Goal: Answer question/provide support: Share knowledge or assist other users

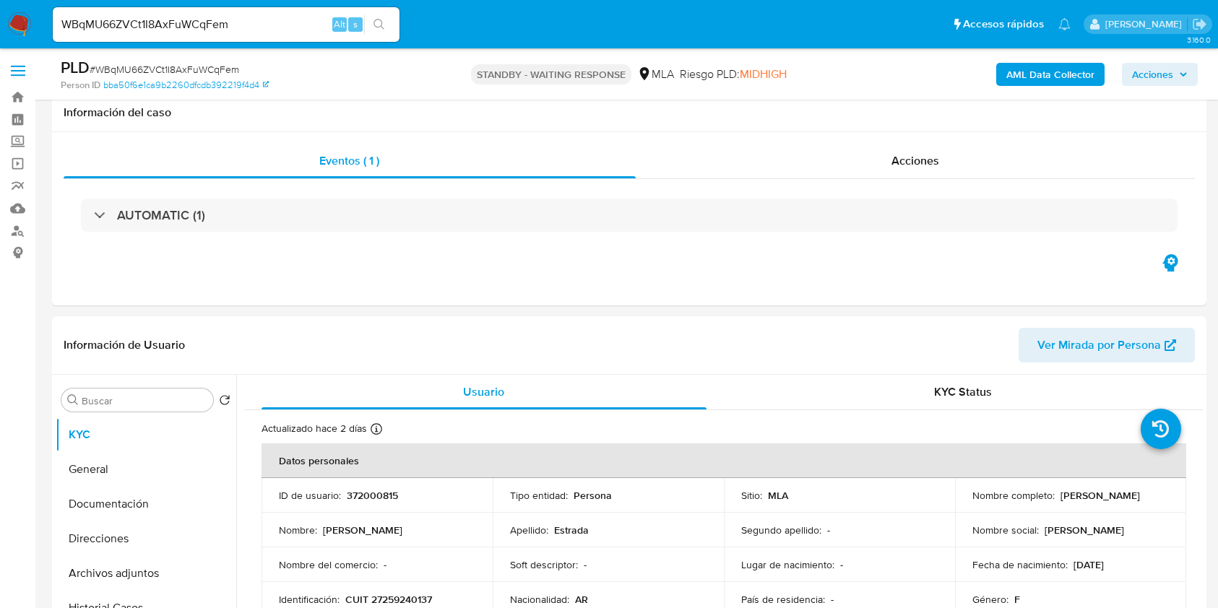
select select "10"
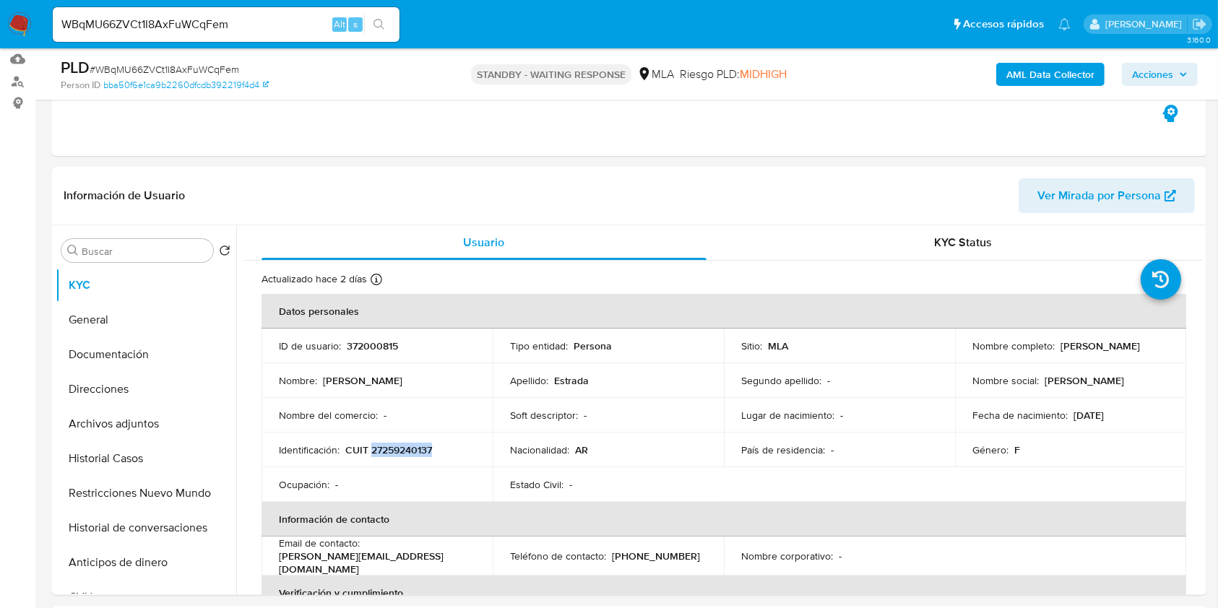
scroll to position [1051, 0]
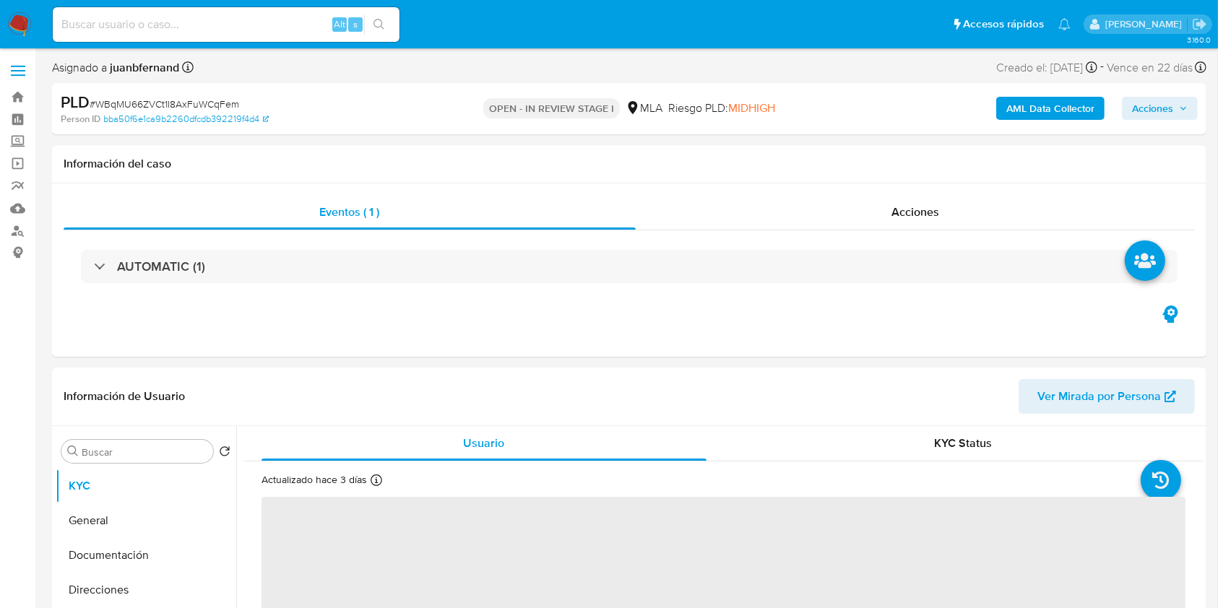
select select "10"
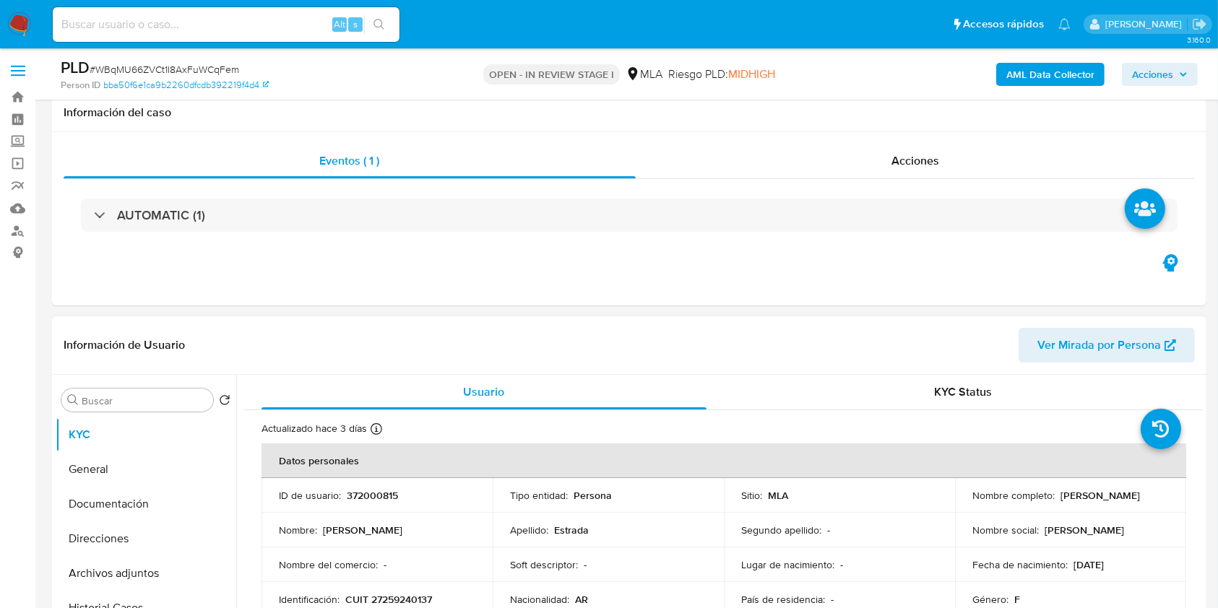
scroll to position [385, 0]
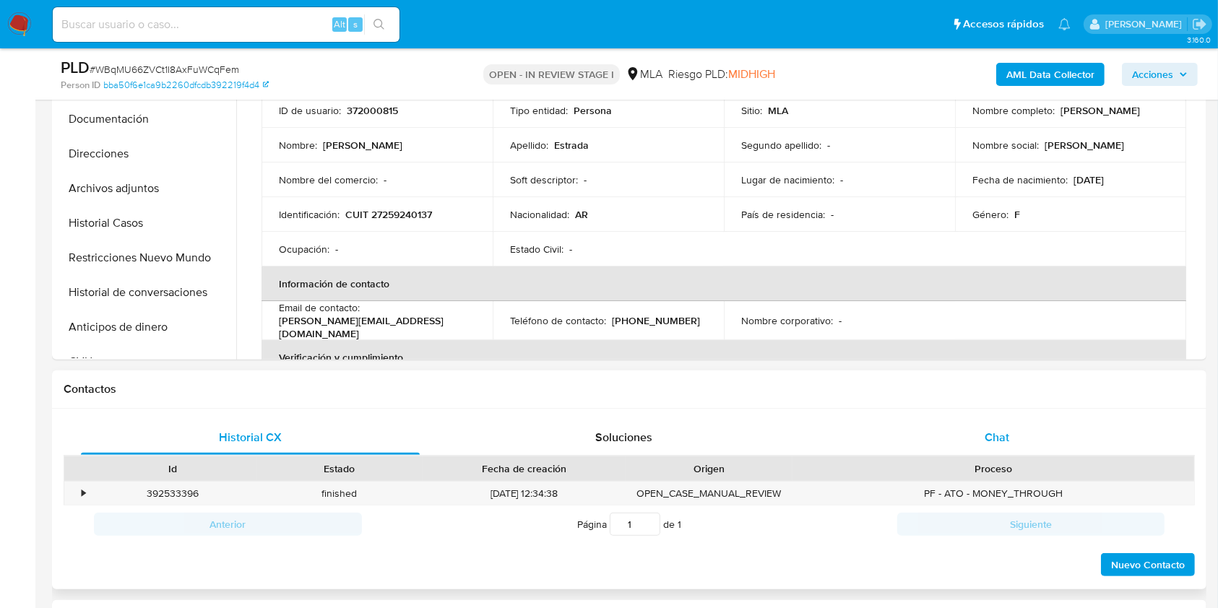
click at [1040, 444] on div "Chat" at bounding box center [997, 437] width 339 height 35
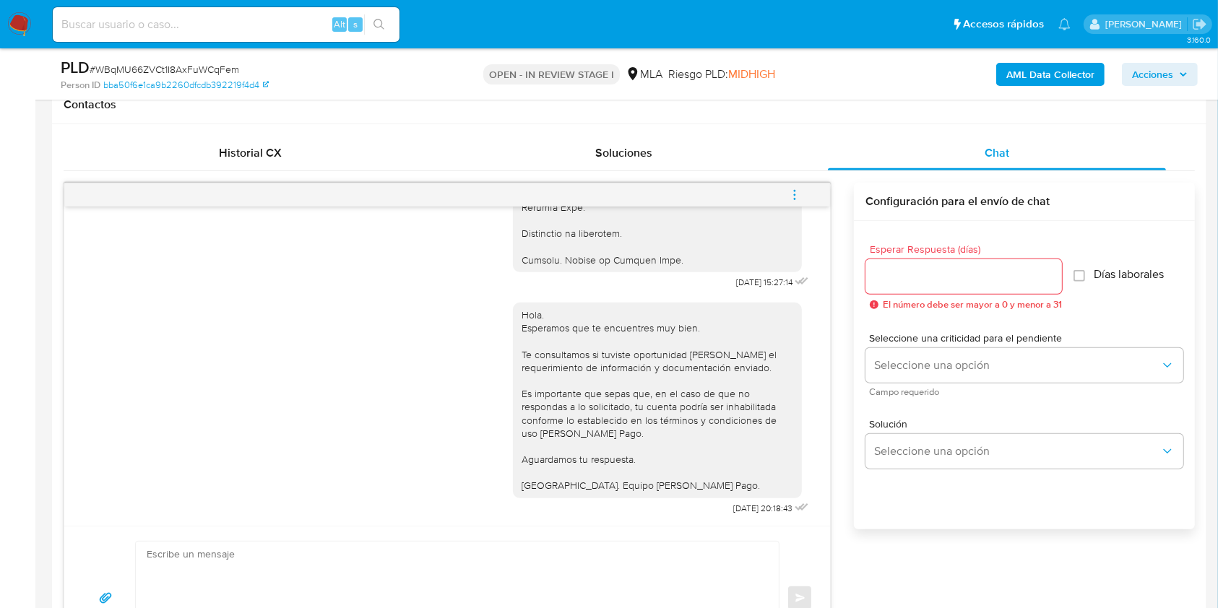
scroll to position [674, 0]
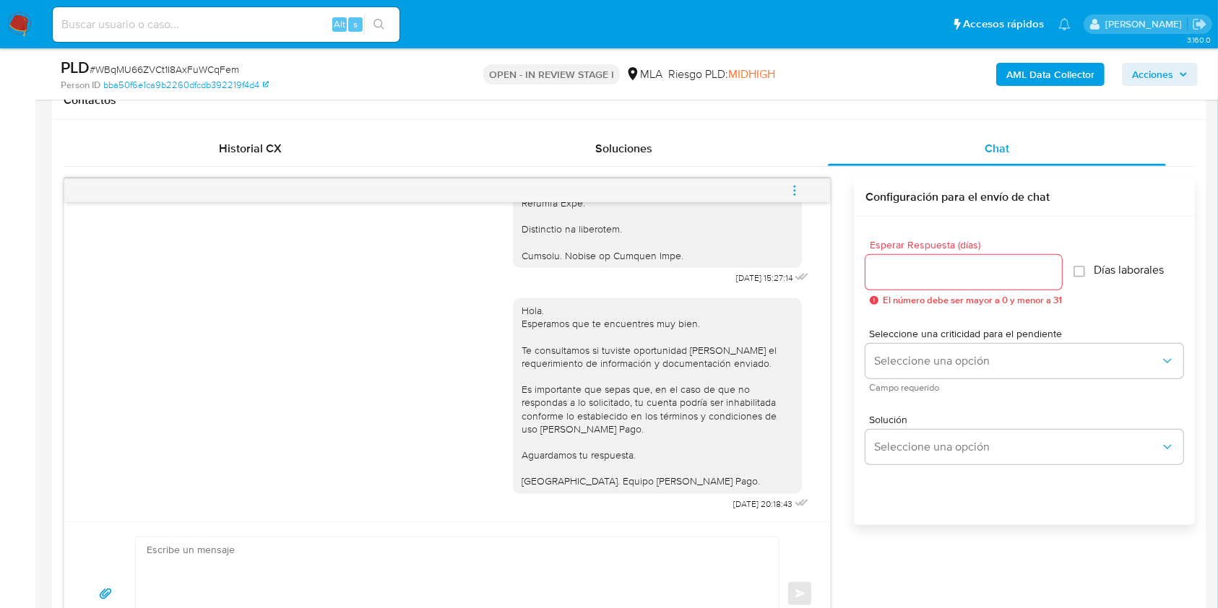
click at [286, 30] on input at bounding box center [226, 24] width 347 height 19
paste input "WBqMU66ZVCt1I8AxFuWCqFem"
click at [370, 30] on button "search-icon" at bounding box center [379, 24] width 30 height 20
click at [279, 20] on input "WBqMU66ZVCt1I8AxFuWCqFem" at bounding box center [226, 24] width 347 height 19
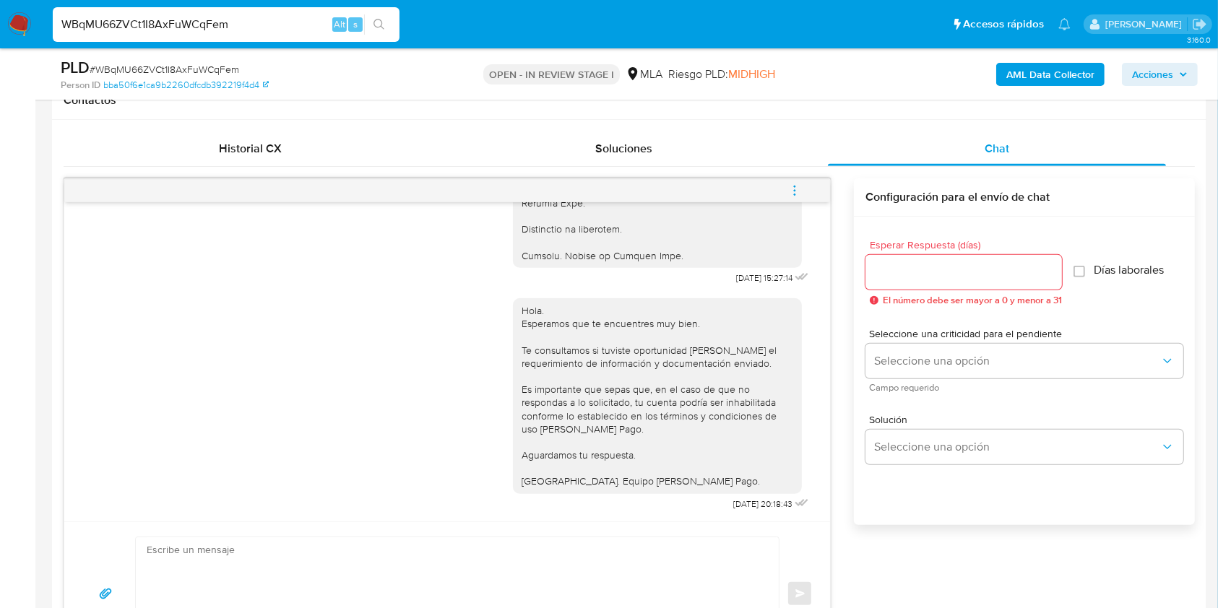
paste input "0lHRX4TgMuXaQKQB2Cl4bW1P"
type input "0lHRX4TgMuXaQKQB2Cl4bW1P"
click at [376, 19] on icon "search-icon" at bounding box center [378, 24] width 11 height 11
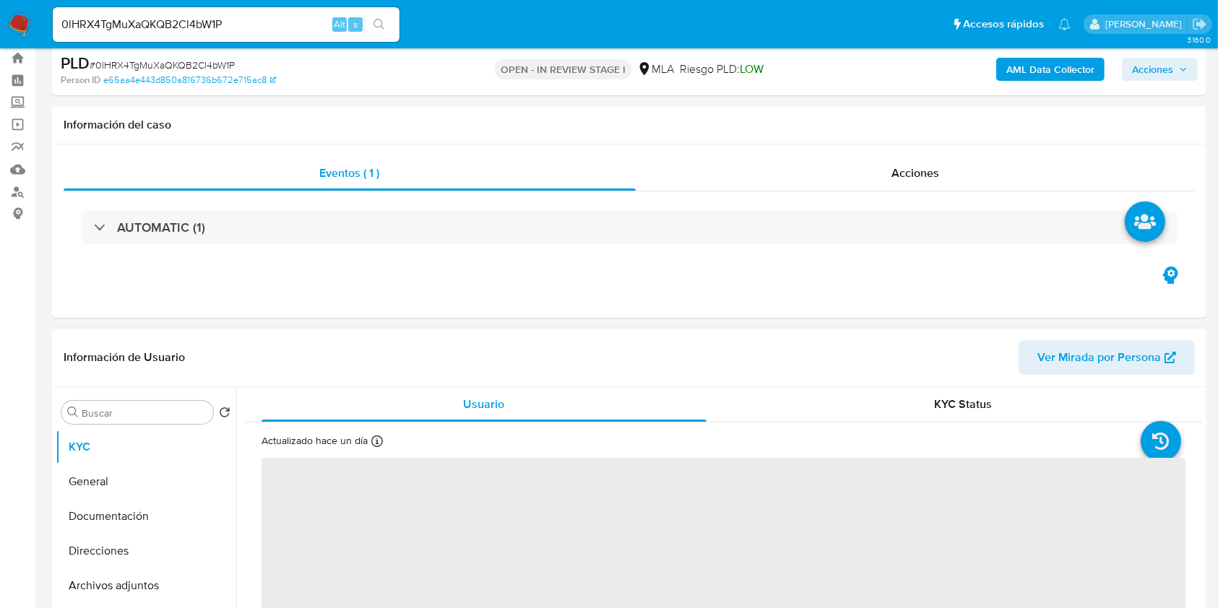
scroll to position [481, 0]
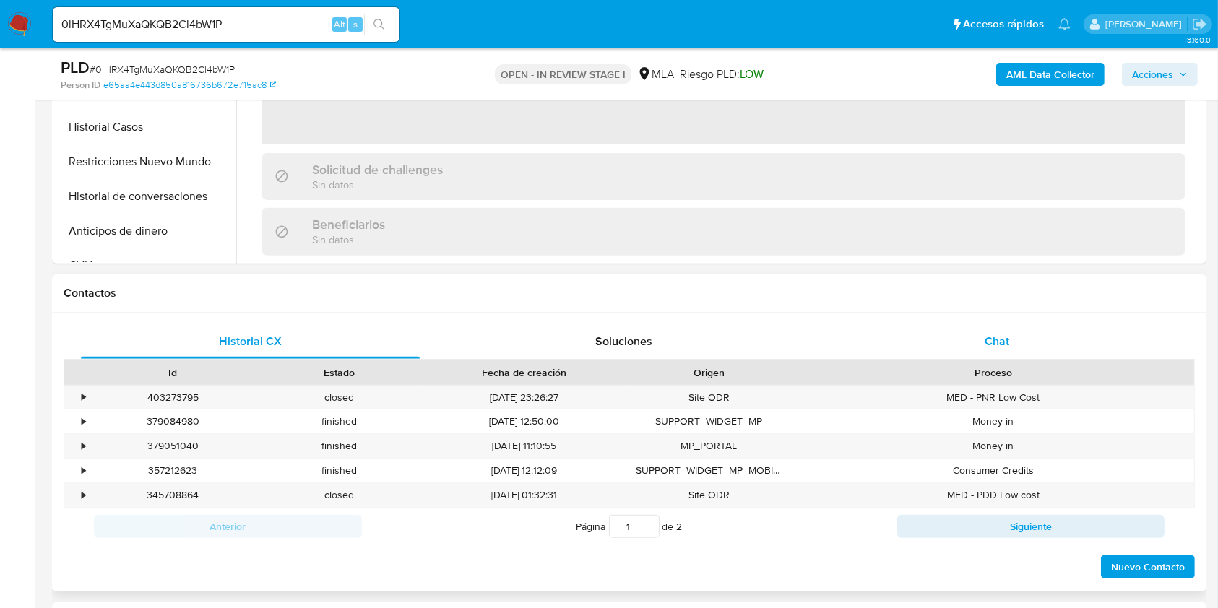
click at [990, 348] on span "Chat" at bounding box center [996, 341] width 25 height 17
select select "10"
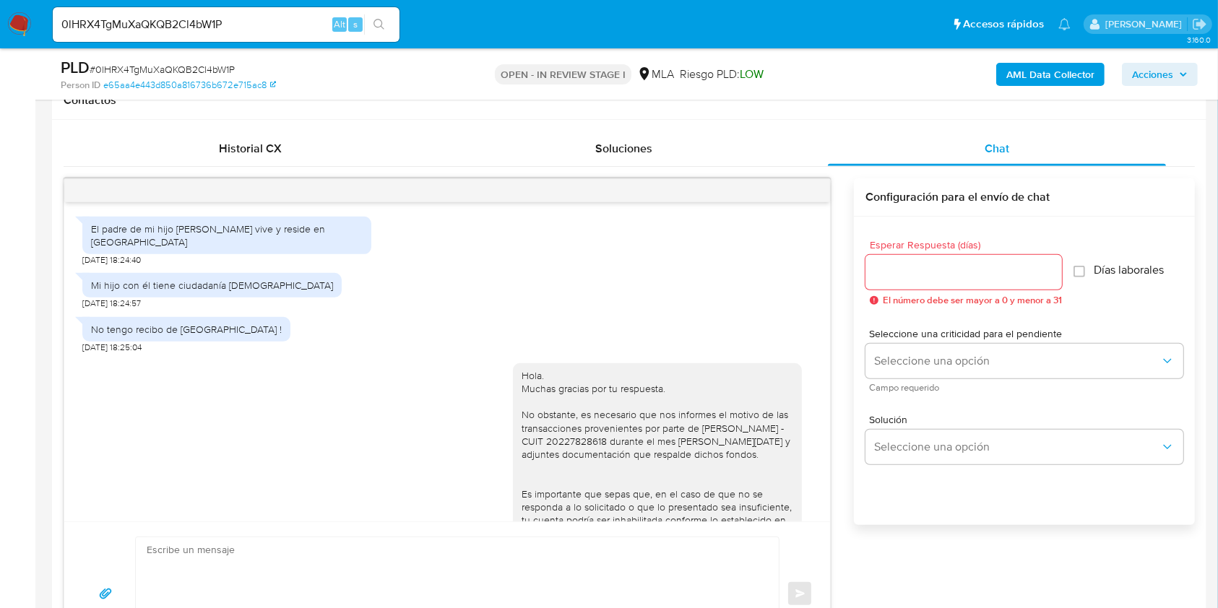
scroll to position [688, 0]
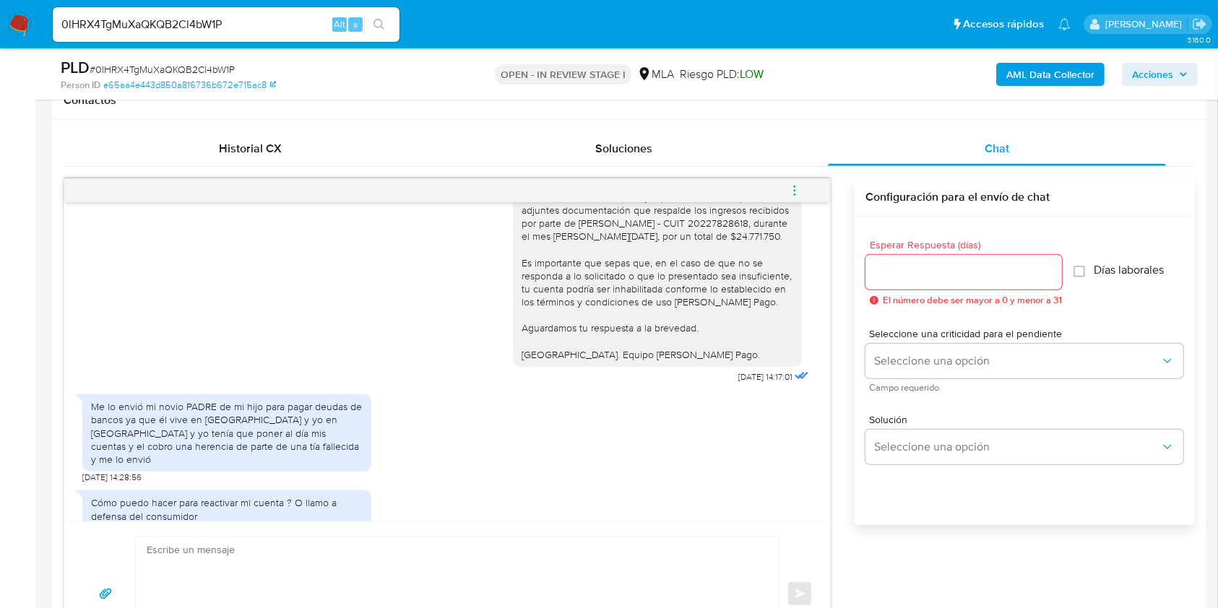
click at [312, 26] on input "0lHRX4TgMuXaQKQB2Cl4bW1P" at bounding box center [226, 24] width 347 height 19
paste input "lzgDuNR8QPhpiKYODE8orIo8"
type input "lzgDuNR8QPhpiKYODE8orIo8"
click at [378, 24] on icon "search-icon" at bounding box center [379, 25] width 12 height 12
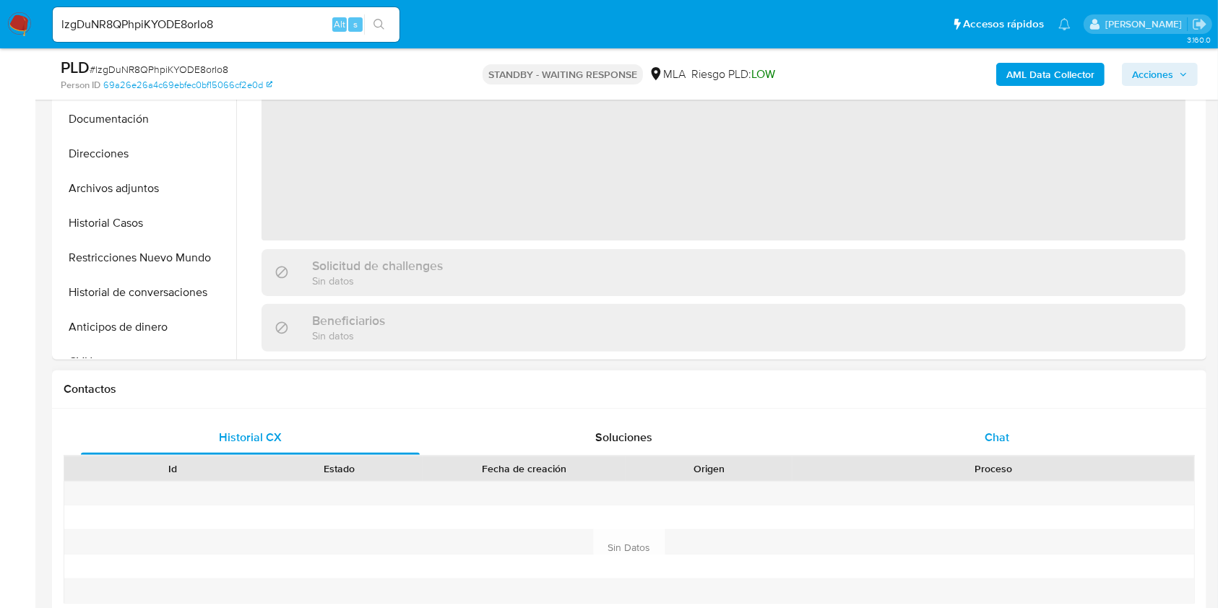
click at [1060, 441] on div "Chat" at bounding box center [997, 437] width 339 height 35
select select "10"
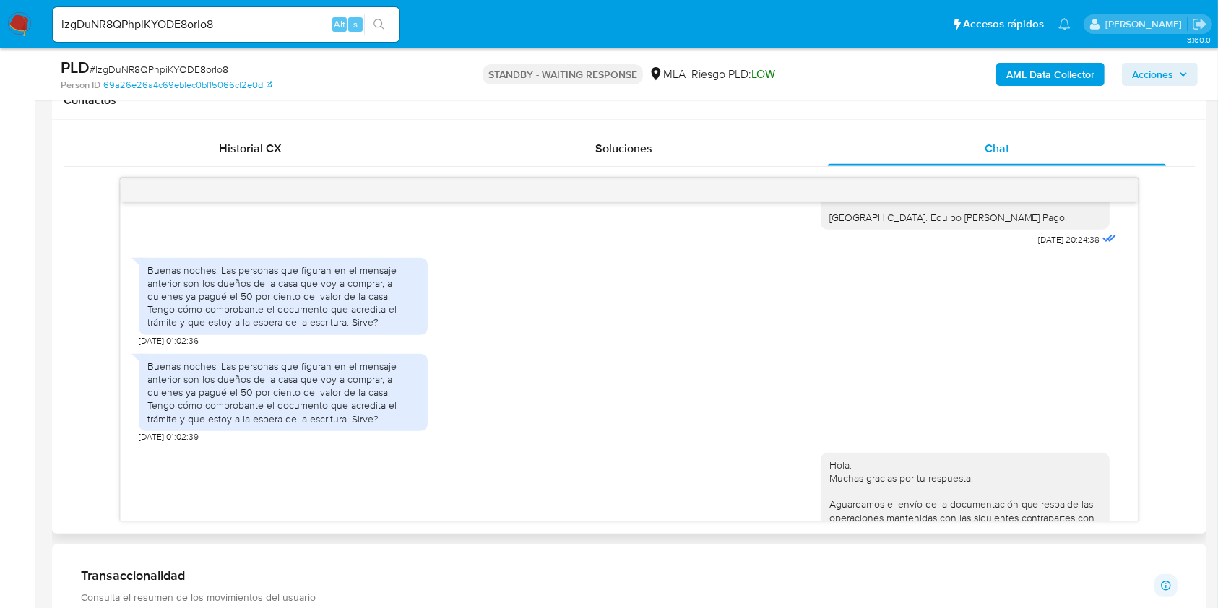
scroll to position [1985, 0]
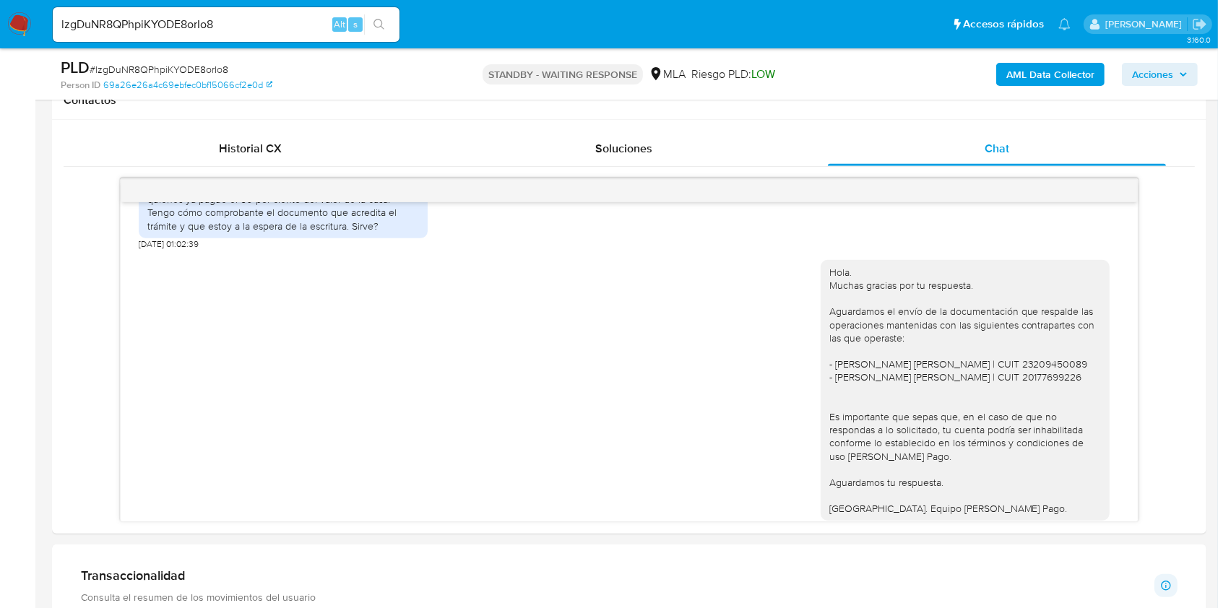
click at [256, 15] on input "lzgDuNR8QPhpiKYODE8orIo8" at bounding box center [226, 24] width 347 height 19
paste input "XeainaWNbM6bgkzy3or7SEiD"
type input "XeainaWNbM6bgkzy3or7SEiD"
click at [387, 19] on button "search-icon" at bounding box center [379, 24] width 30 height 20
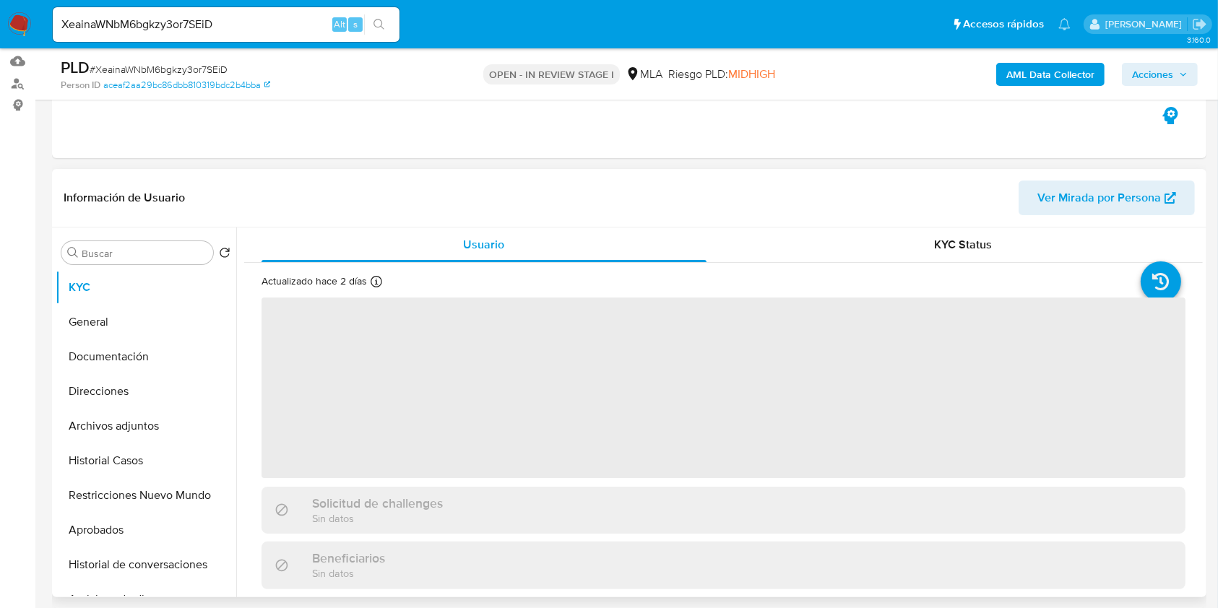
scroll to position [385, 0]
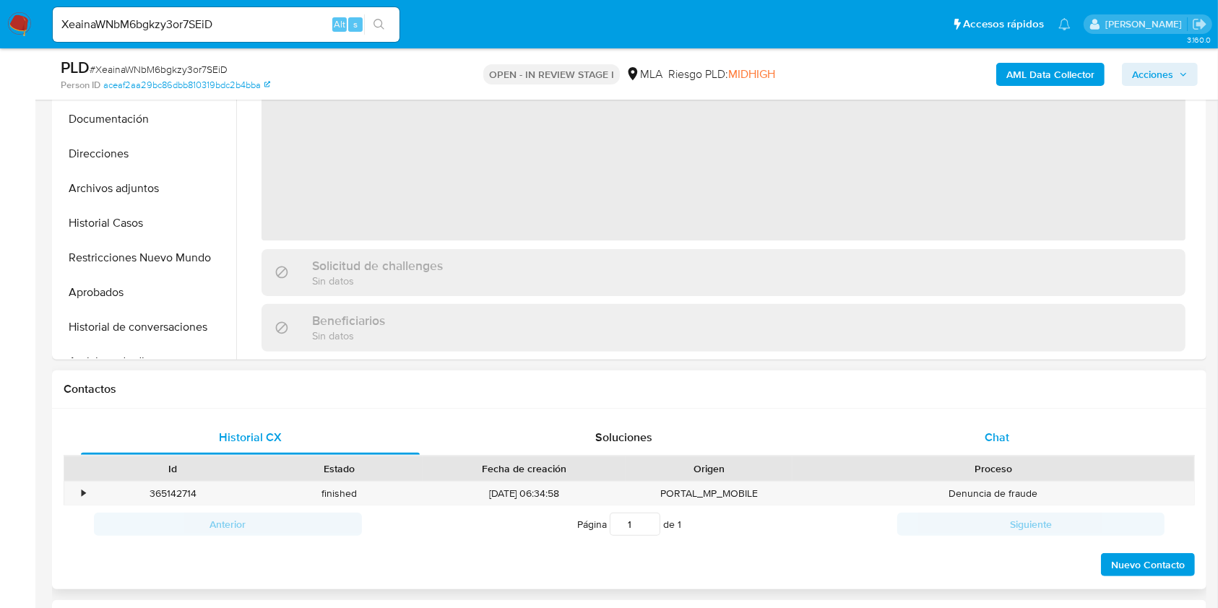
click at [1049, 449] on div "Chat" at bounding box center [997, 437] width 339 height 35
select select "10"
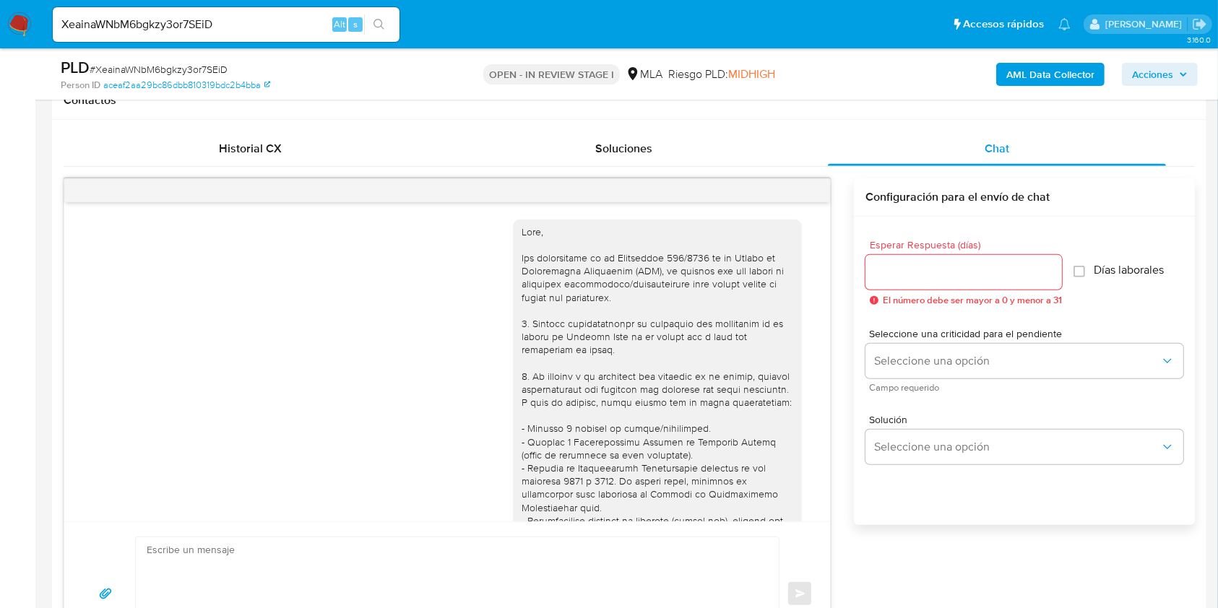
scroll to position [2184, 0]
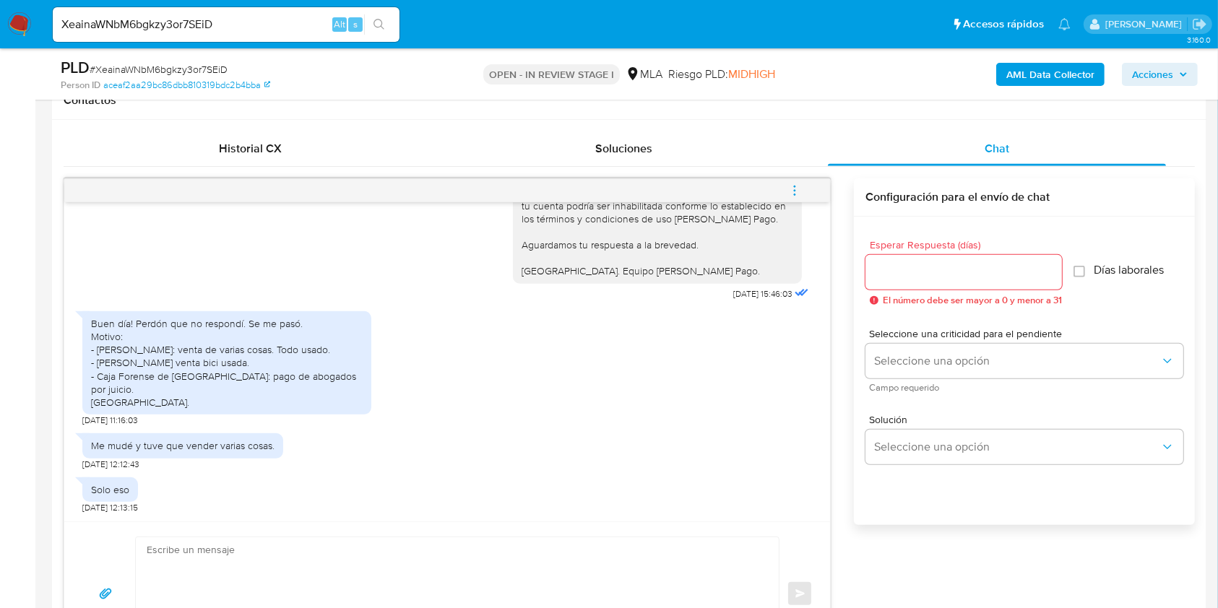
click at [270, 14] on div "XeainaWNbM6bgkzy3or7SEiD Alt s" at bounding box center [226, 24] width 347 height 35
click at [256, 17] on input "XeainaWNbM6bgkzy3or7SEiD" at bounding box center [226, 24] width 347 height 19
drag, startPoint x: 256, startPoint y: 17, endPoint x: 392, endPoint y: 30, distance: 136.4
click at [256, 18] on input "XeainaWNbM6bgkzy3or7SEiD" at bounding box center [226, 24] width 347 height 19
paste input "WgwFRVJMkSywJR8eatCXCRgu"
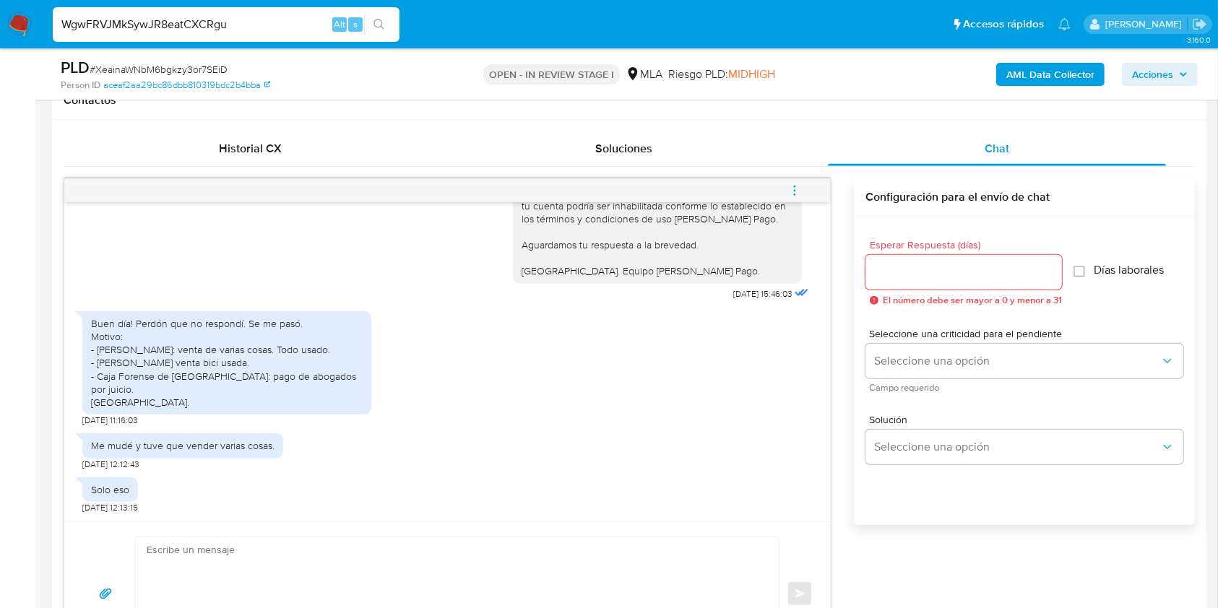
type input "WgwFRVJMkSywJR8eatCXCRgu"
click at [387, 30] on button "search-icon" at bounding box center [379, 24] width 30 height 20
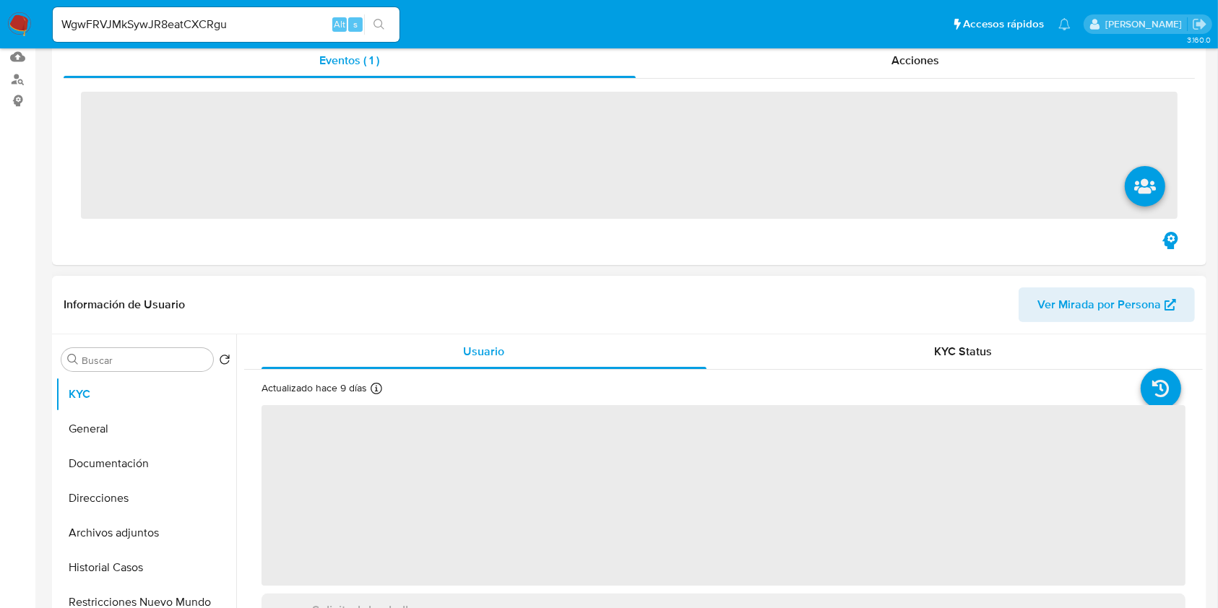
scroll to position [289, 0]
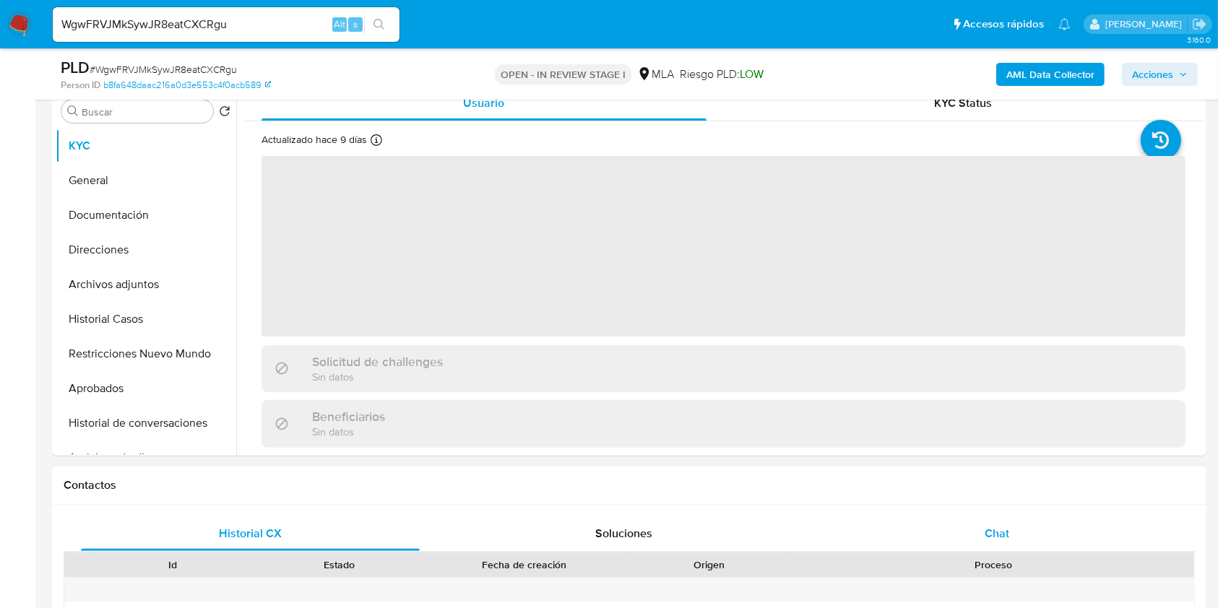
select select "10"
click at [1048, 543] on div "Chat" at bounding box center [997, 533] width 339 height 35
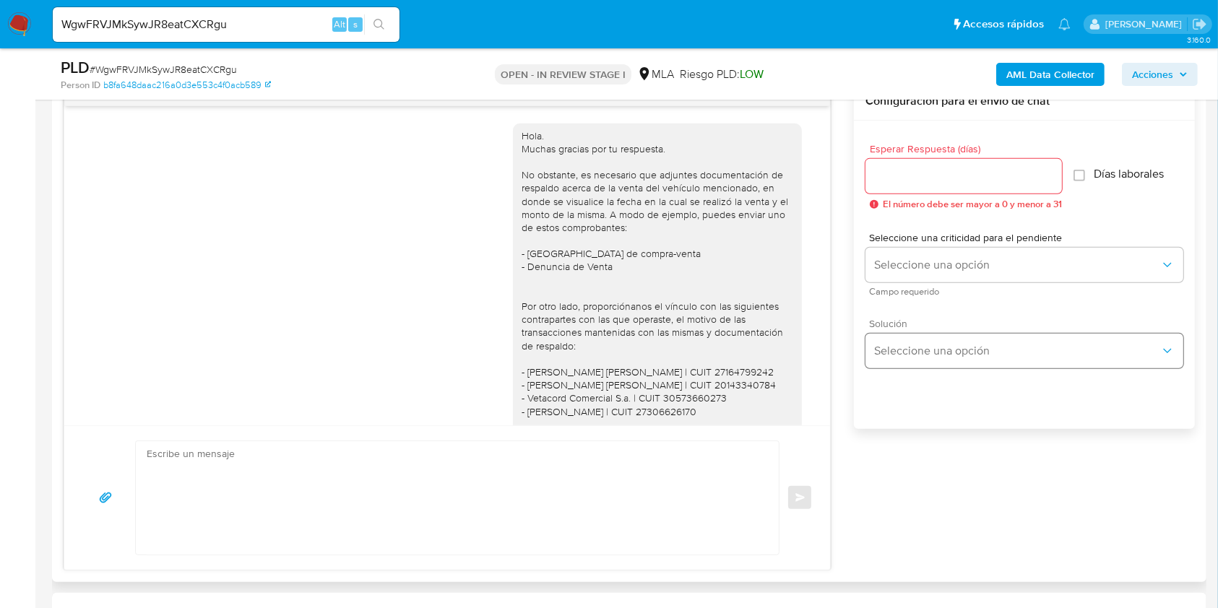
scroll to position [1263, 0]
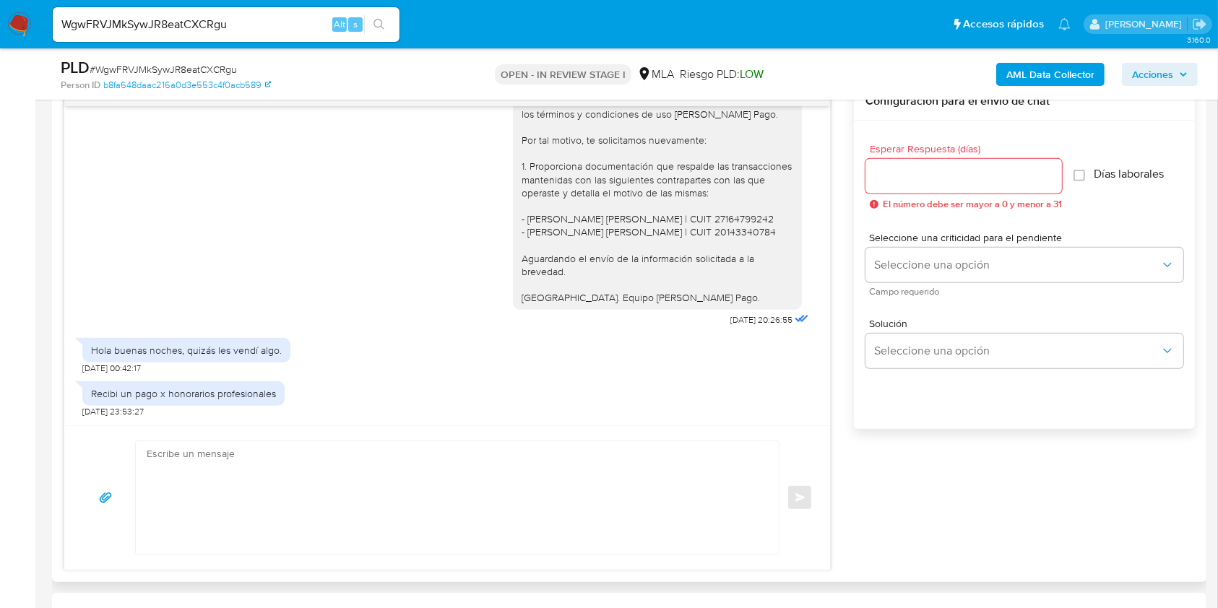
click at [102, 392] on div "Recibi un pago x honorarios profesionales" at bounding box center [183, 393] width 185 height 13
drag, startPoint x: 102, startPoint y: 392, endPoint x: 224, endPoint y: 390, distance: 122.1
click at [224, 390] on div "Recibi un pago x honorarios profesionales" at bounding box center [183, 393] width 185 height 13
copy div "Recibi un pago x honorarios profesionales"
click at [369, 469] on textarea at bounding box center [454, 497] width 614 height 113
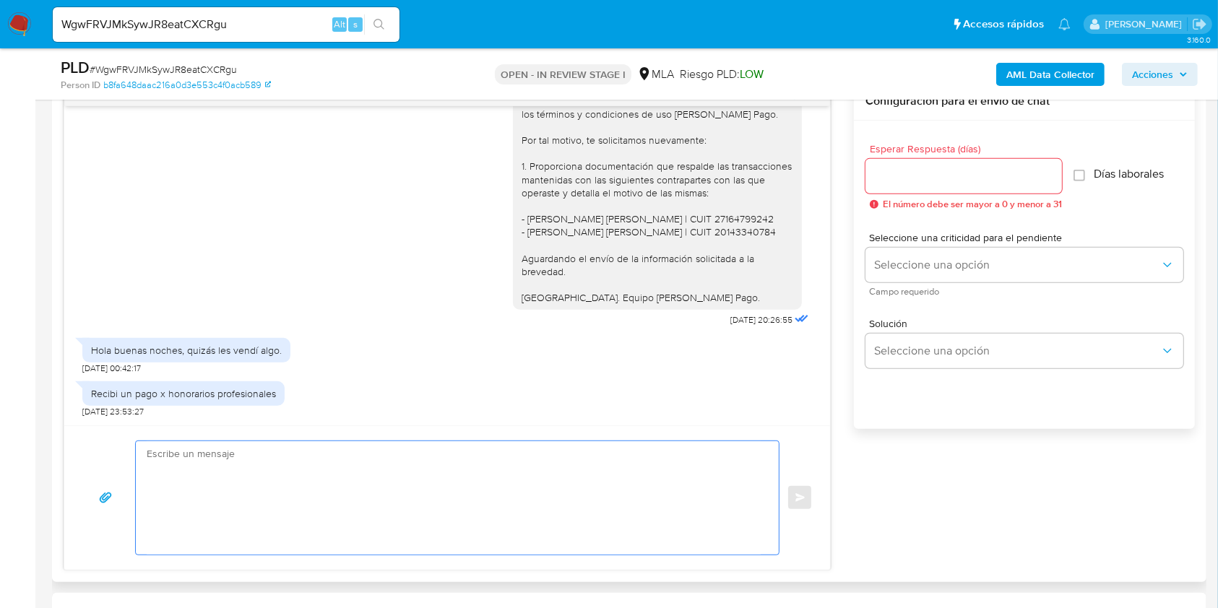
paste textarea "Hola. ¡Muchas gracias por tu respuesta! Confirmamos la recepción de la document…"
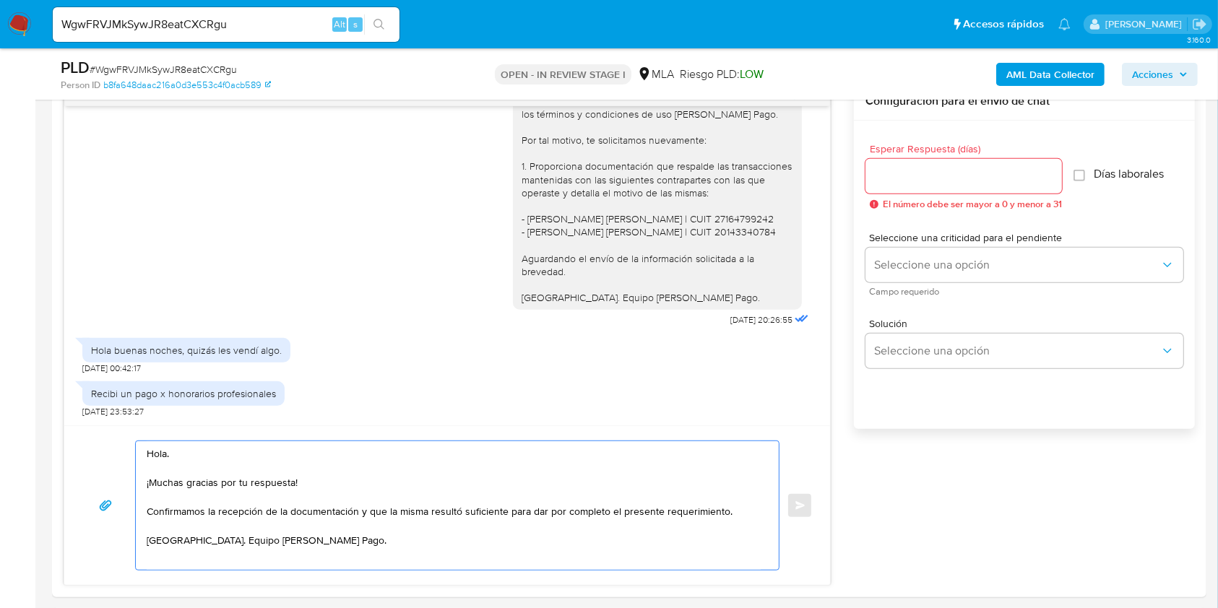
type textarea "Hola. ¡Muchas gracias por tu respuesta! Confirmamos la recepción de la document…"
click at [260, 27] on input "WgwFRVJMkSywJR8eatCXCRgu" at bounding box center [226, 24] width 347 height 19
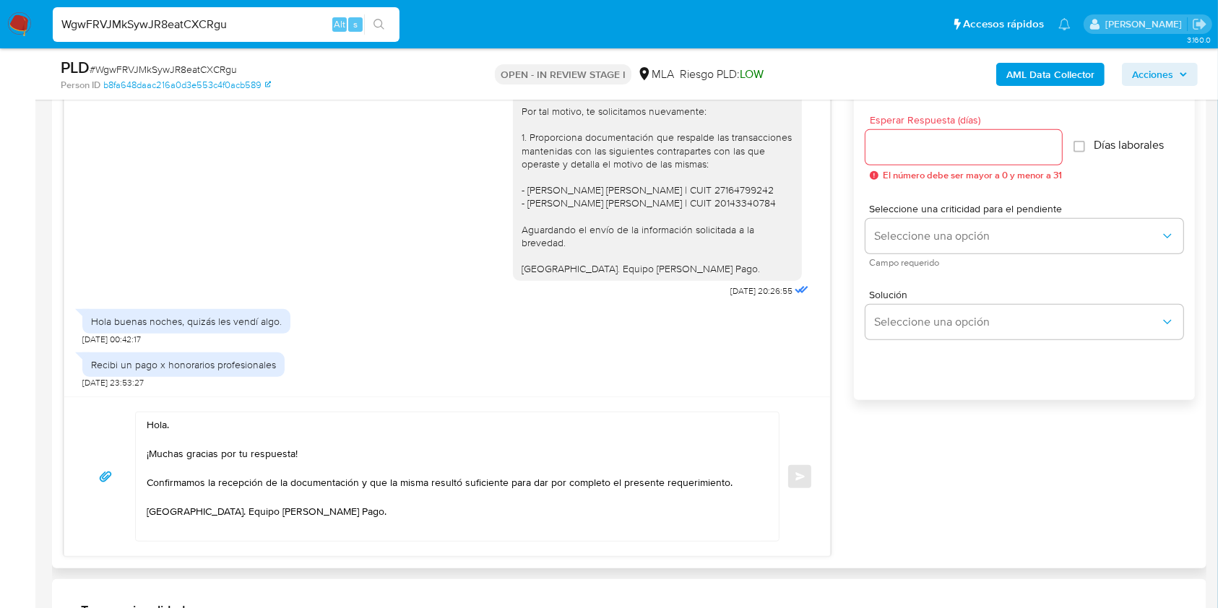
scroll to position [770, 0]
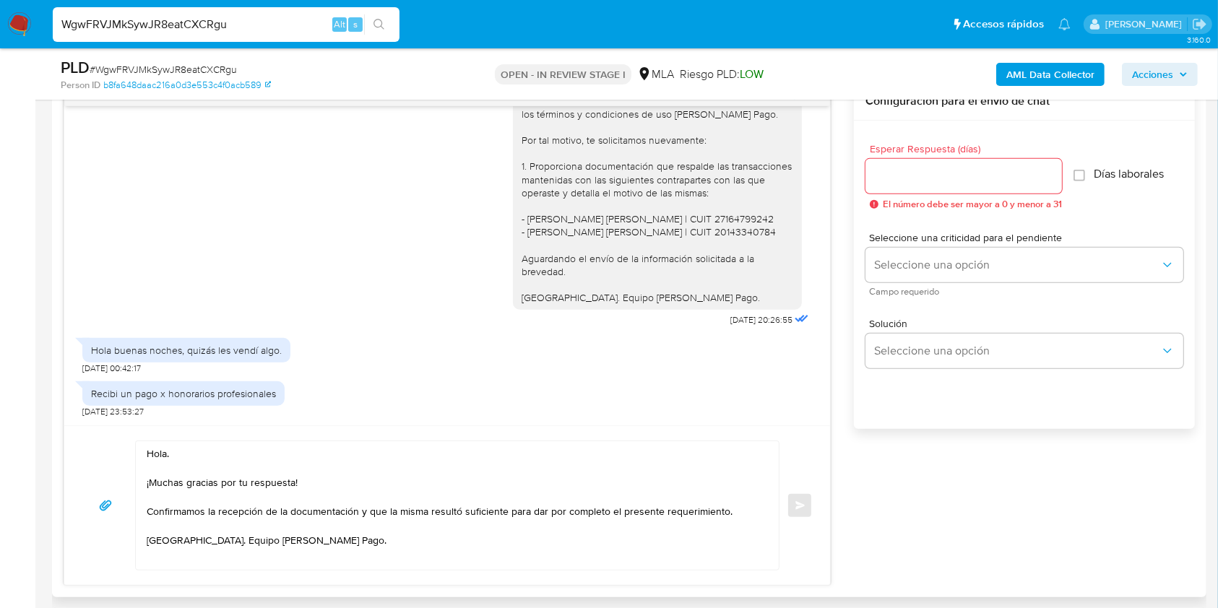
click at [924, 174] on input "Esperar Respuesta (días)" at bounding box center [963, 176] width 196 height 19
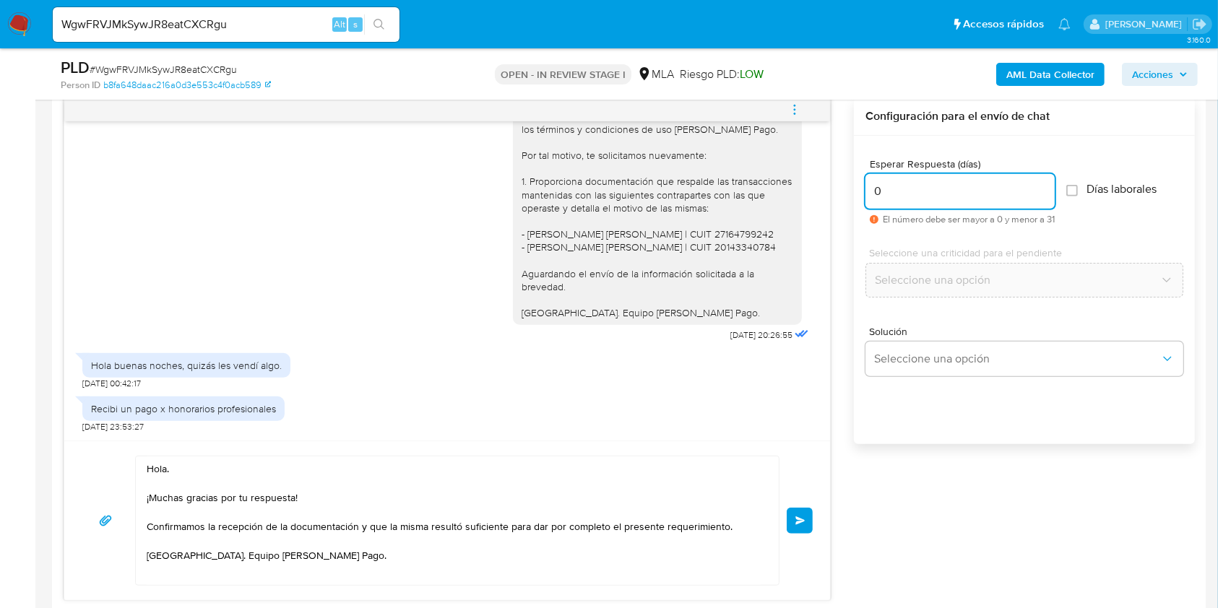
scroll to position [867, 0]
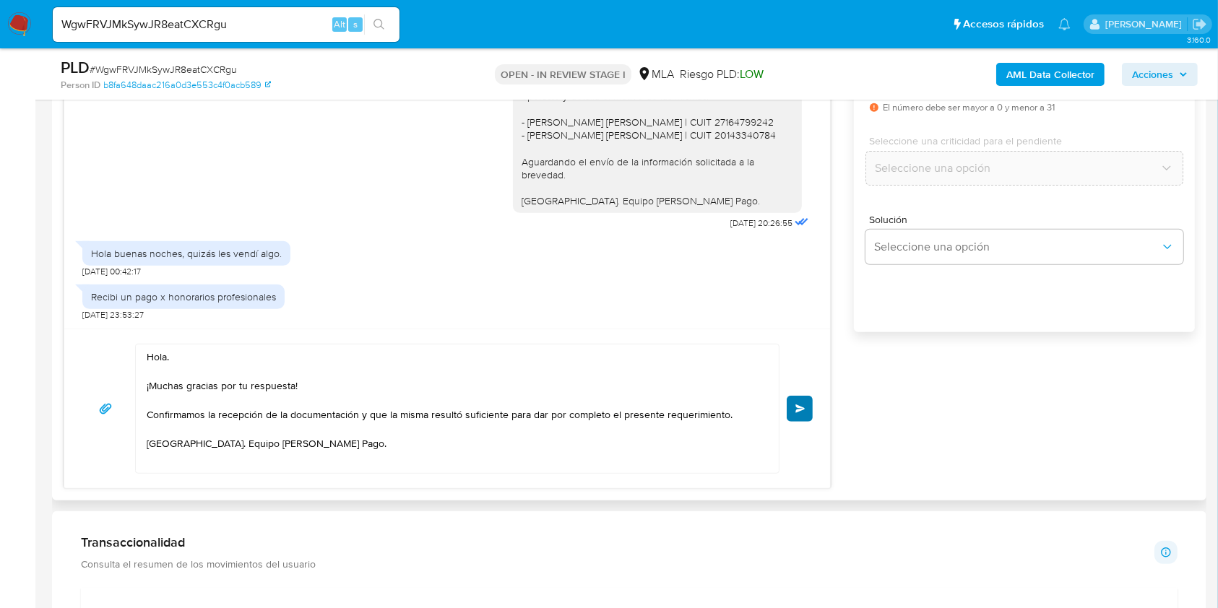
type input "0"
click at [805, 409] on span "Enviar" at bounding box center [800, 408] width 10 height 9
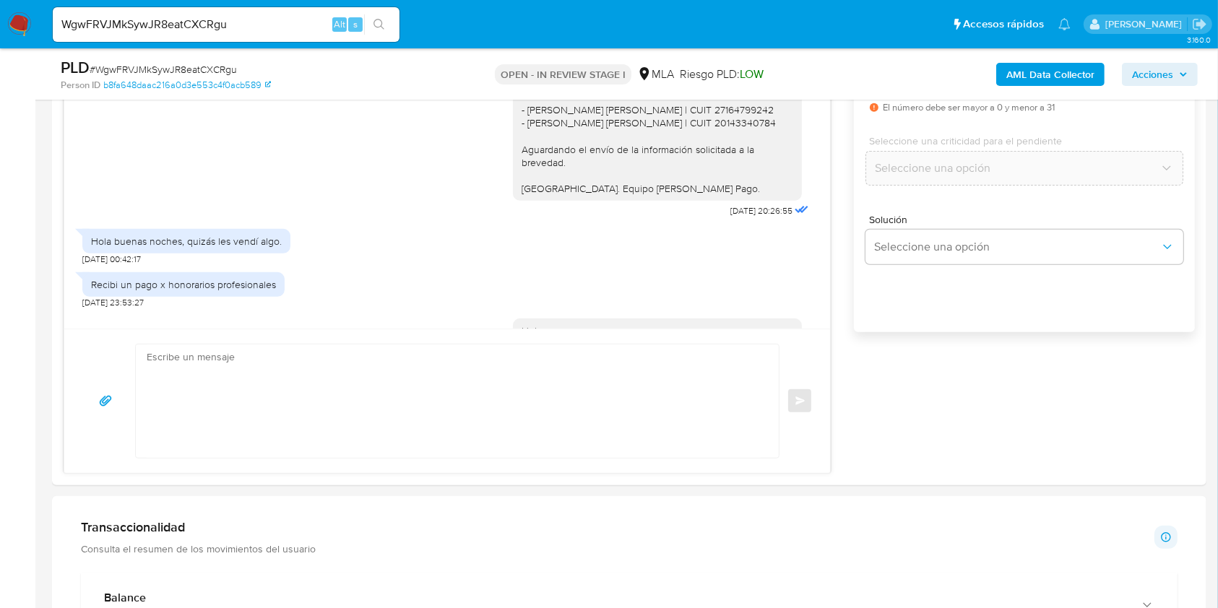
scroll to position [1423, 0]
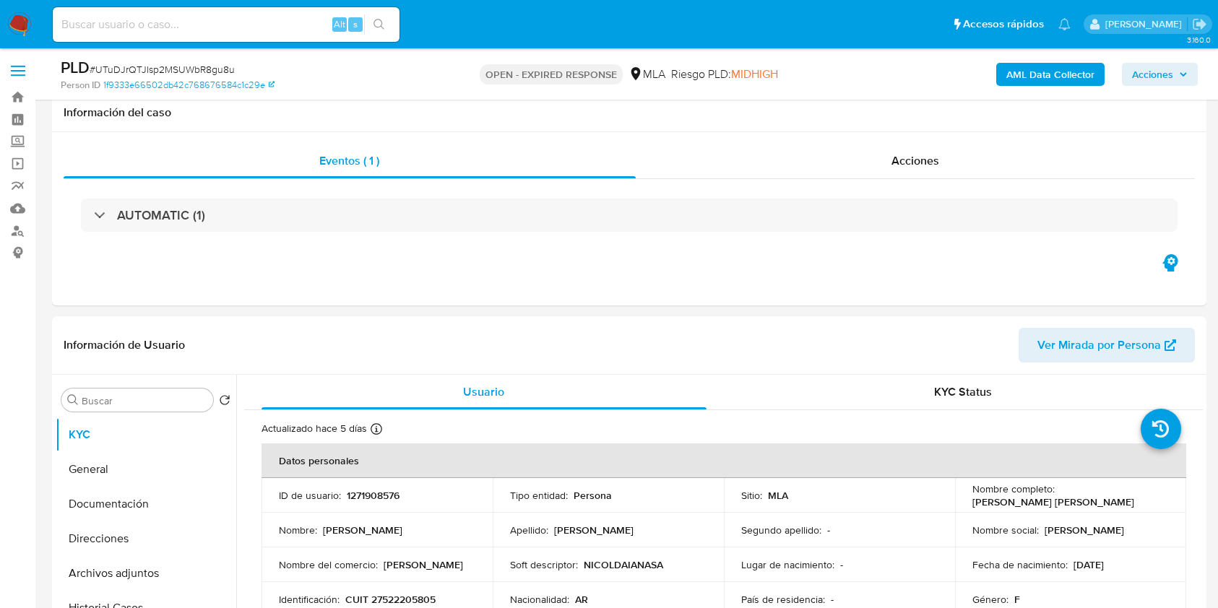
select select "10"
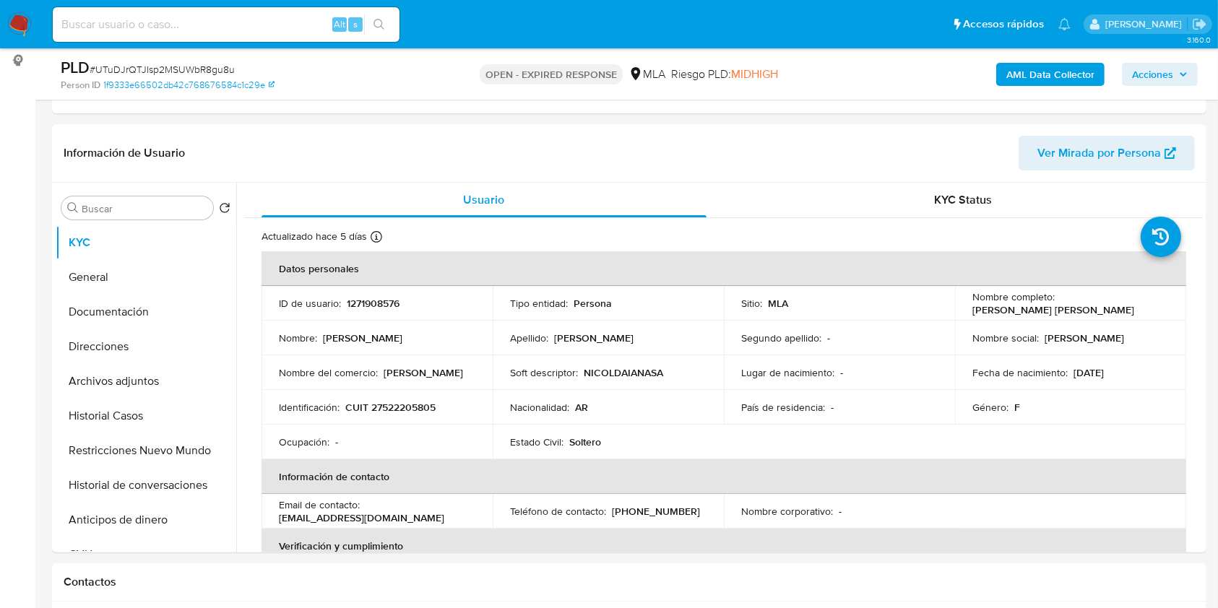
scroll to position [96, 0]
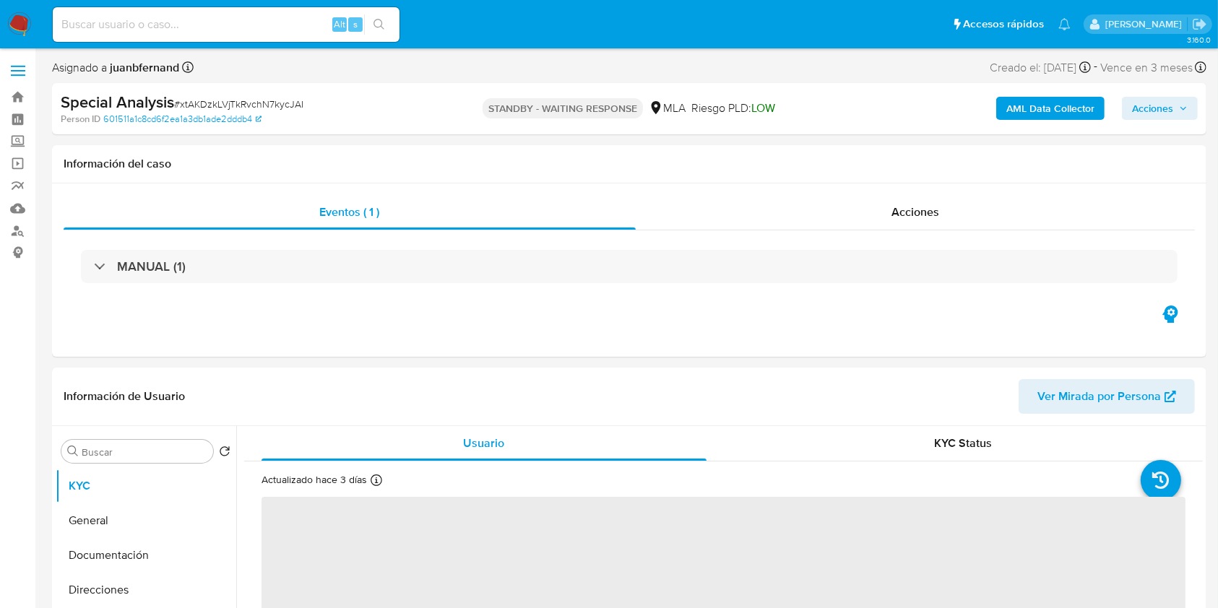
select select "10"
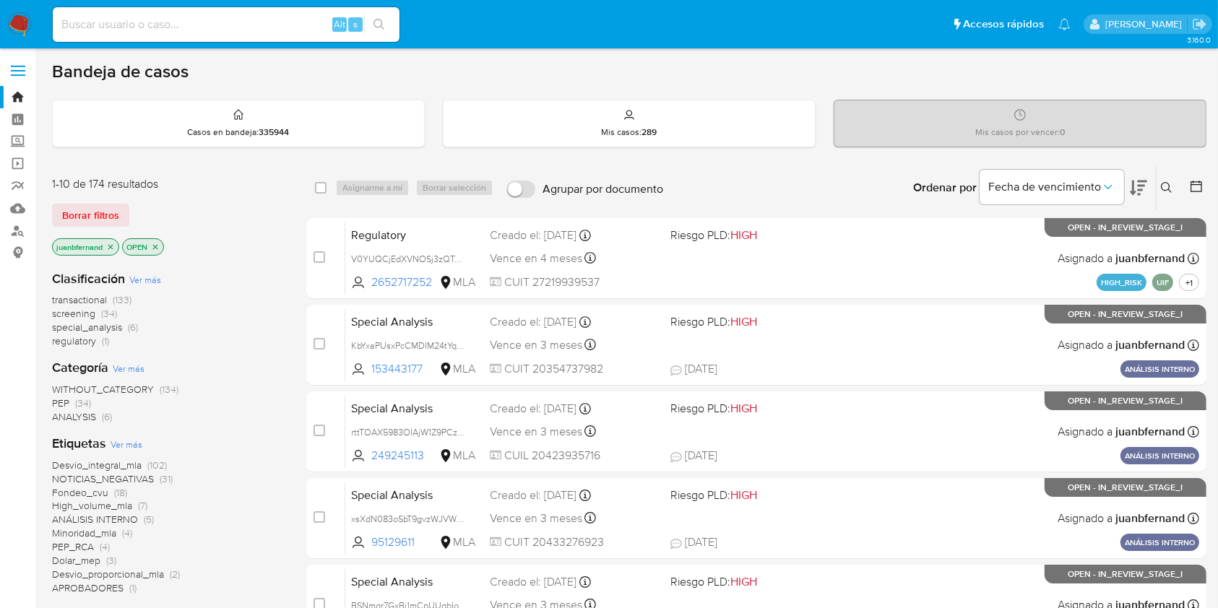
click at [1166, 182] on icon at bounding box center [1167, 188] width 12 height 12
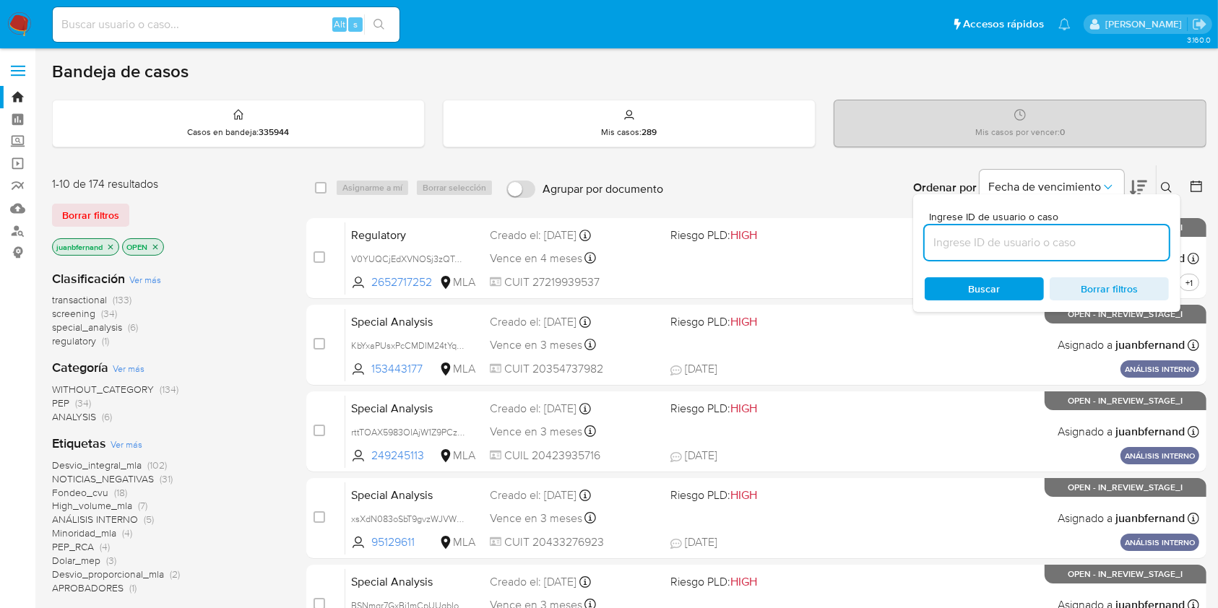
click at [1075, 239] on input at bounding box center [1046, 242] width 244 height 19
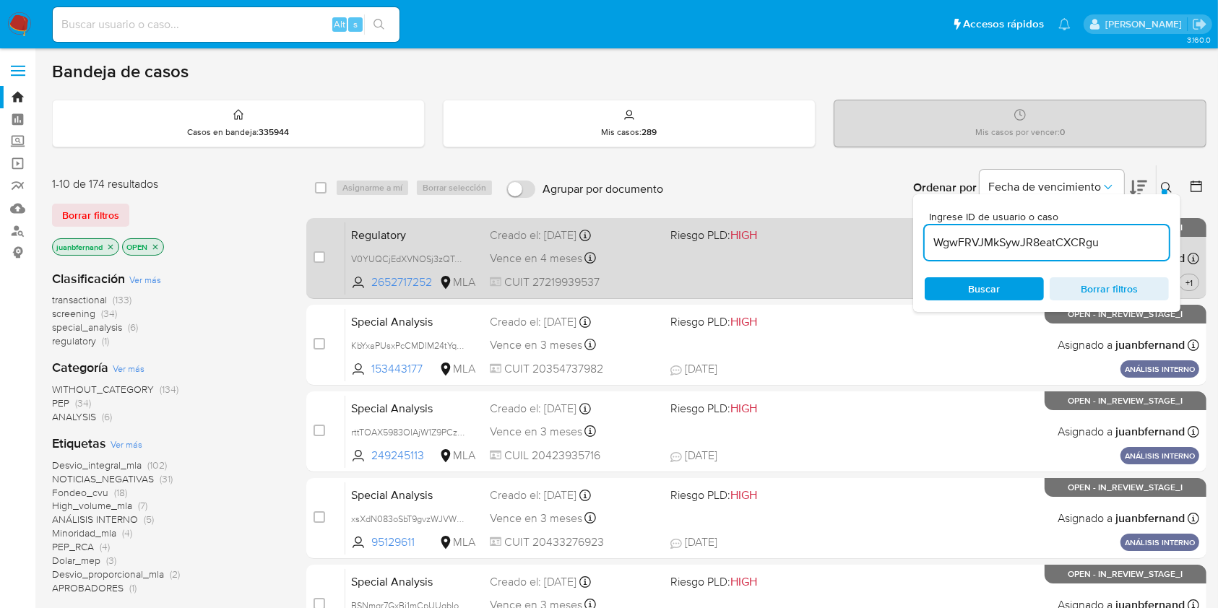
type input "WgwFRVJMkSywJR8eatCXCRgu"
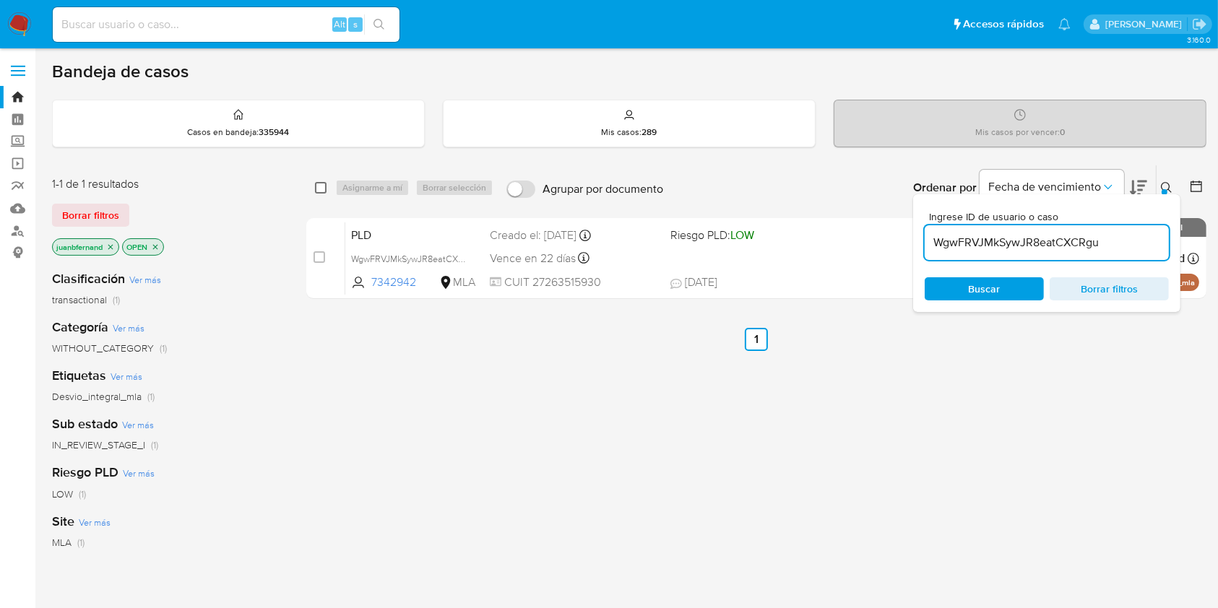
click at [325, 185] on input "checkbox" at bounding box center [321, 188] width 12 height 12
checkbox input "true"
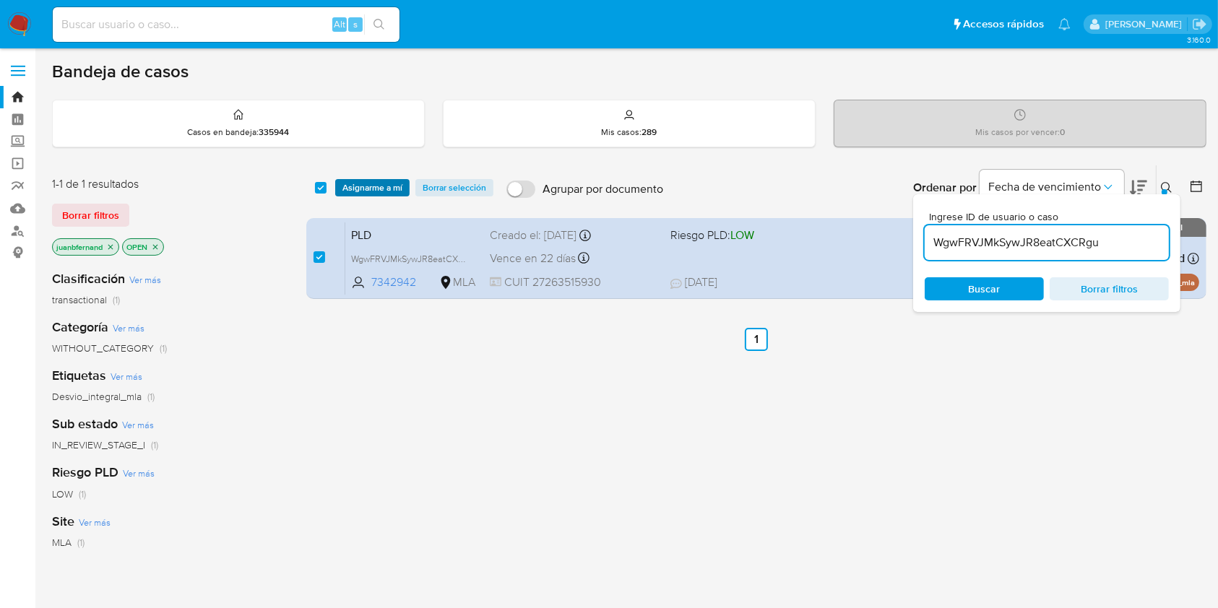
click at [380, 183] on span "Asignarme a mí" at bounding box center [372, 188] width 60 height 14
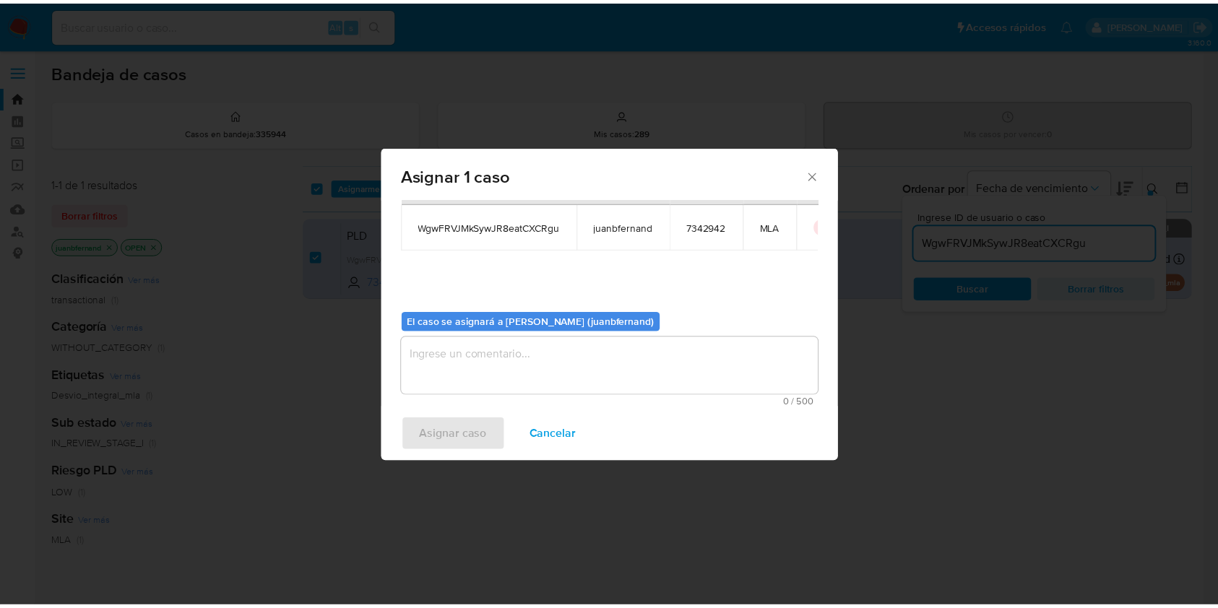
scroll to position [74, 0]
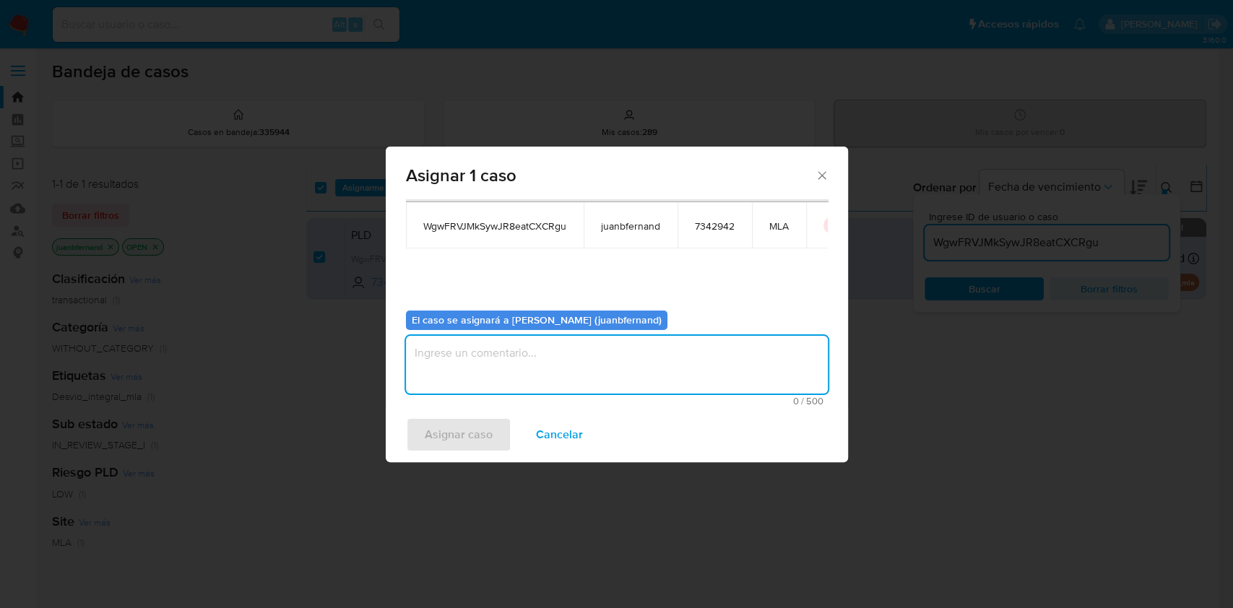
click at [555, 345] on textarea "assign-modal" at bounding box center [617, 365] width 422 height 58
click at [469, 440] on span "Asignar caso" at bounding box center [459, 435] width 68 height 32
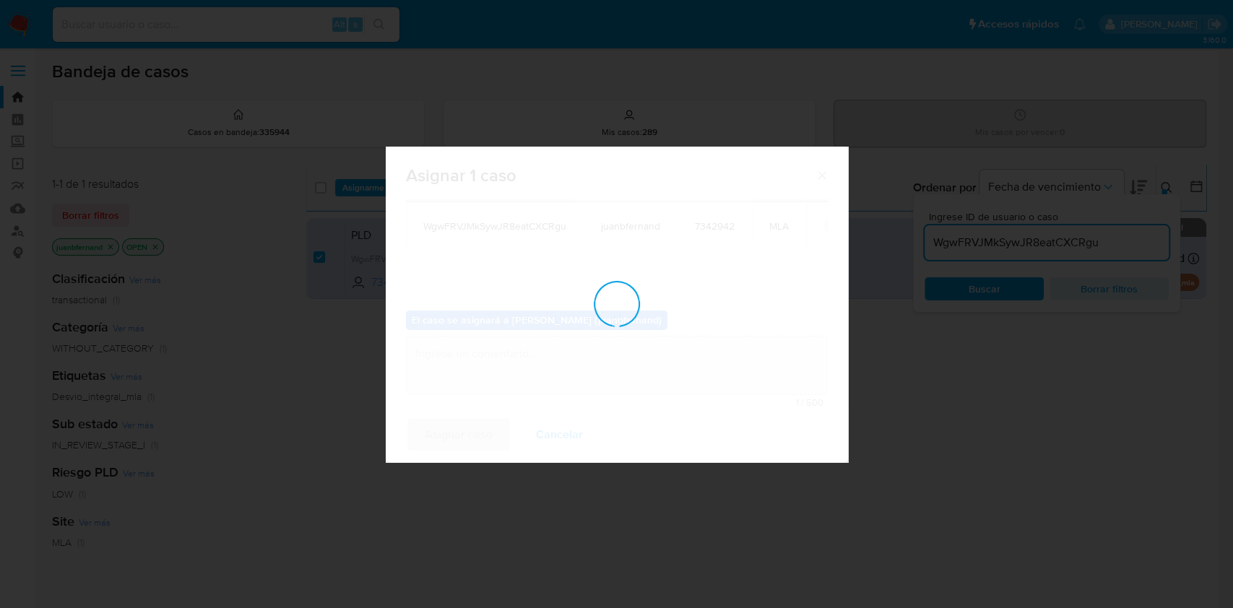
checkbox input "false"
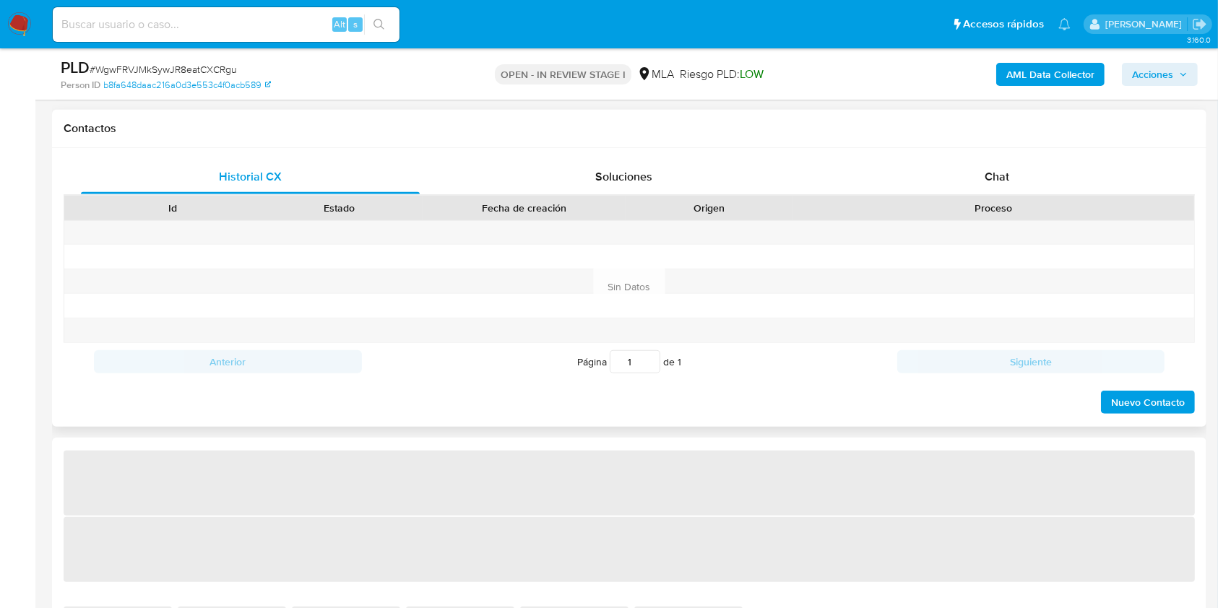
scroll to position [674, 0]
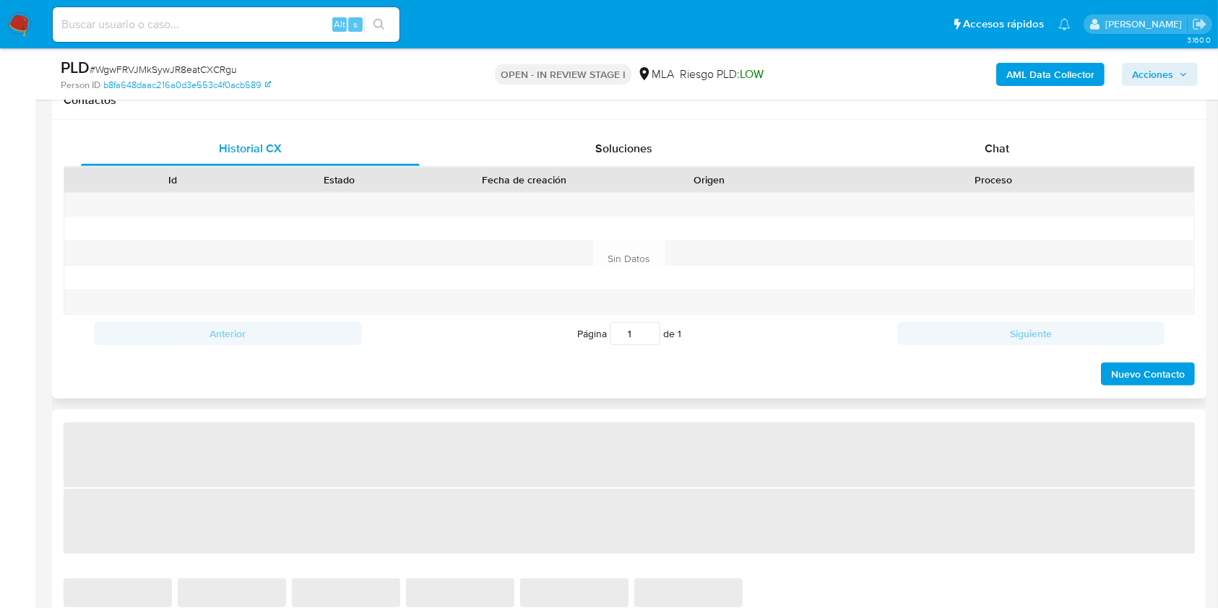
select select "10"
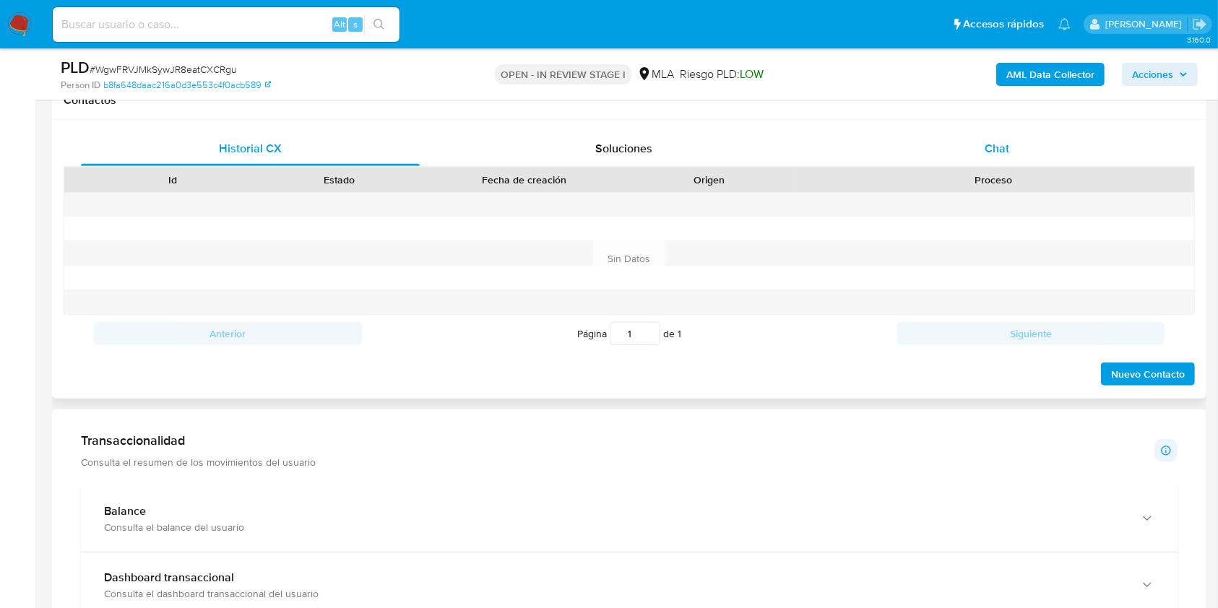
click at [1035, 139] on div "Chat" at bounding box center [997, 148] width 339 height 35
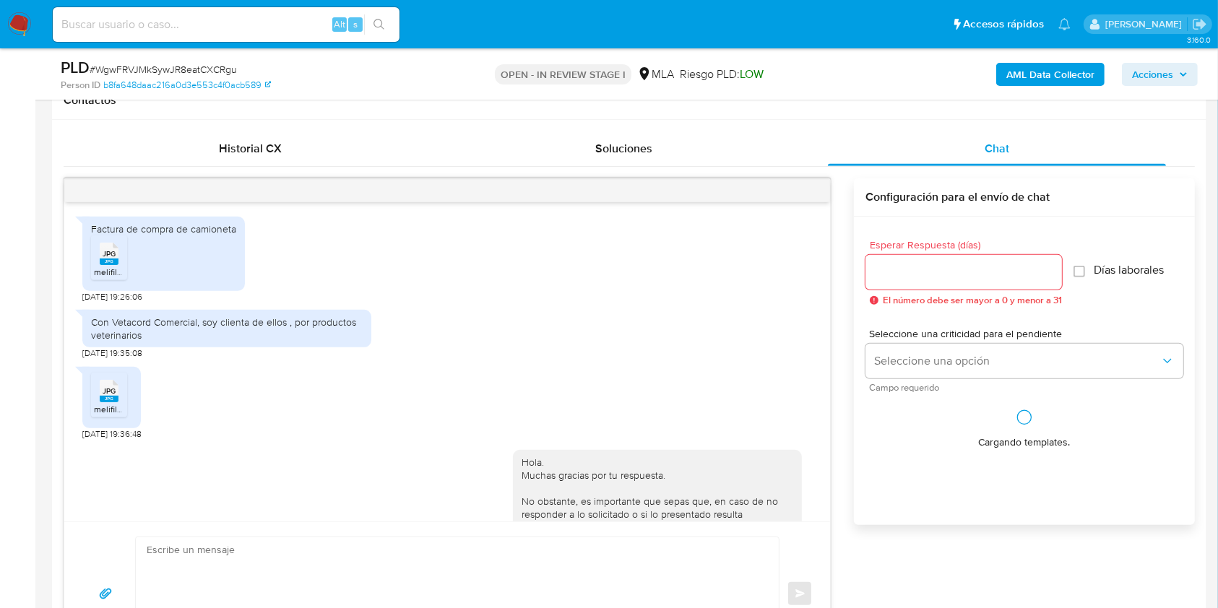
scroll to position [961, 0]
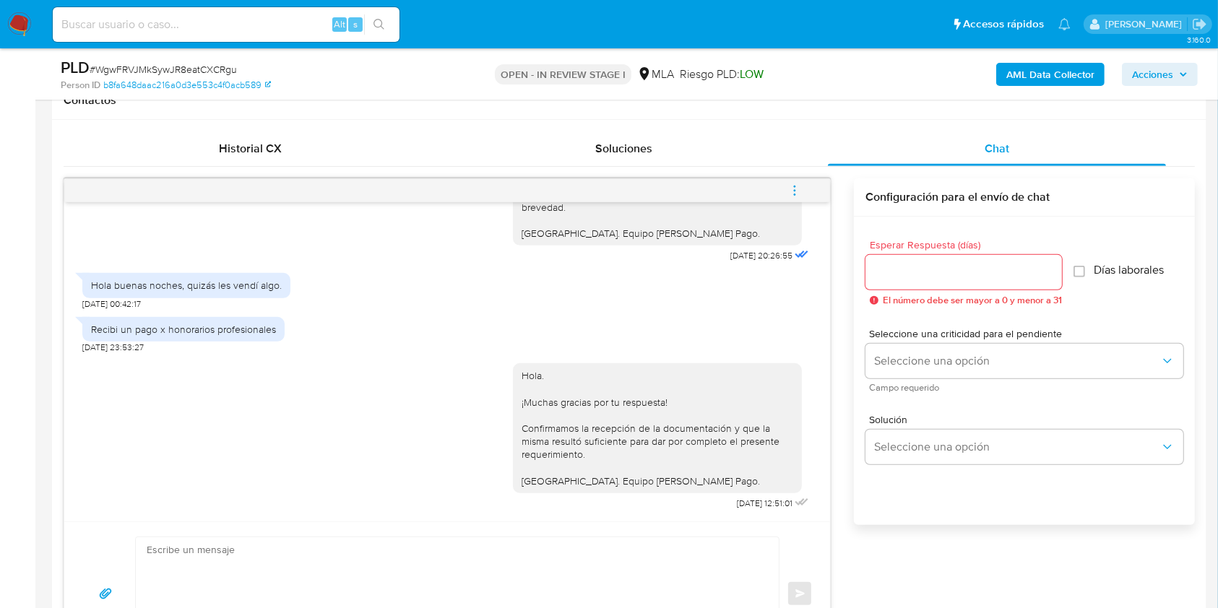
click at [779, 184] on button "menu-action" at bounding box center [795, 190] width 48 height 35
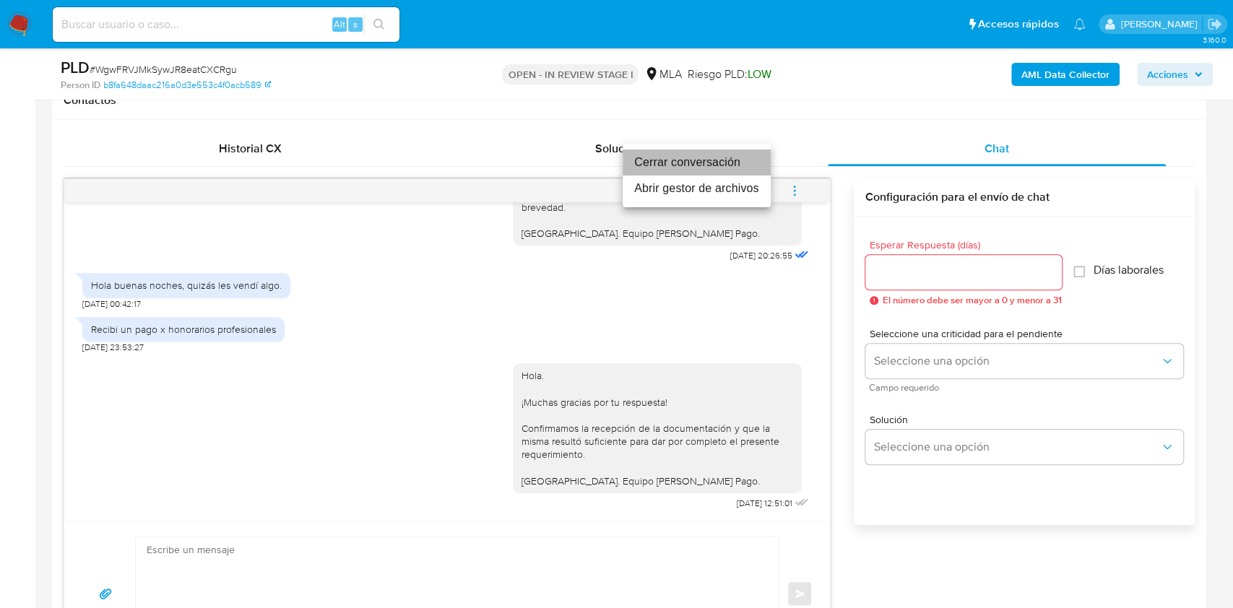
click at [711, 165] on li "Cerrar conversación" at bounding box center [697, 162] width 148 height 26
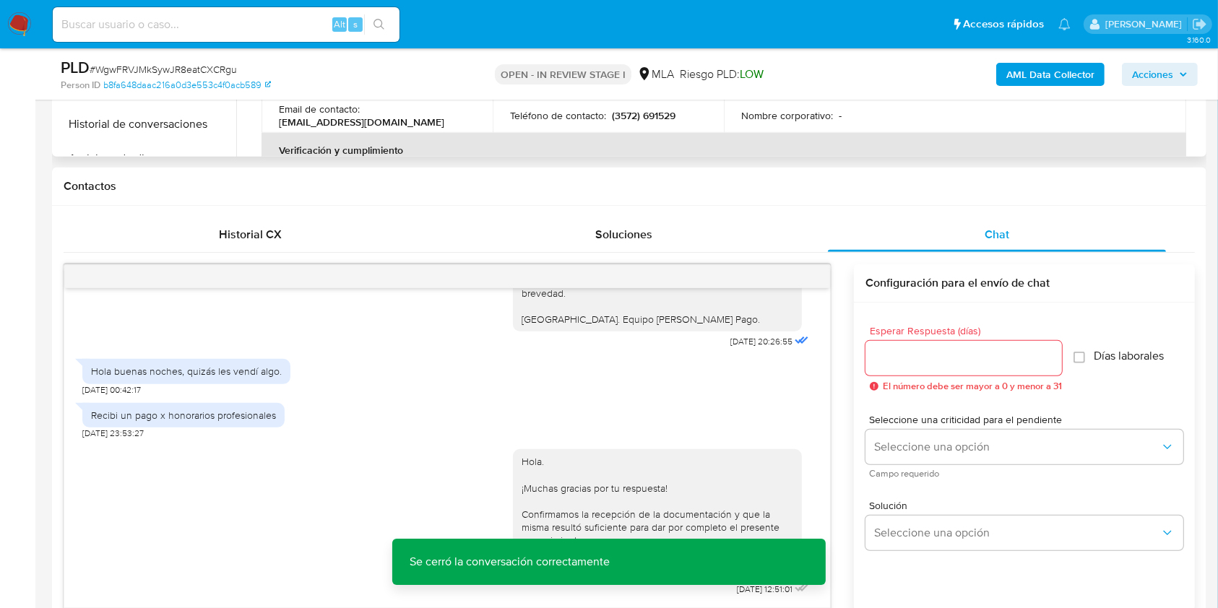
scroll to position [289, 0]
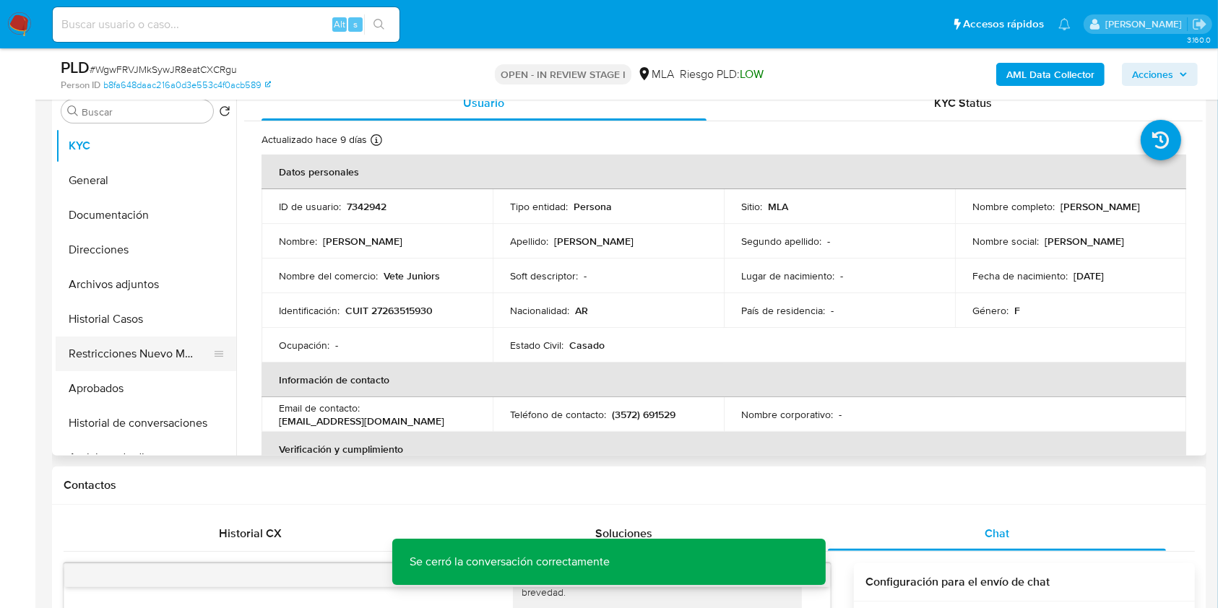
click at [83, 353] on button "Restricciones Nuevo Mundo" at bounding box center [140, 354] width 169 height 35
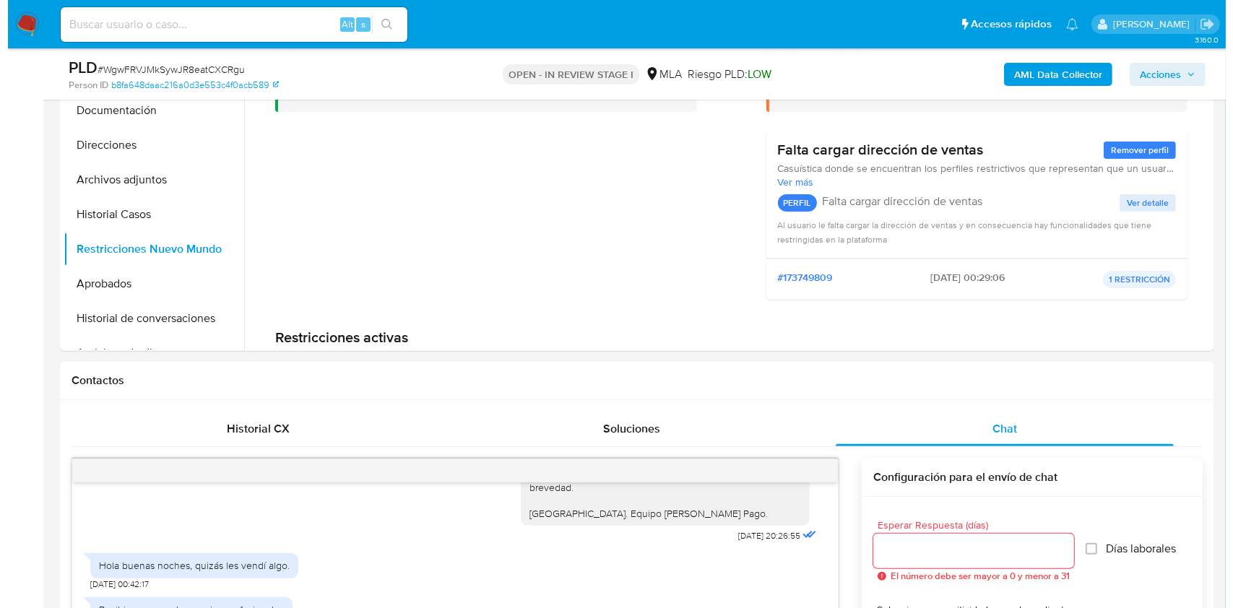
scroll to position [284, 0]
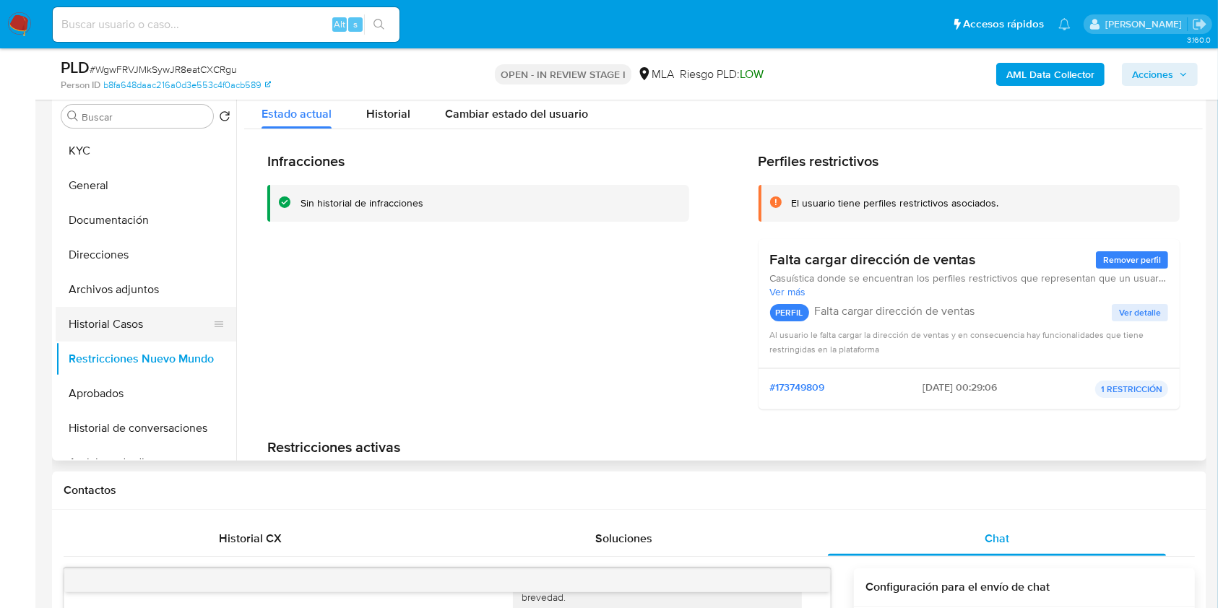
click at [121, 328] on button "Historial Casos" at bounding box center [140, 324] width 169 height 35
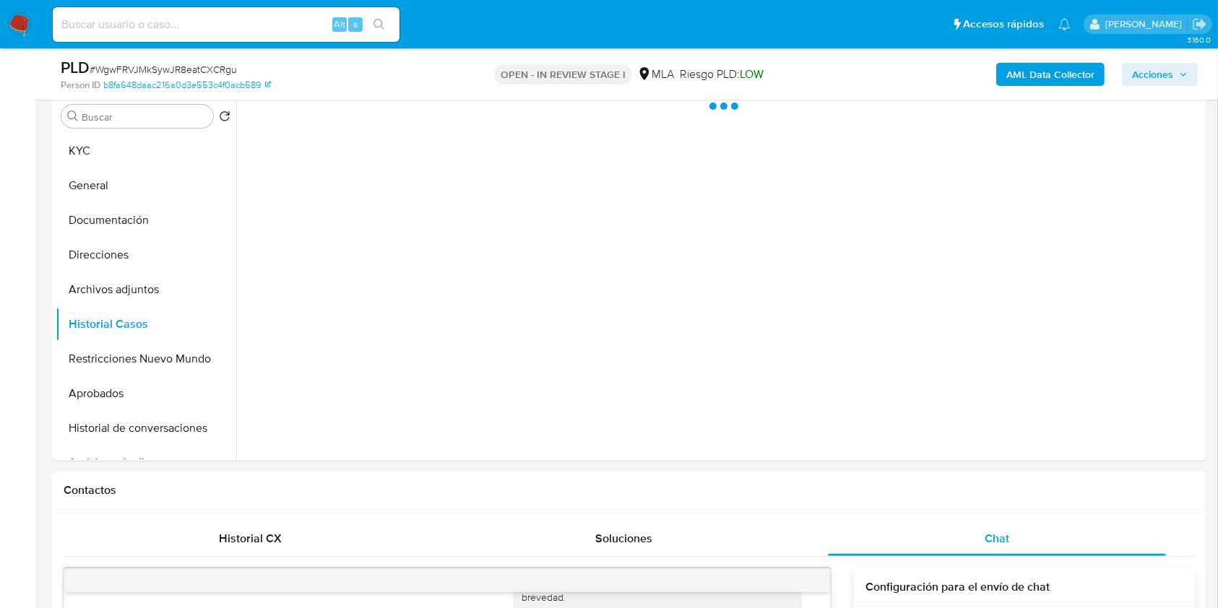
click at [1020, 73] on b "AML Data Collector" at bounding box center [1050, 74] width 88 height 23
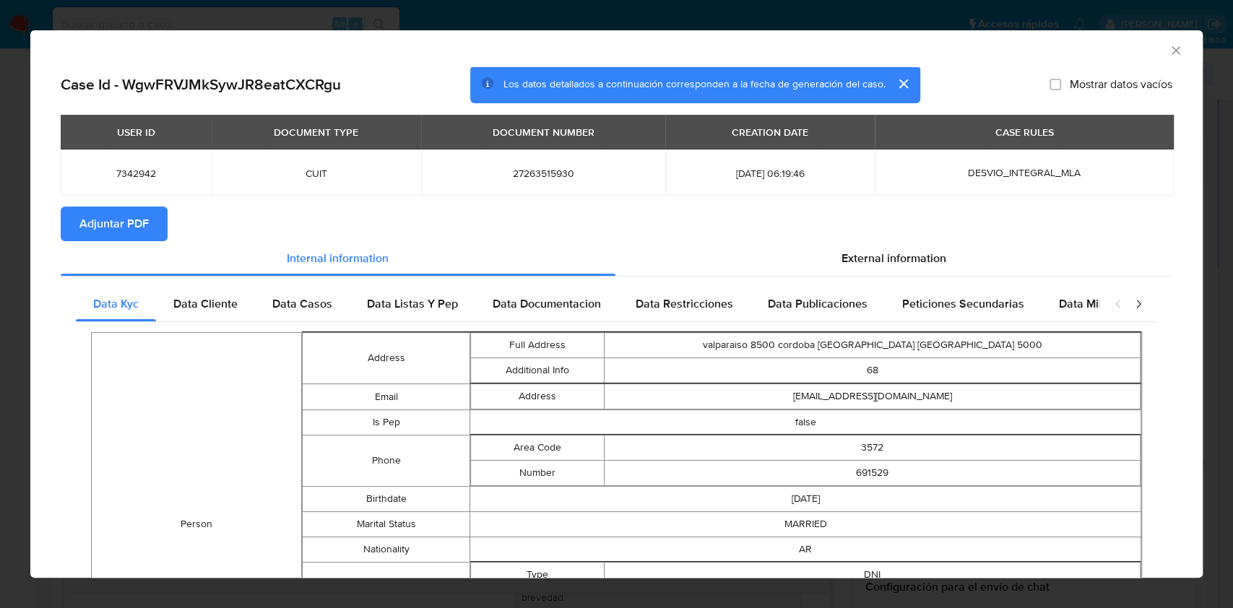
click at [137, 228] on span "Adjuntar PDF" at bounding box center [113, 224] width 69 height 32
click at [1169, 55] on icon "Cerrar ventana" at bounding box center [1176, 50] width 14 height 14
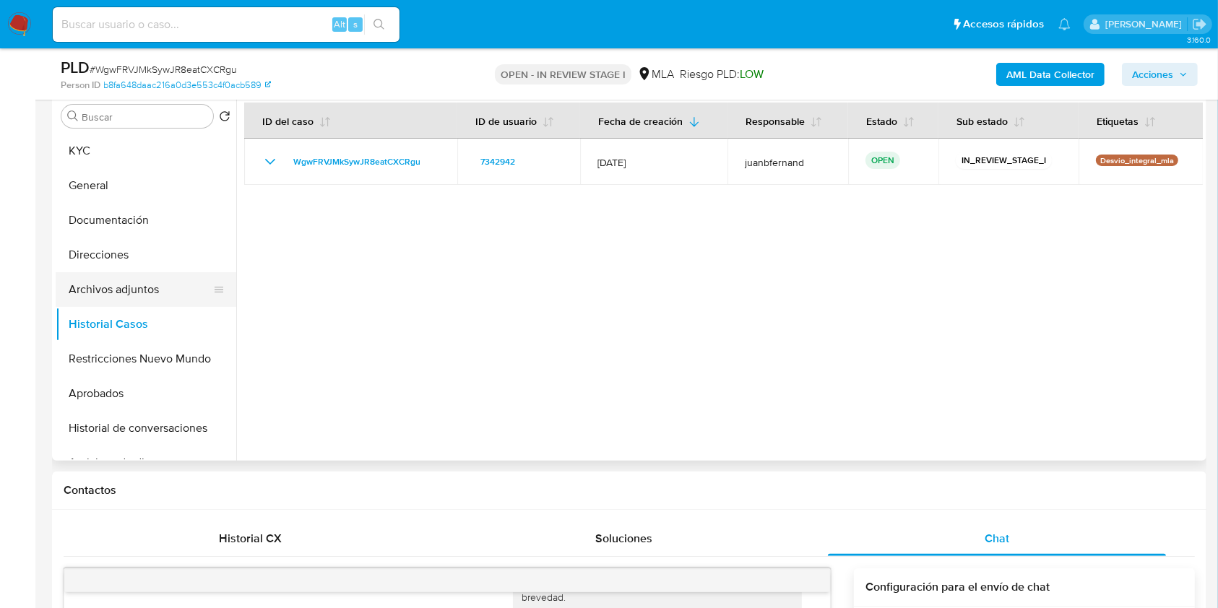
click at [143, 287] on button "Archivos adjuntos" at bounding box center [140, 289] width 169 height 35
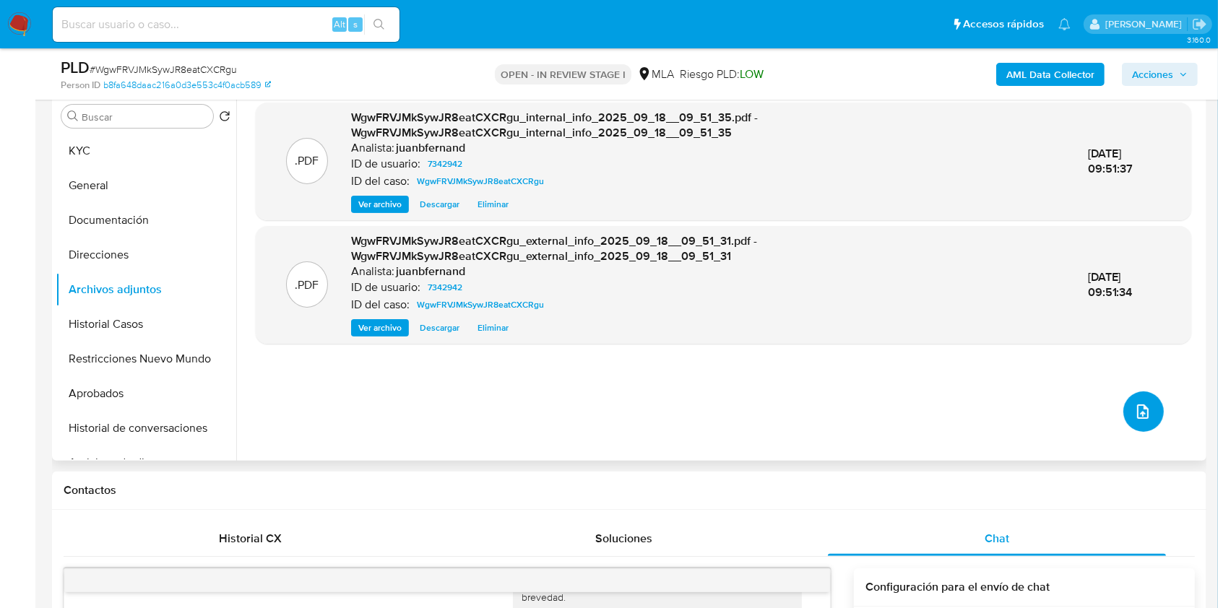
click at [1140, 407] on icon "upload-file" at bounding box center [1142, 411] width 17 height 17
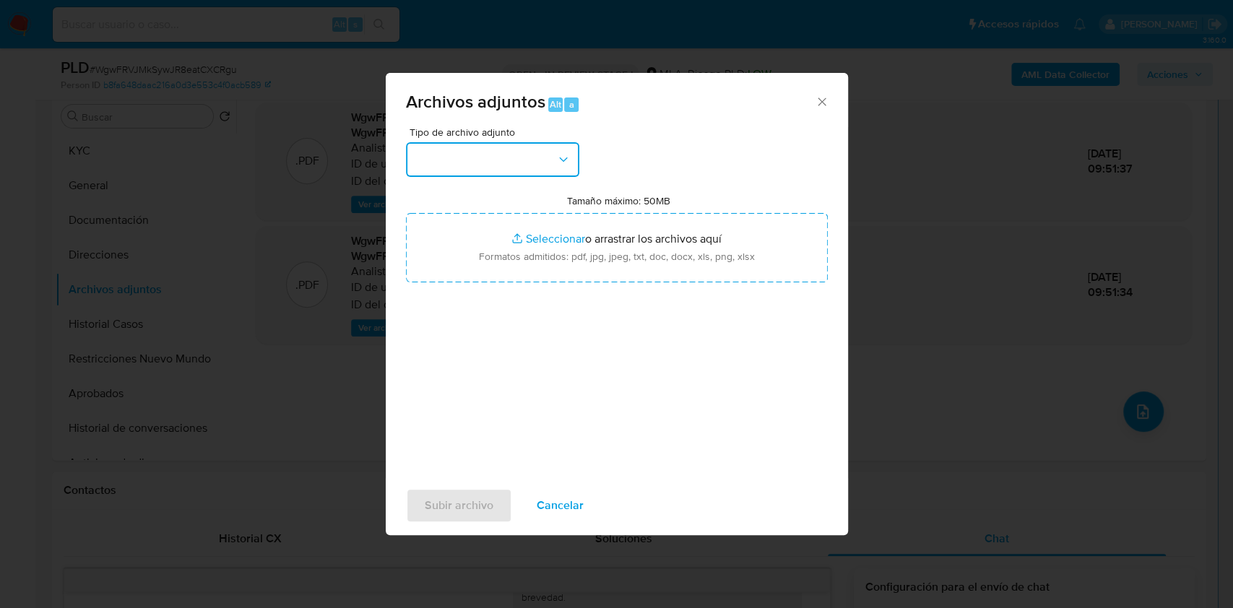
click at [486, 165] on button "button" at bounding box center [492, 159] width 173 height 35
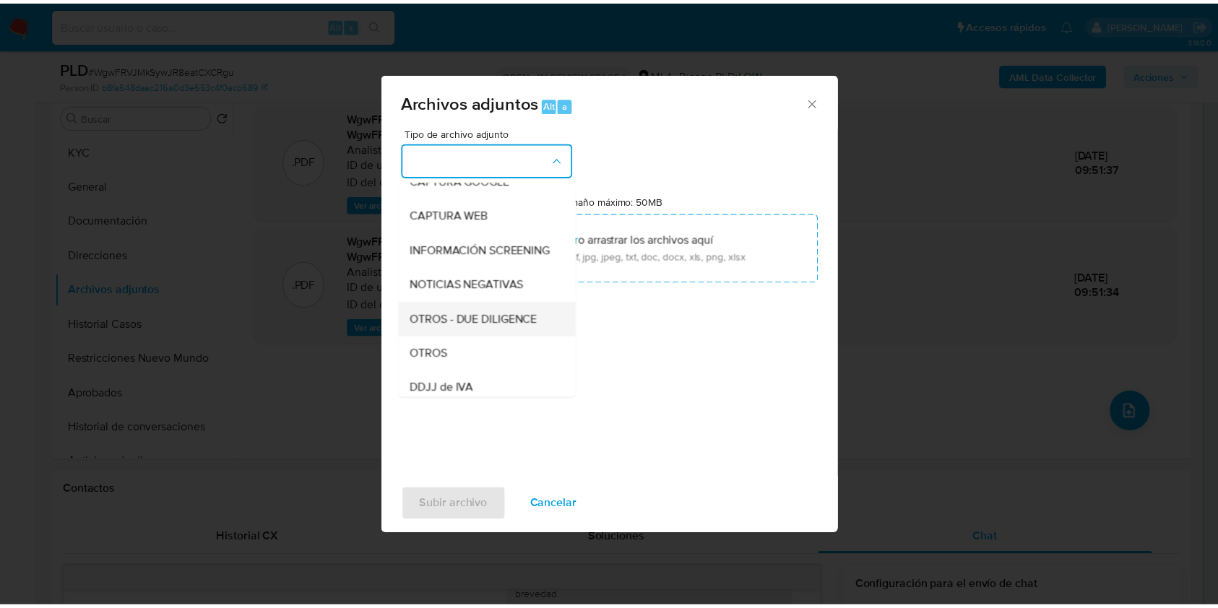
scroll to position [192, 0]
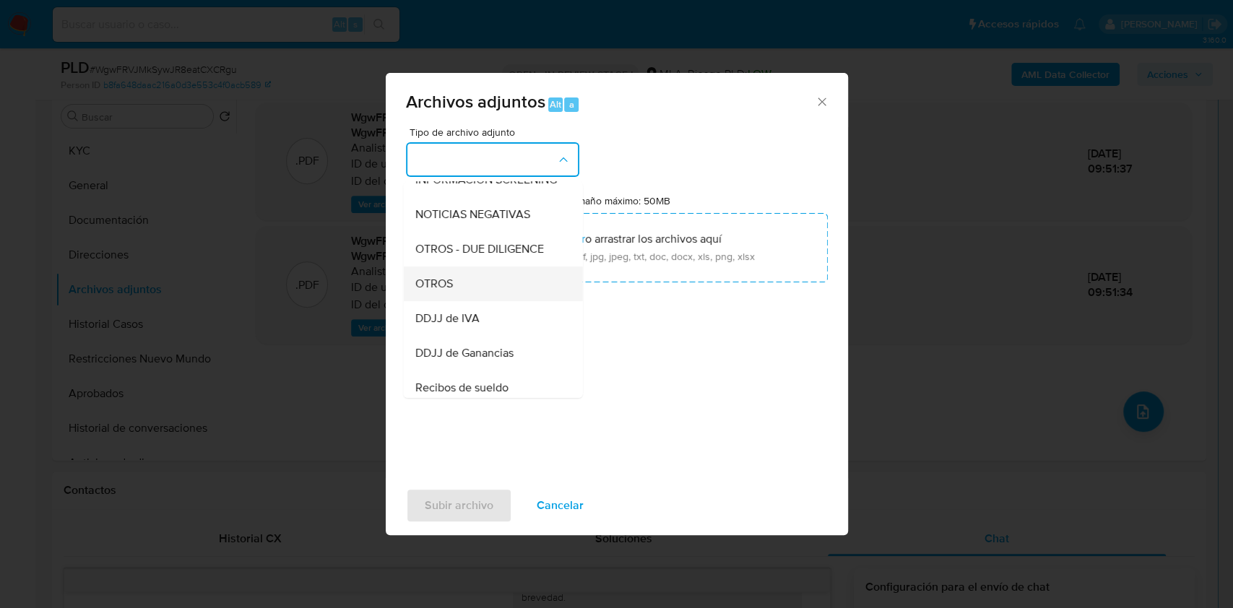
click at [451, 285] on div "OTROS" at bounding box center [488, 283] width 147 height 35
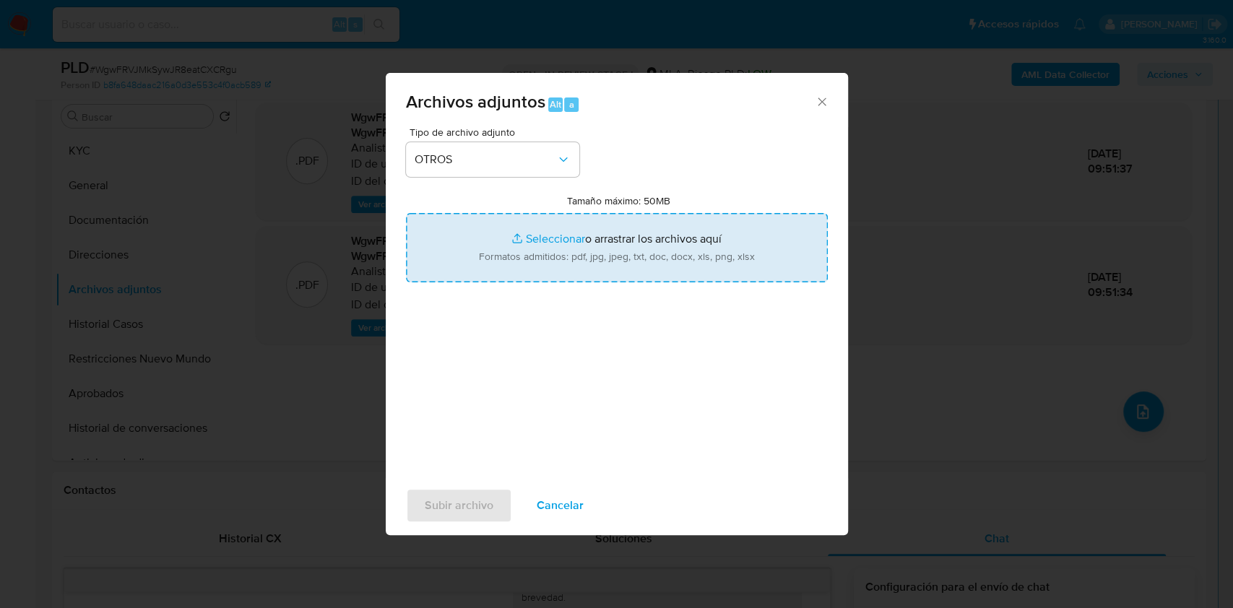
type input "C:\fakepath\Caselog WgwFRVJMkSywJR8eatCXCRgu_2025_07_17_20_03_41.docx"
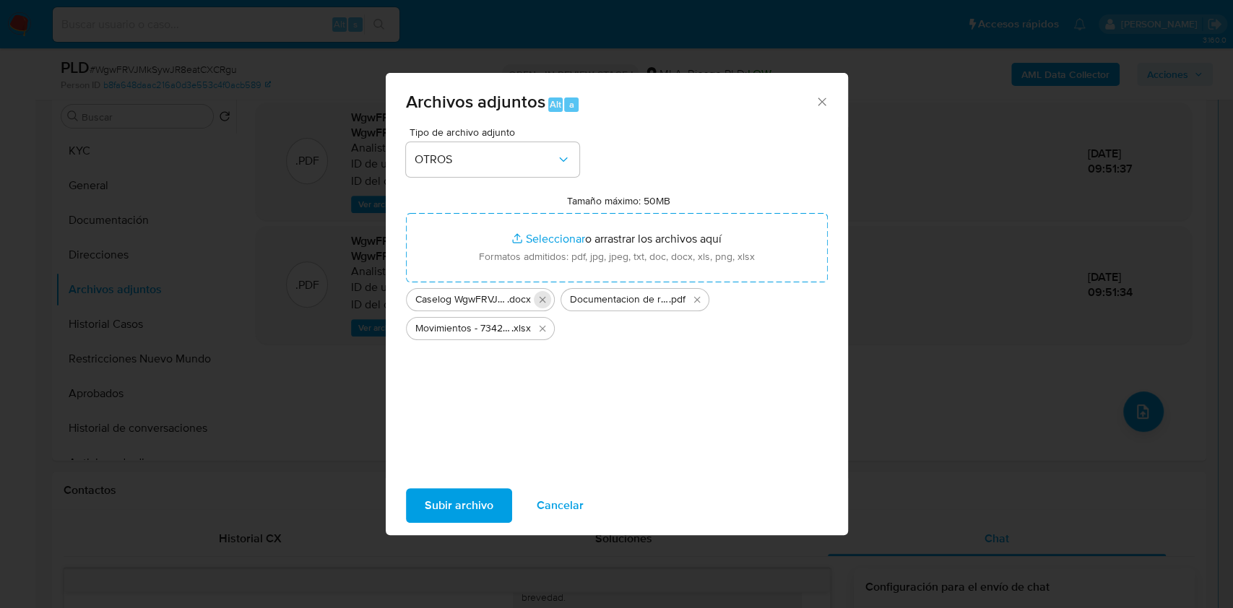
click at [542, 300] on icon "Eliminar Caselog WgwFRVJMkSywJR8eatCXCRgu_2025_07_17_20_03_41.docx" at bounding box center [542, 299] width 6 height 6
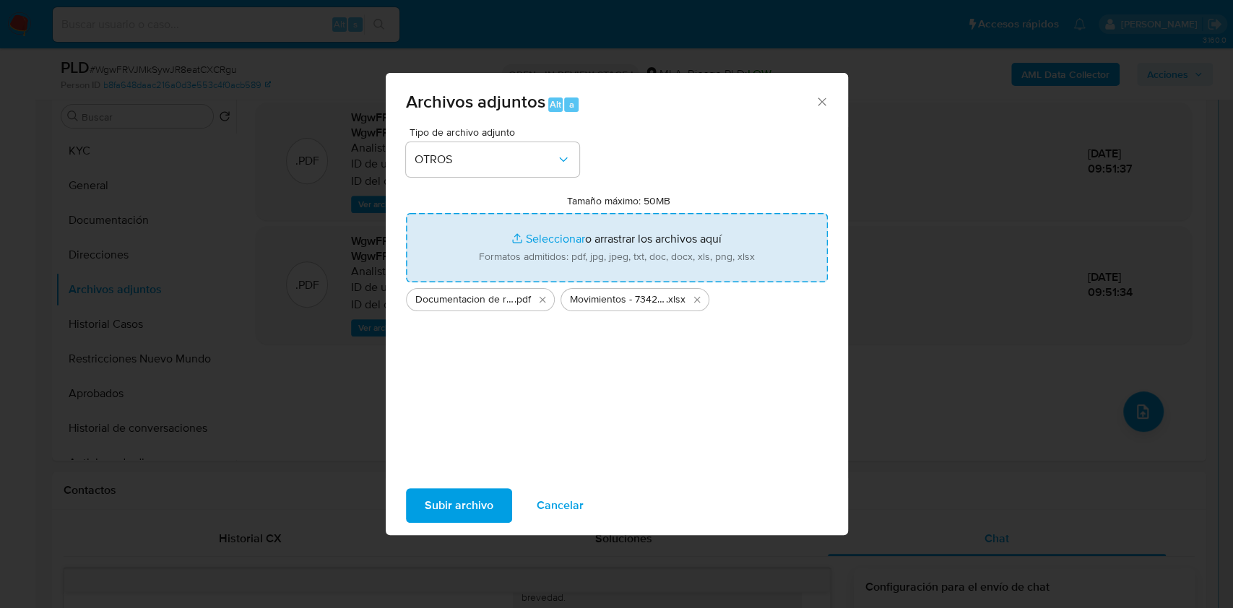
type input "C:\fakepath\Caselog WgwFRVJMkSywJR8eatCXCRgu.docx"
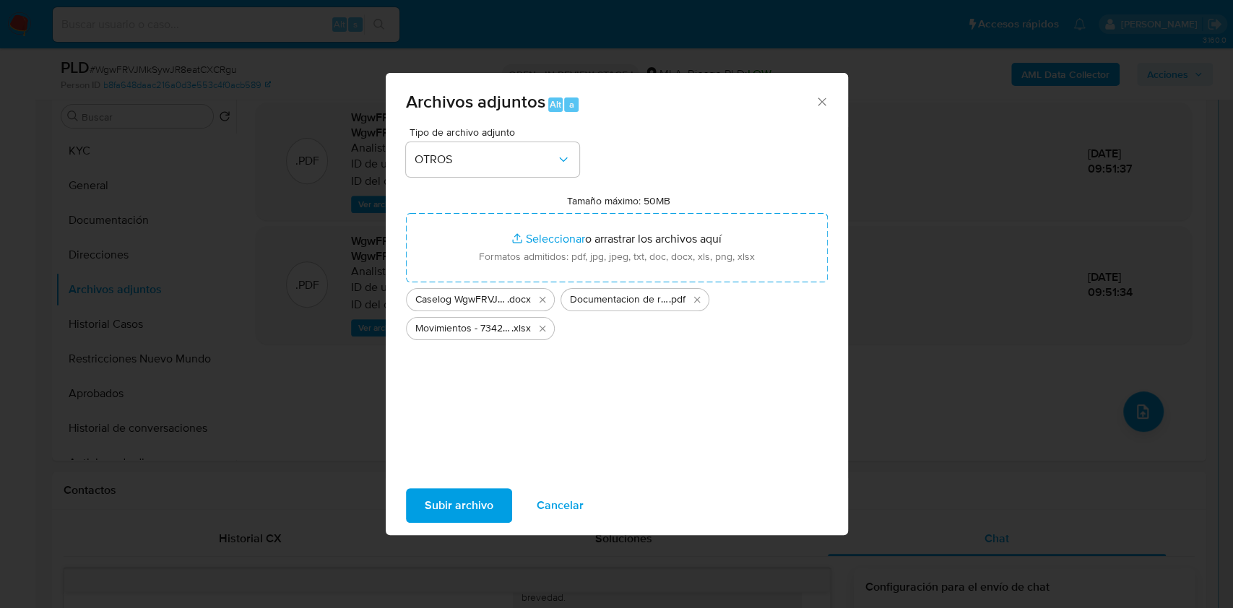
click at [456, 500] on span "Subir archivo" at bounding box center [459, 506] width 69 height 32
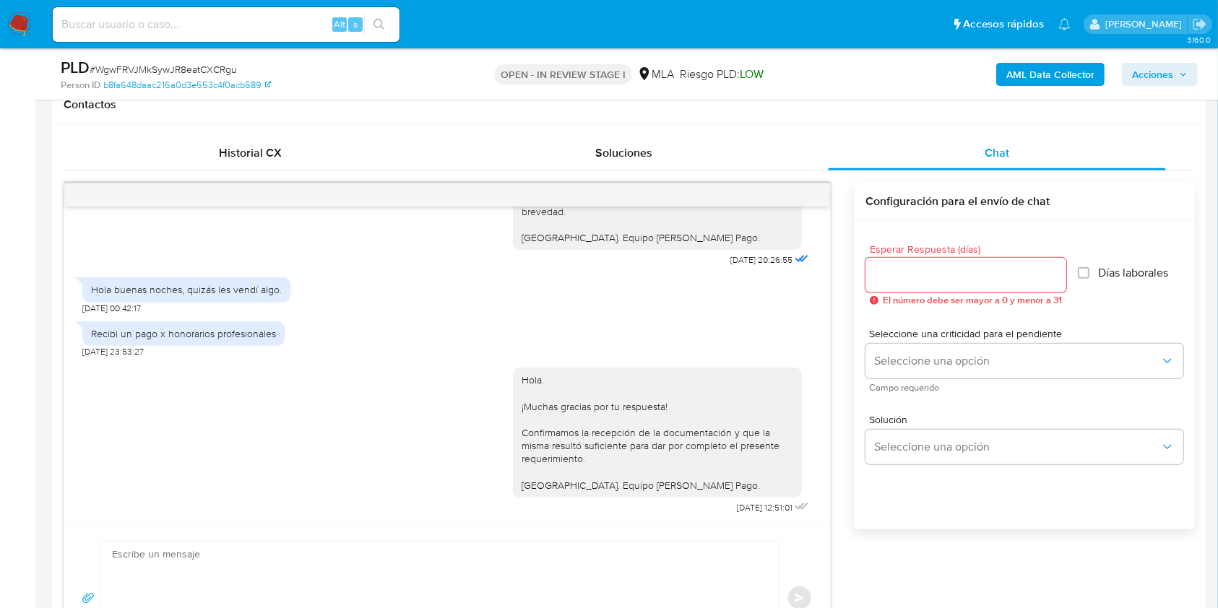
scroll to position [284, 0]
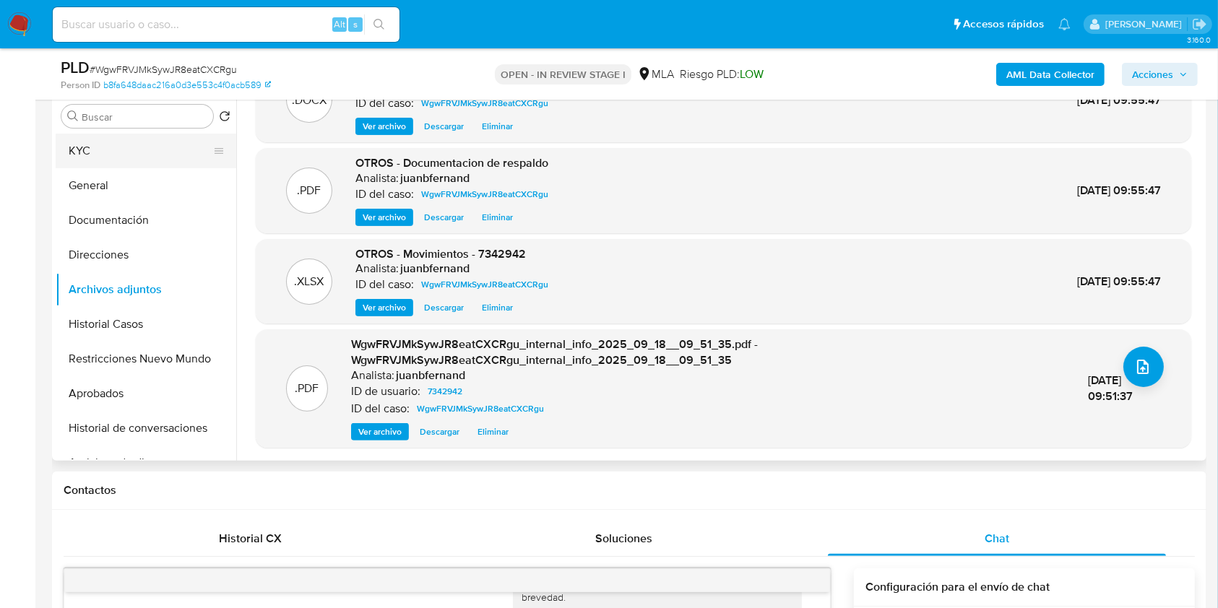
click at [178, 144] on button "KYC" at bounding box center [140, 151] width 169 height 35
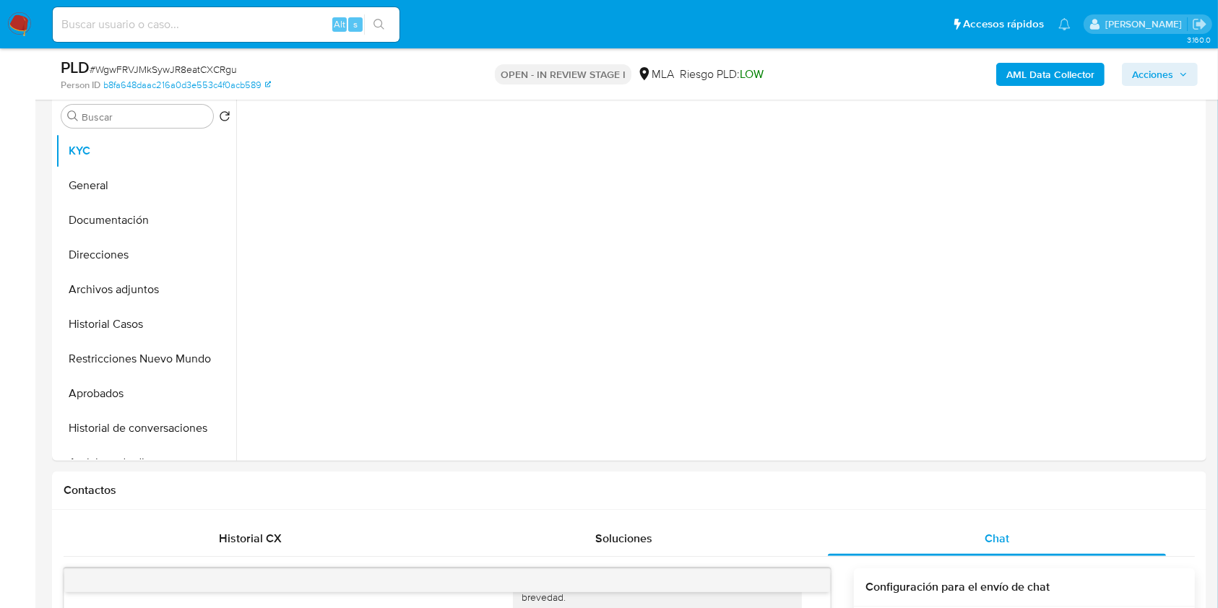
scroll to position [0, 0]
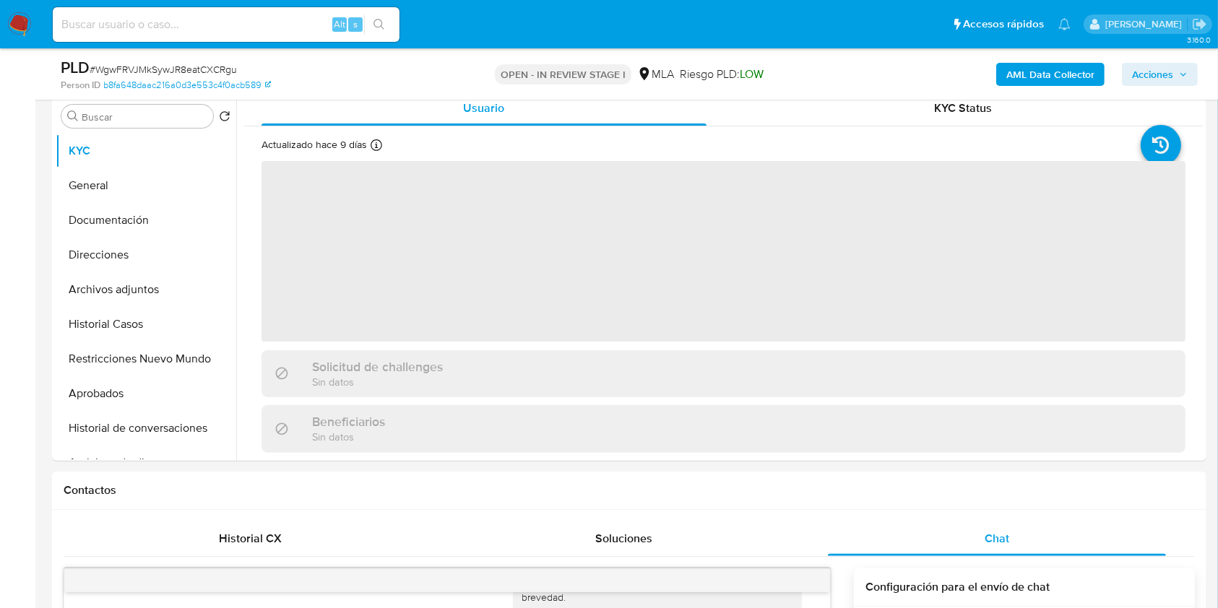
click at [1177, 69] on span "Acciones" at bounding box center [1160, 74] width 56 height 20
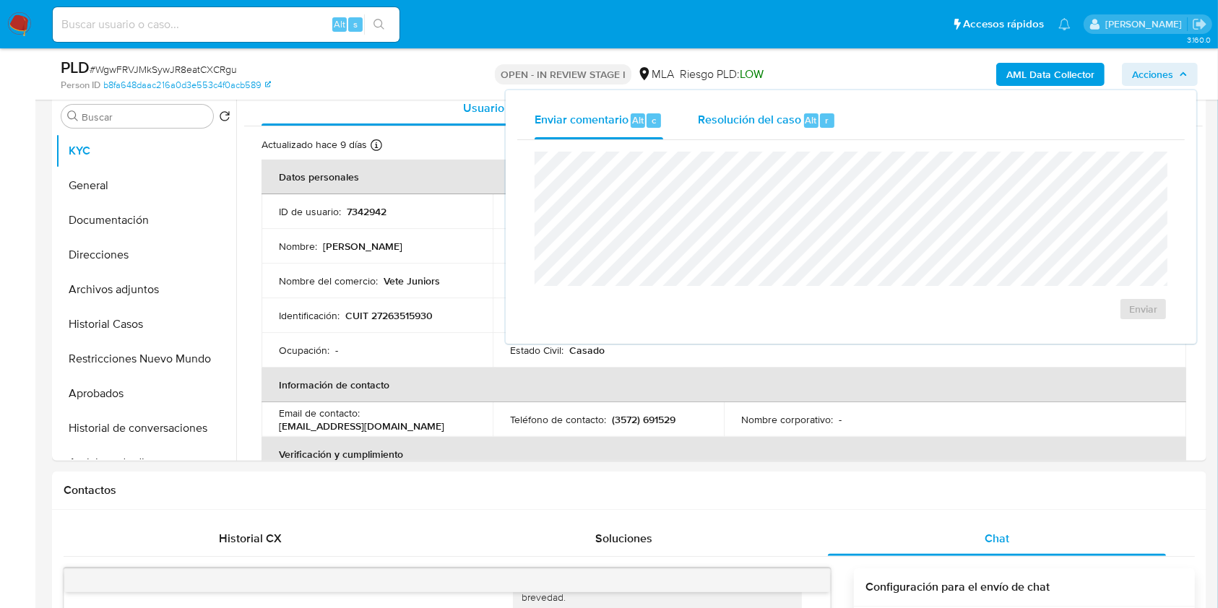
click at [730, 123] on span "Resolución del caso" at bounding box center [749, 119] width 103 height 17
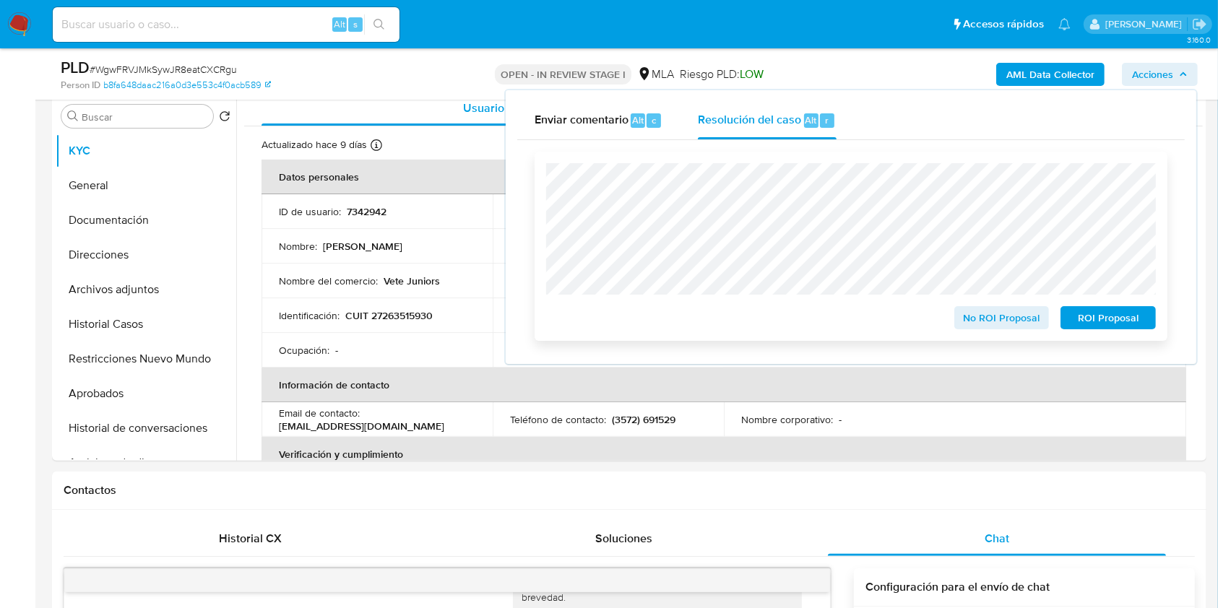
click at [1015, 322] on span "No ROI Proposal" at bounding box center [1001, 318] width 75 height 20
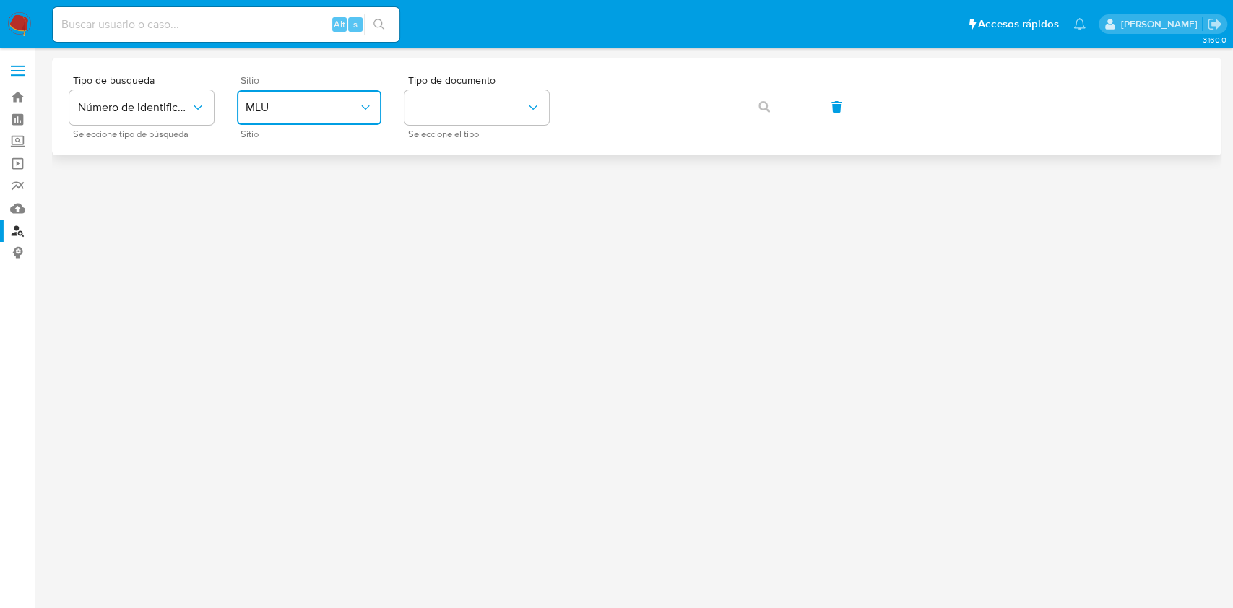
click at [289, 96] on button "MLU" at bounding box center [309, 107] width 144 height 35
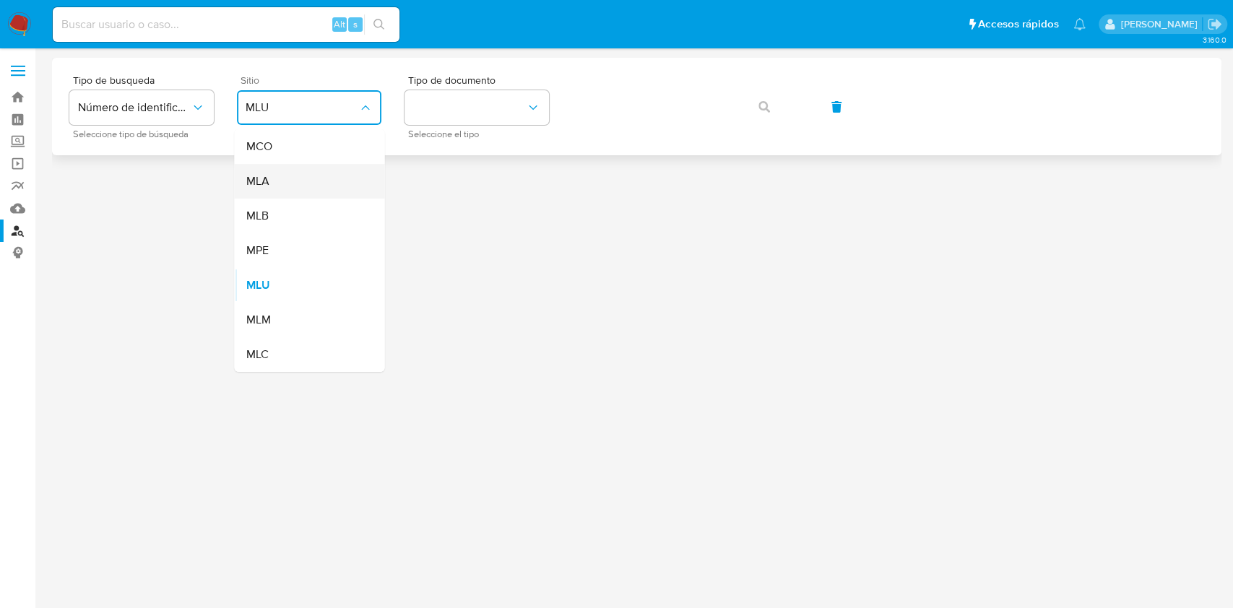
click at [300, 176] on div "MLA" at bounding box center [305, 181] width 118 height 35
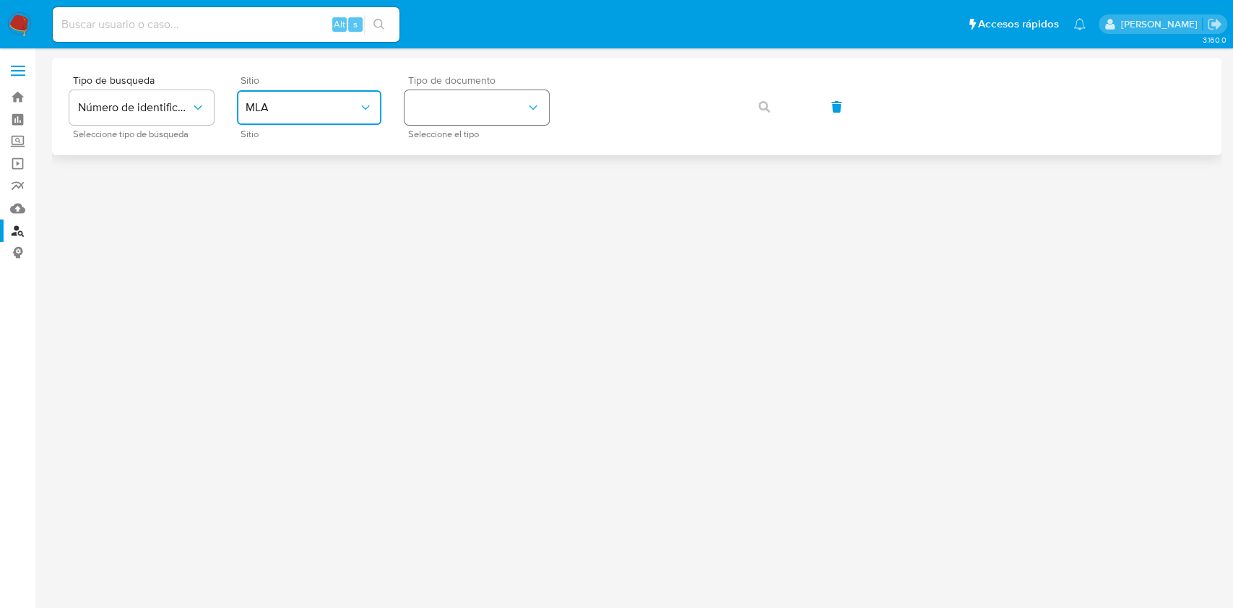
drag, startPoint x: 465, startPoint y: 94, endPoint x: 459, endPoint y: 113, distance: 19.9
click at [466, 95] on button "identificationType" at bounding box center [476, 107] width 144 height 35
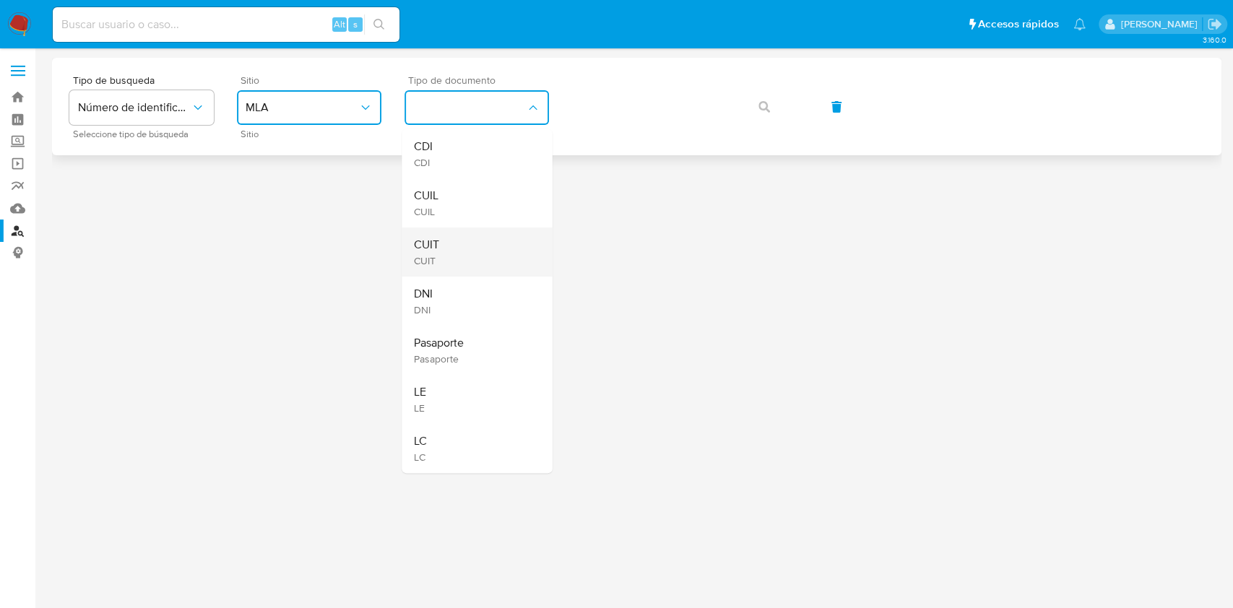
click at [473, 241] on div "CUIT CUIT" at bounding box center [472, 251] width 118 height 49
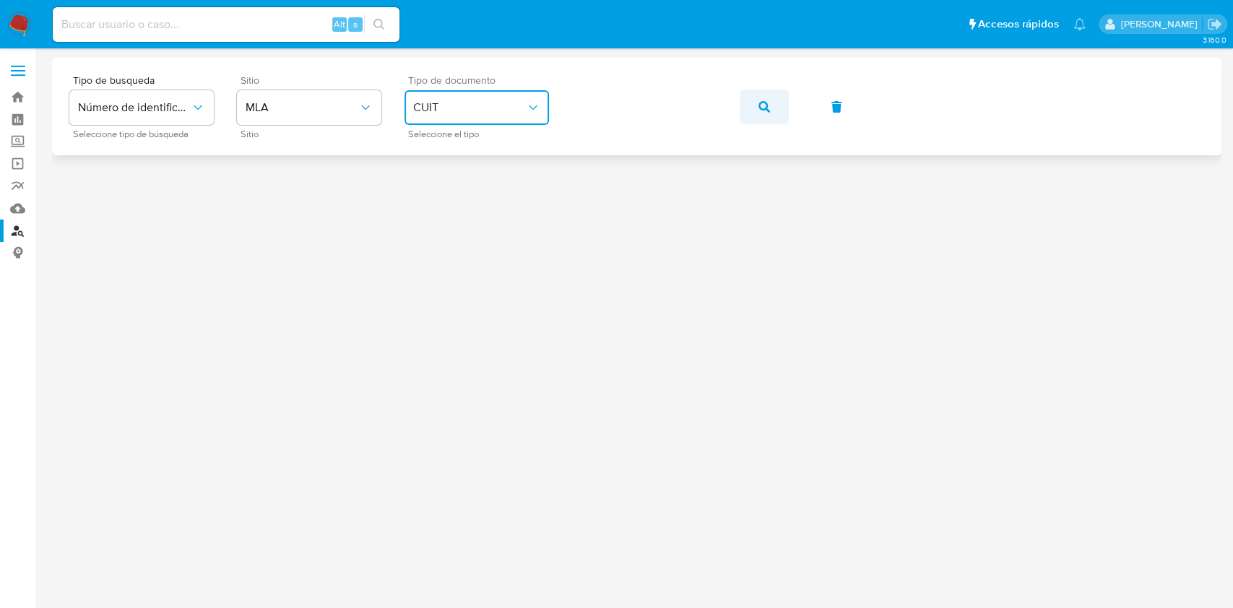
click at [742, 107] on button "button" at bounding box center [764, 107] width 49 height 35
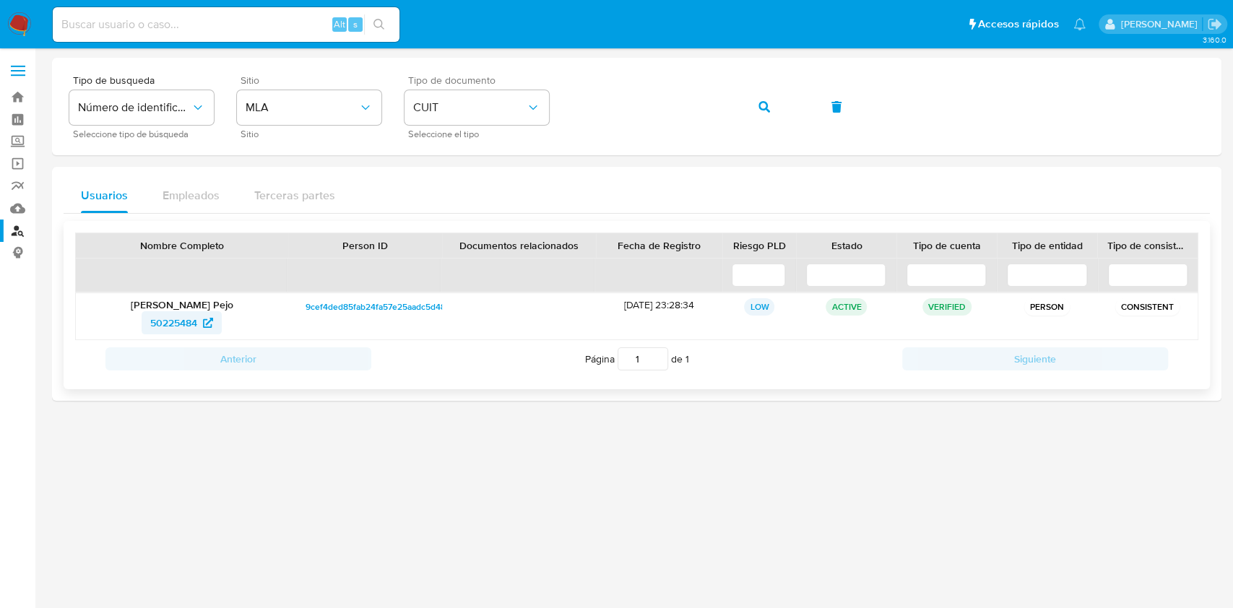
click at [149, 320] on link "50225484" at bounding box center [182, 322] width 80 height 23
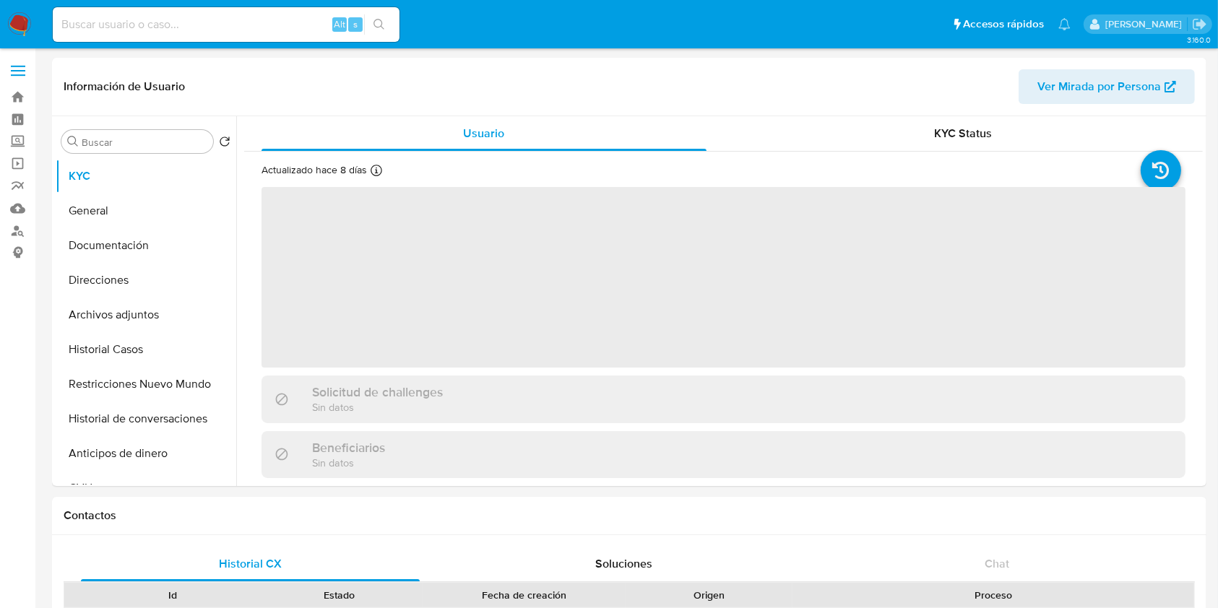
select select "10"
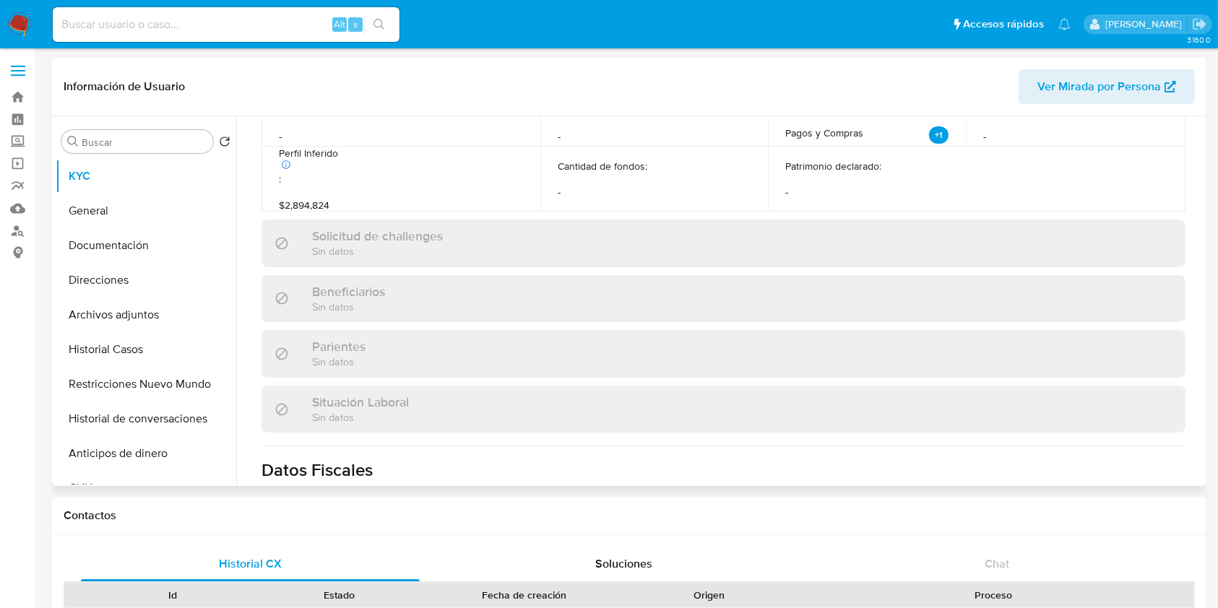
scroll to position [760, 0]
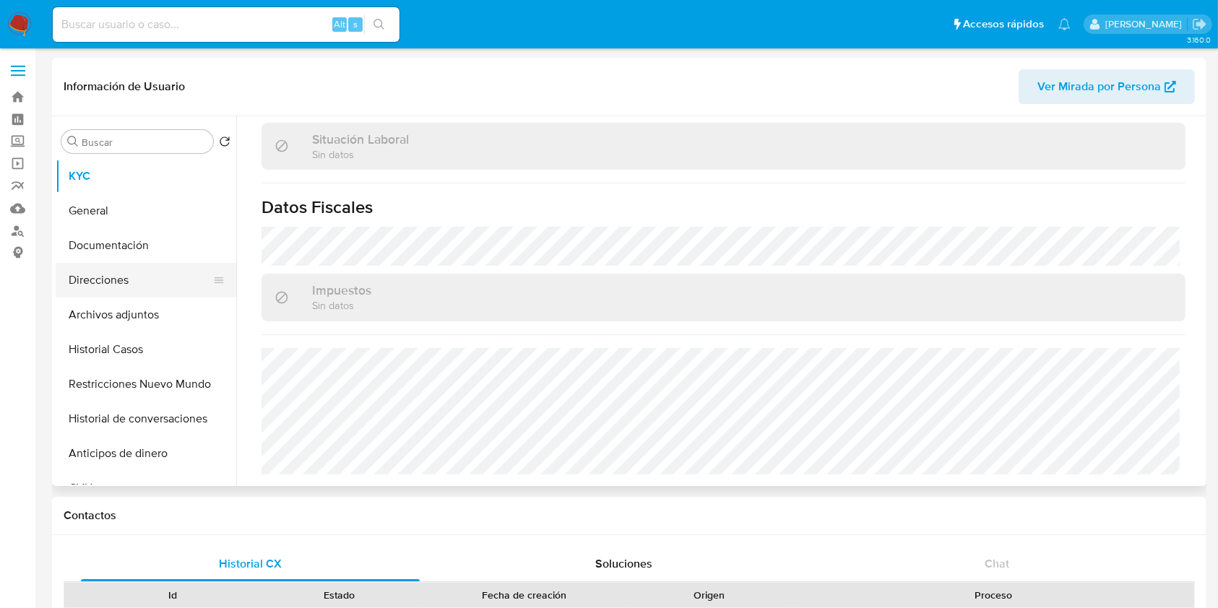
click at [138, 282] on button "Direcciones" at bounding box center [140, 280] width 169 height 35
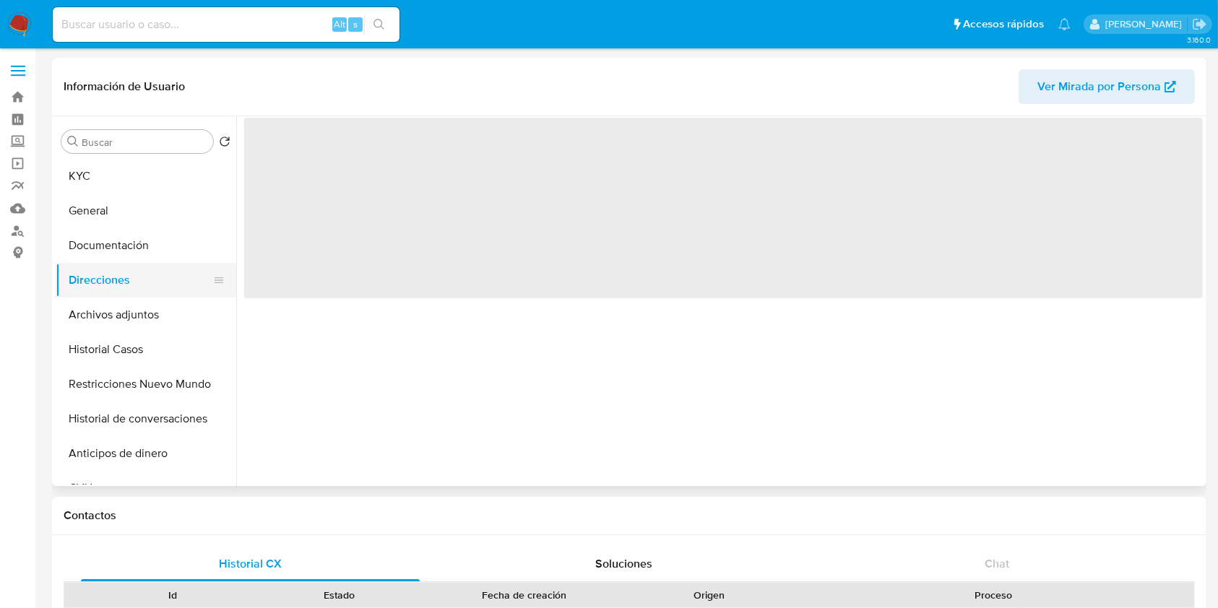
scroll to position [0, 0]
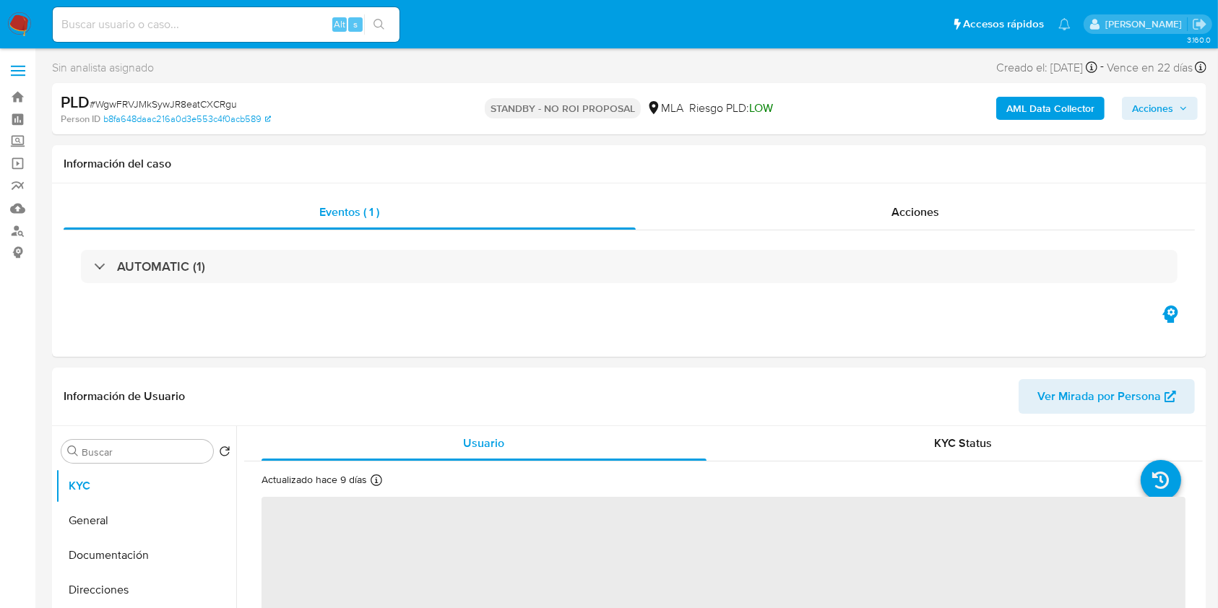
select select "10"
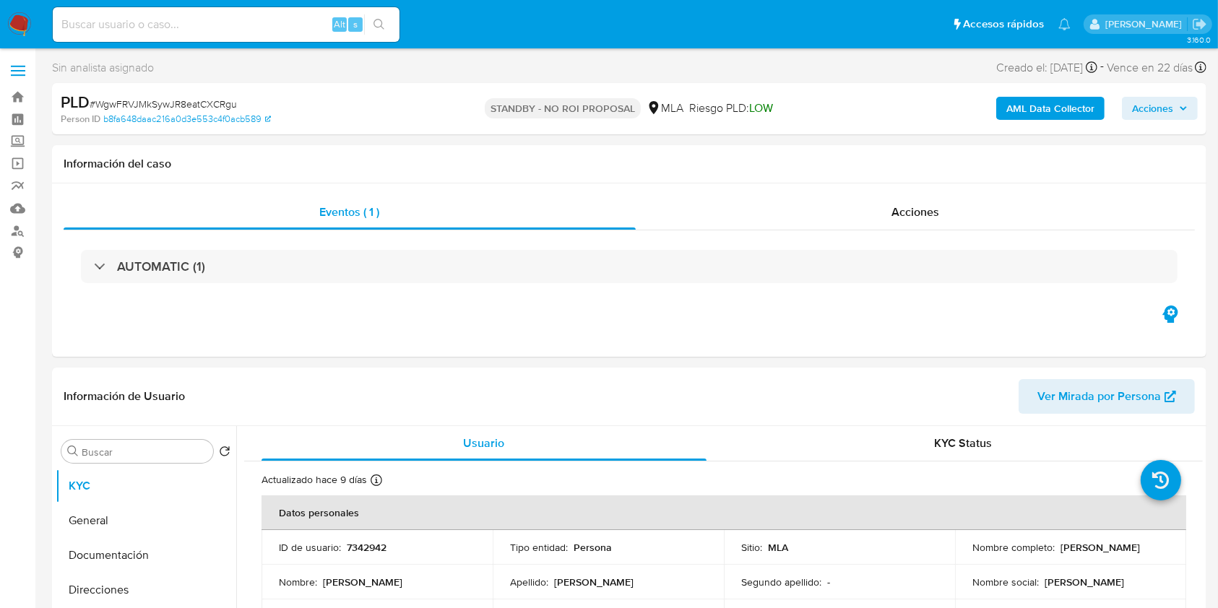
click at [303, 20] on input at bounding box center [226, 24] width 347 height 19
paste input "bX6J8OToJd7xOssE1y5QbYpQ"
type input "bX6J8OToJd7xOssE1y5QbYpQ"
click at [381, 21] on icon "search-icon" at bounding box center [378, 24] width 11 height 11
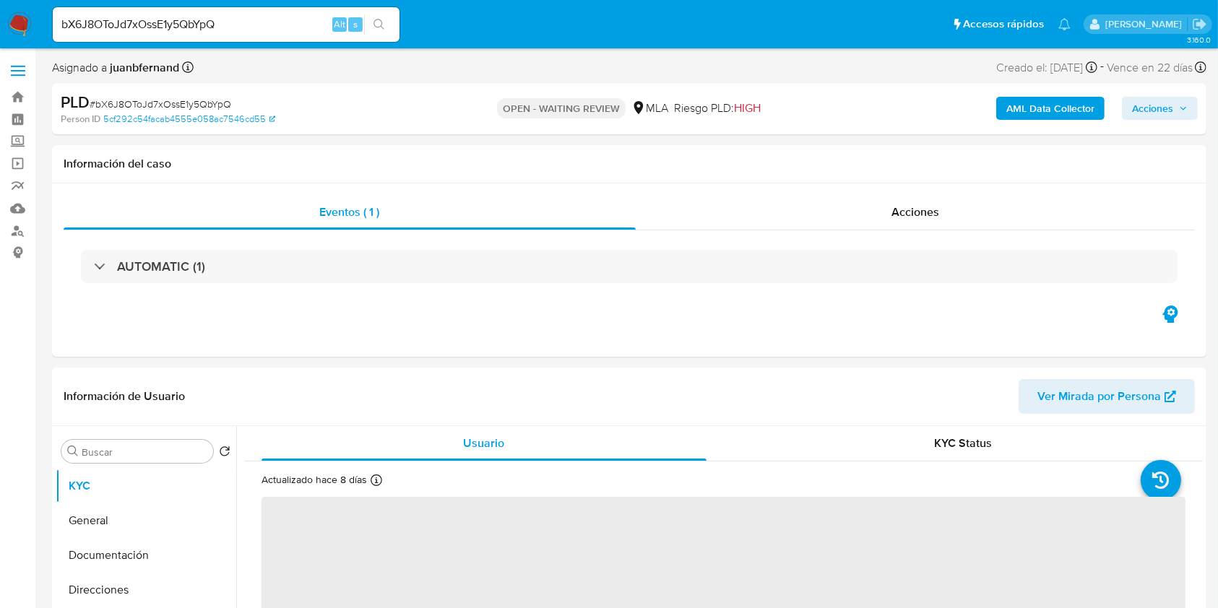
select select "10"
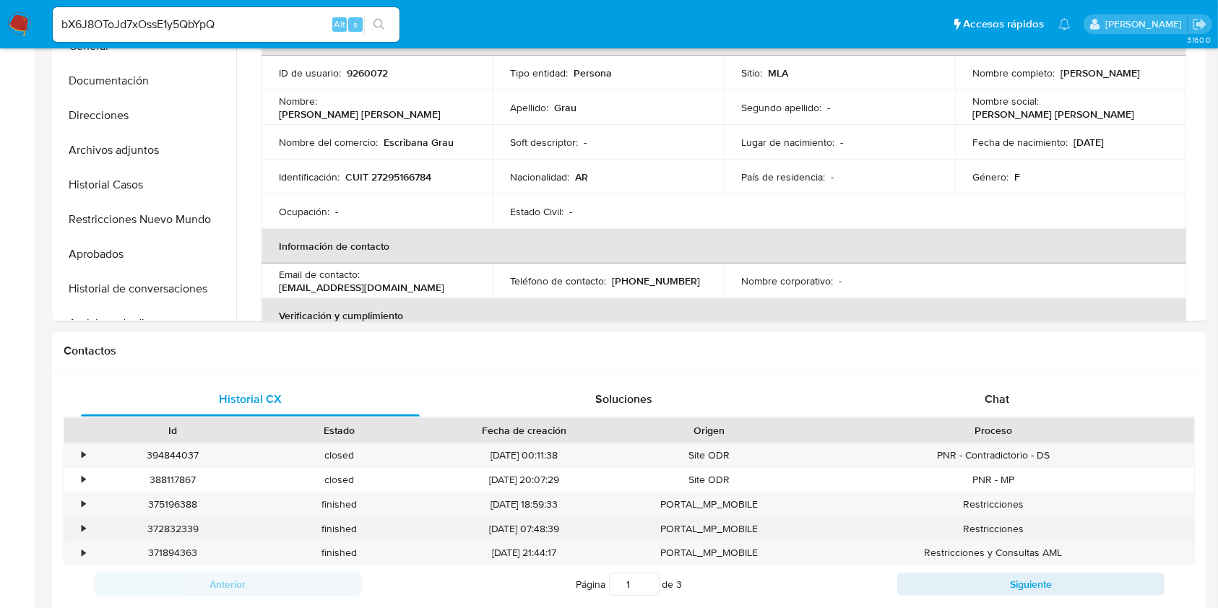
scroll to position [578, 0]
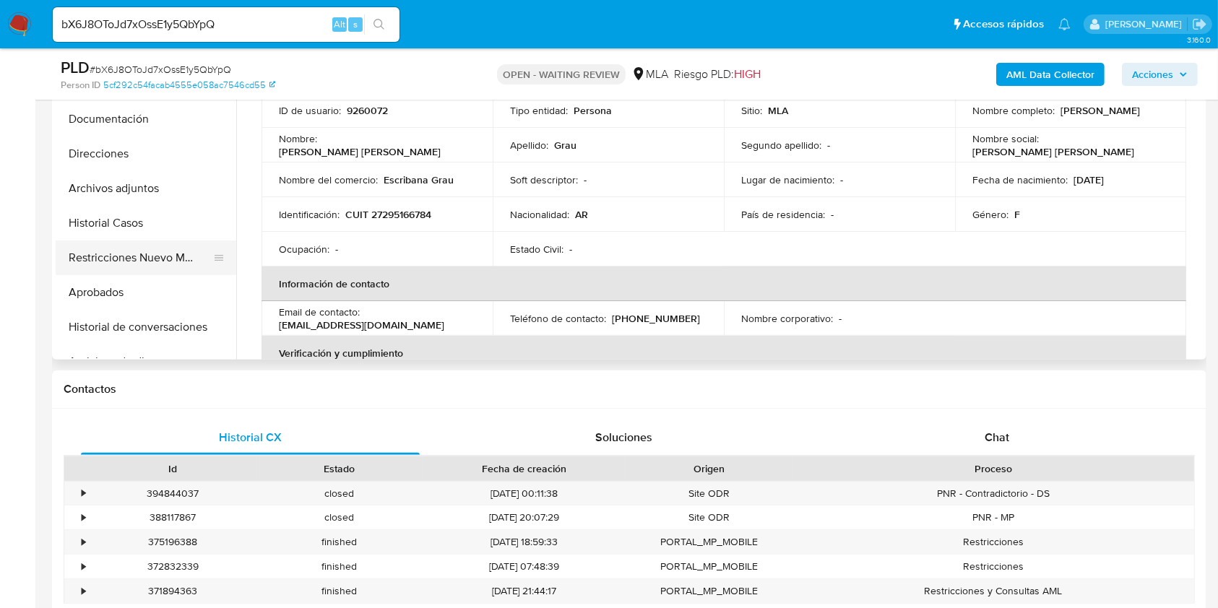
click at [93, 260] on button "Restricciones Nuevo Mundo" at bounding box center [140, 257] width 169 height 35
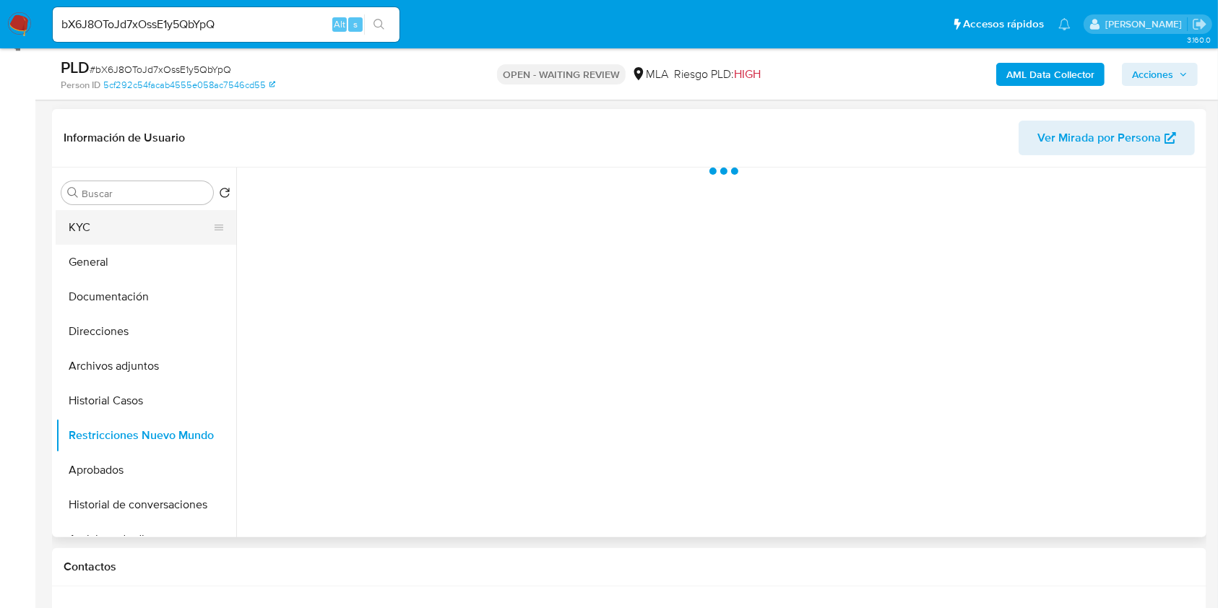
scroll to position [192, 0]
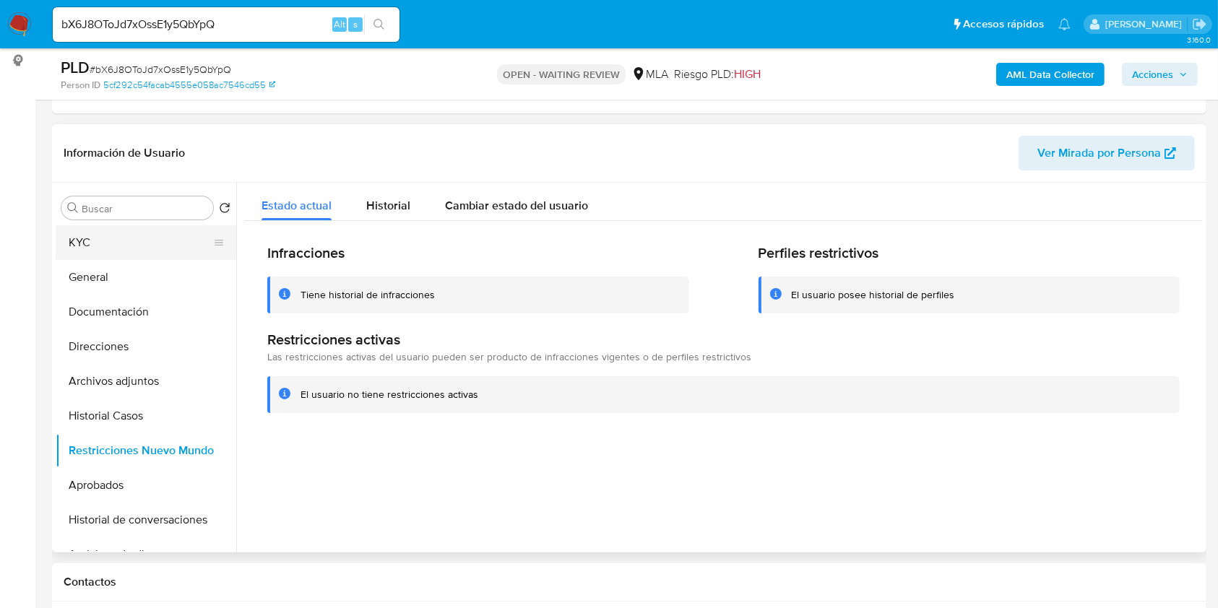
click at [83, 245] on button "KYC" at bounding box center [140, 242] width 169 height 35
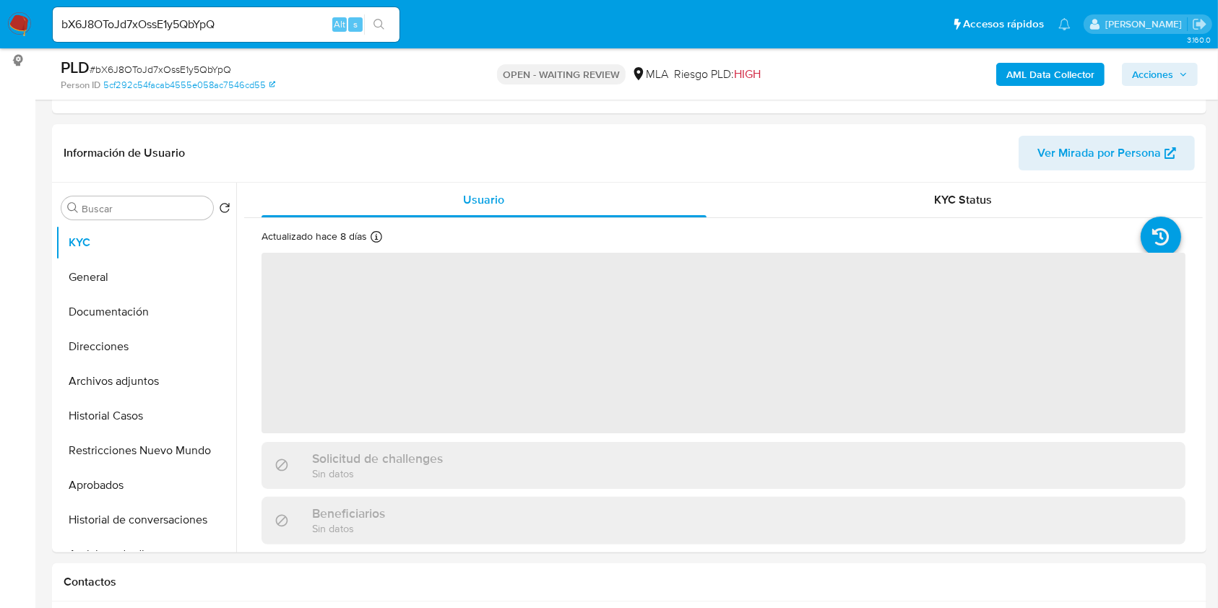
scroll to position [578, 0]
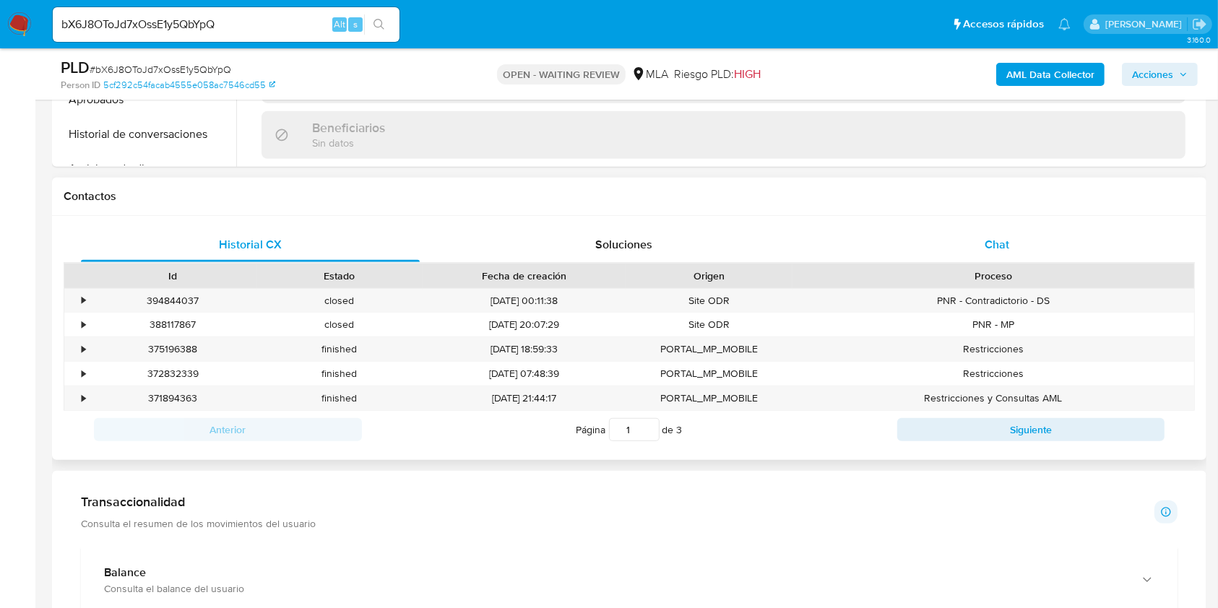
click at [1024, 253] on div "Chat" at bounding box center [997, 244] width 339 height 35
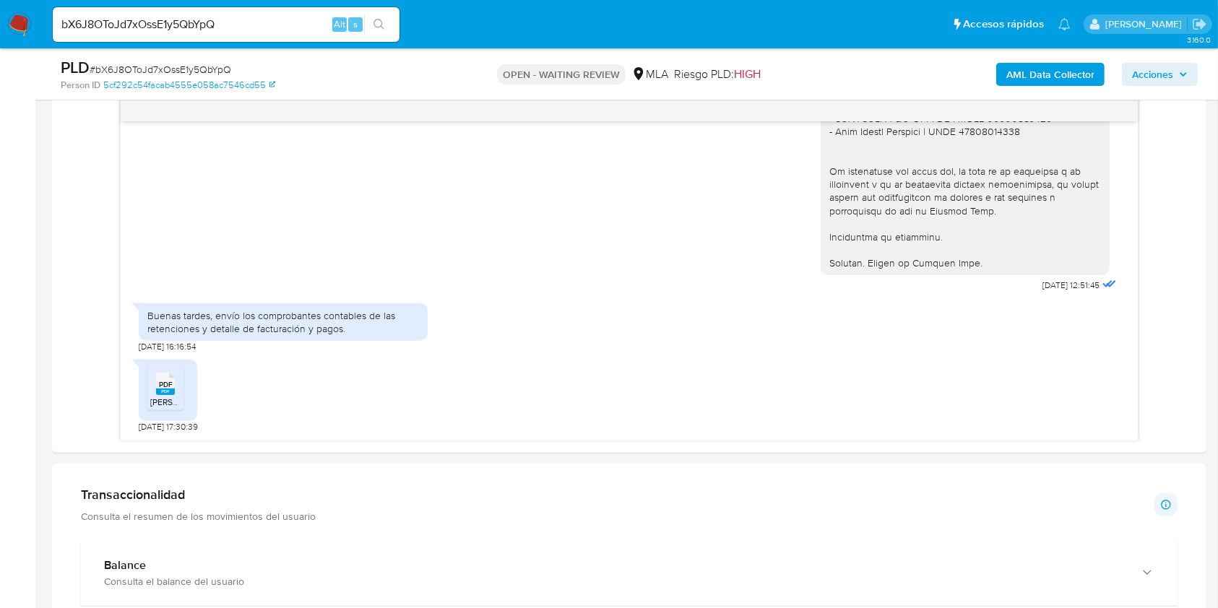
scroll to position [770, 0]
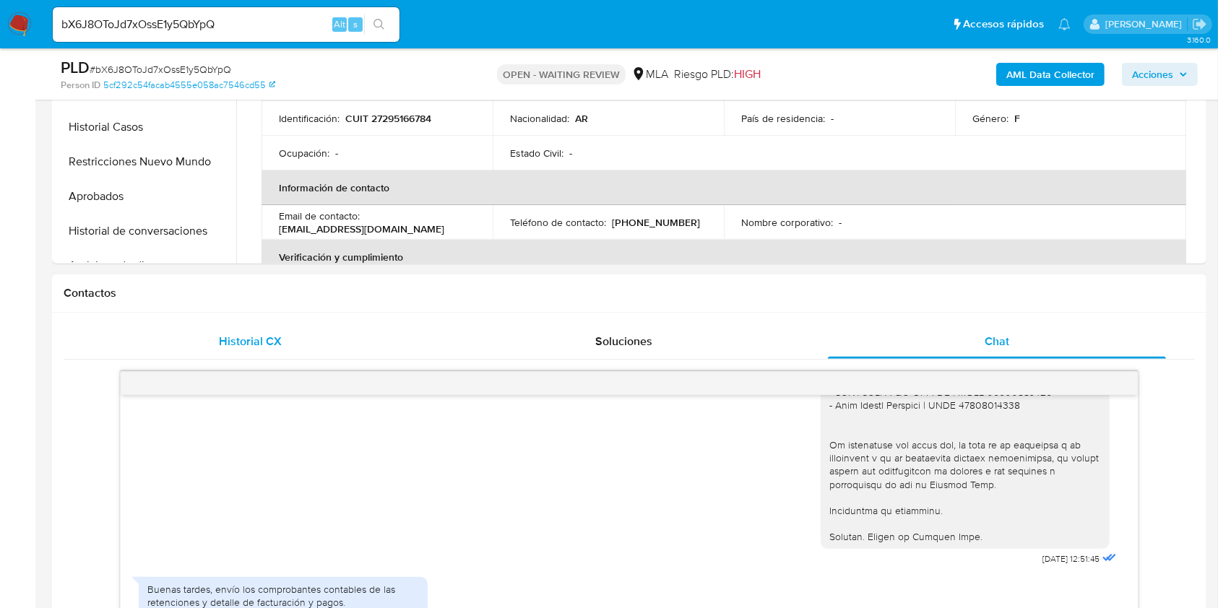
click at [241, 329] on div "Historial CX" at bounding box center [250, 341] width 339 height 35
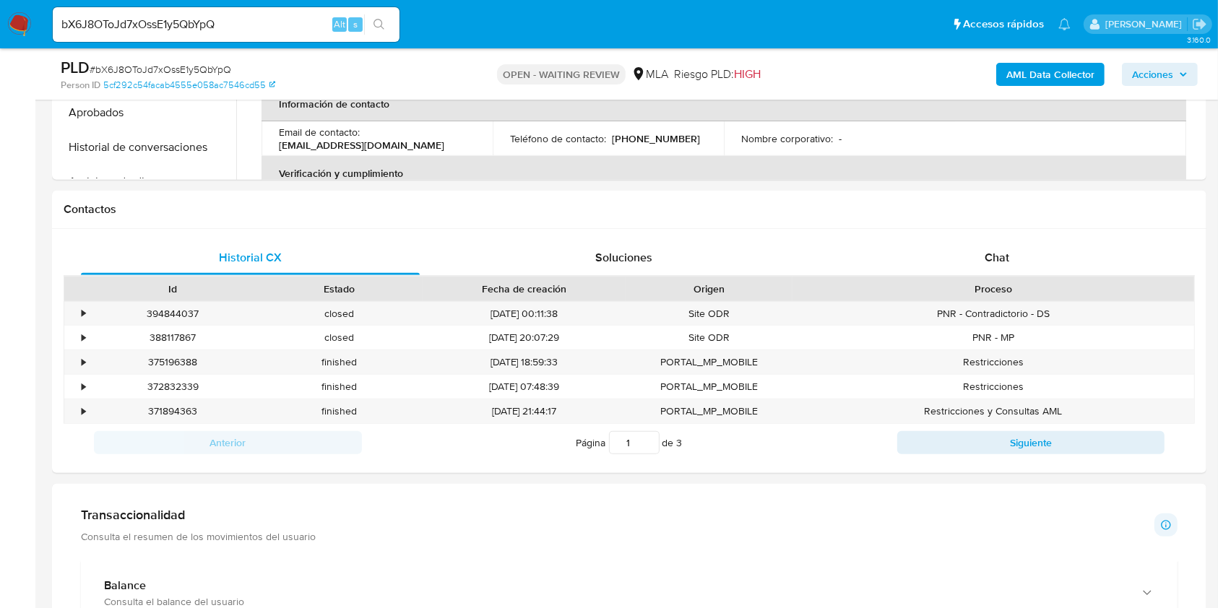
scroll to position [481, 0]
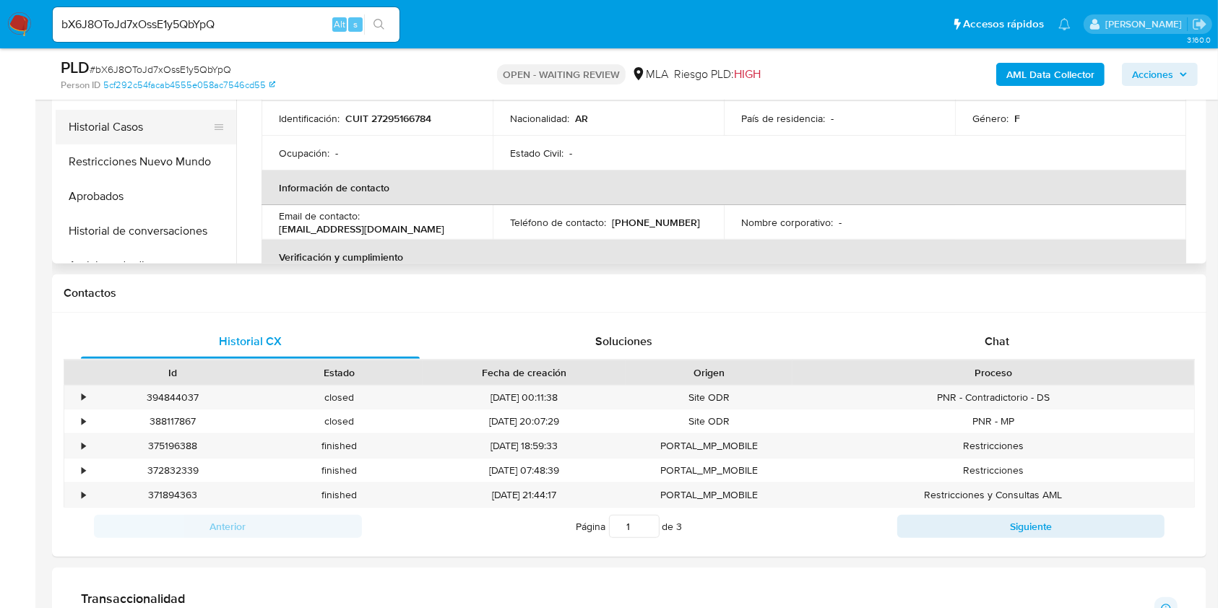
click at [154, 129] on button "Historial Casos" at bounding box center [140, 127] width 169 height 35
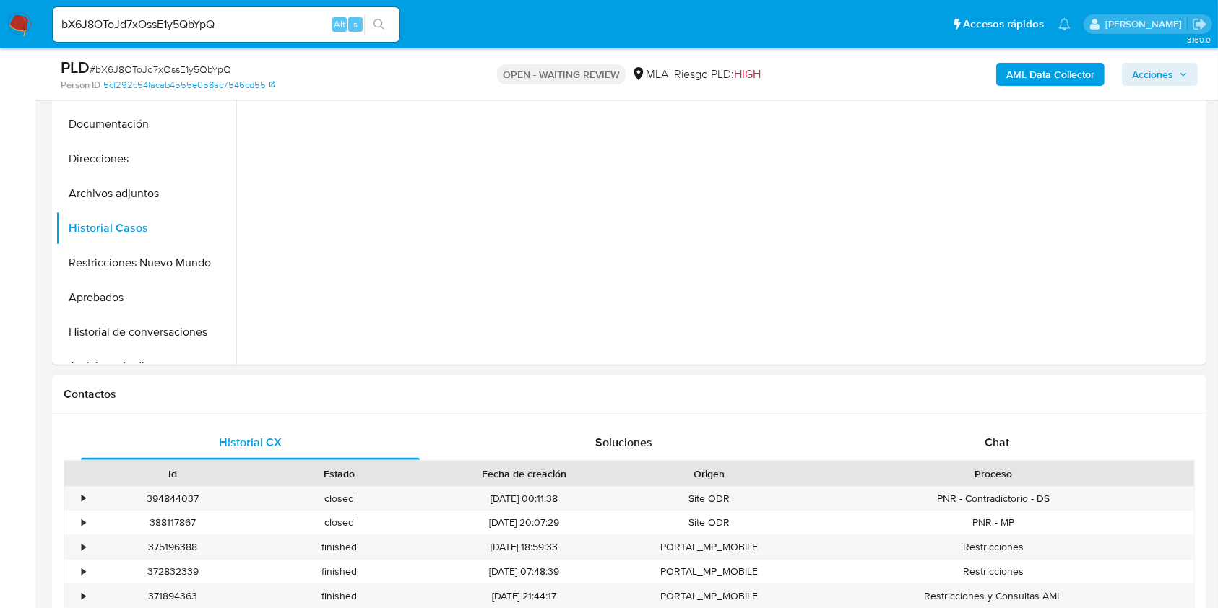
scroll to position [192, 0]
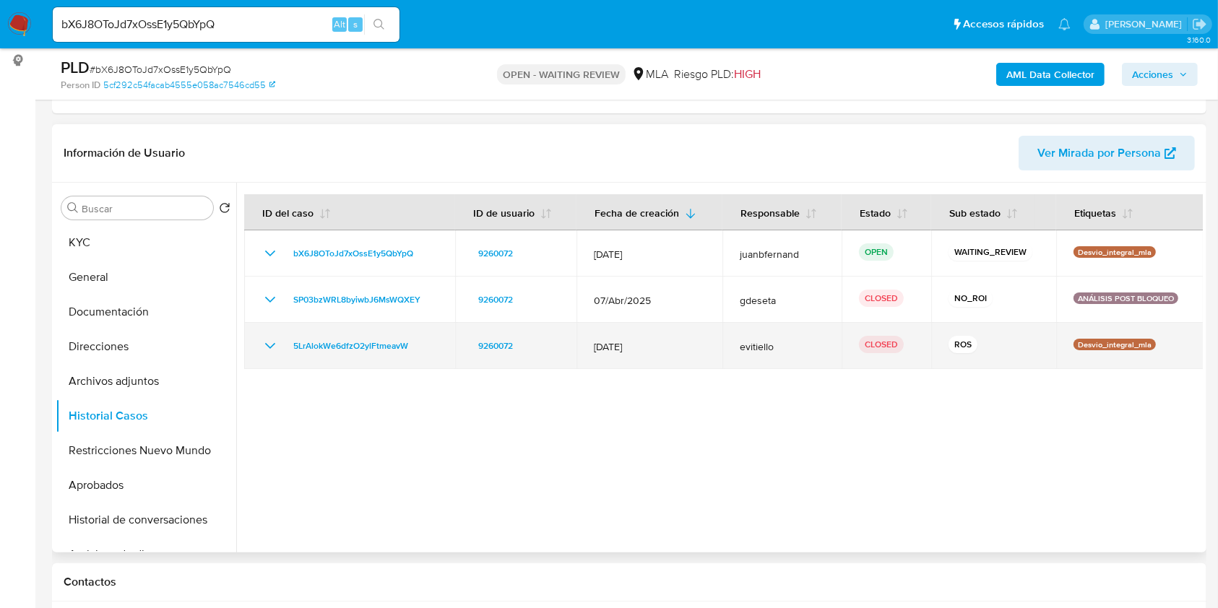
click at [266, 345] on icon "Mostrar/Ocultar" at bounding box center [269, 345] width 17 height 17
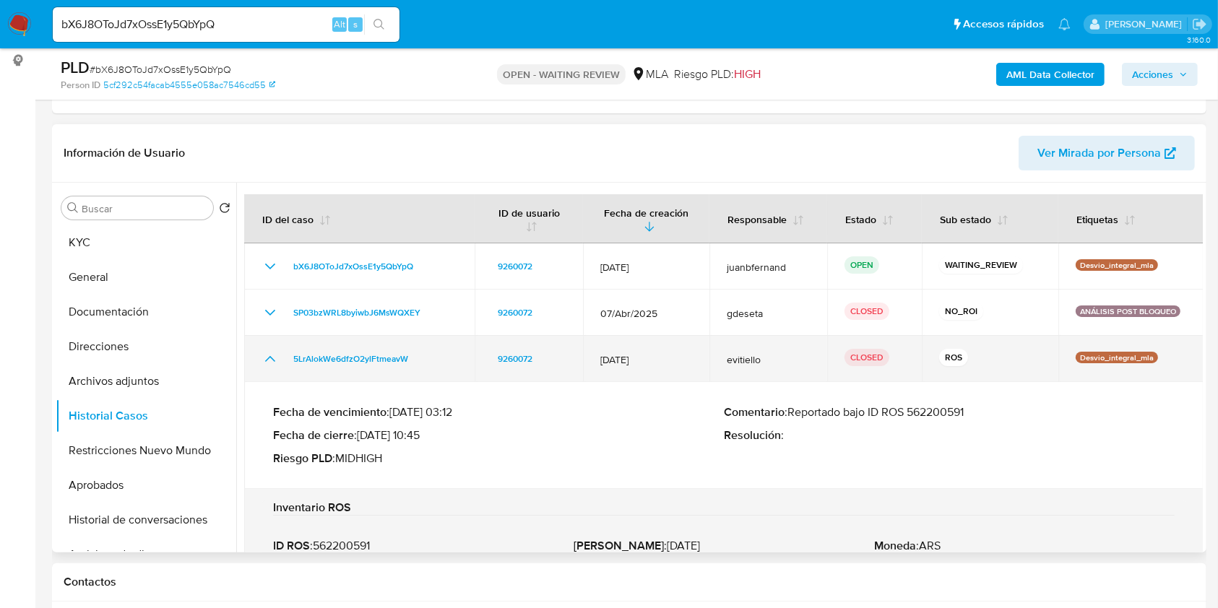
click at [266, 345] on td "5LrAlokWe6dfzO2ylFtmeavW" at bounding box center [359, 359] width 230 height 46
click at [273, 358] on icon "Mostrar/Ocultar" at bounding box center [270, 359] width 10 height 6
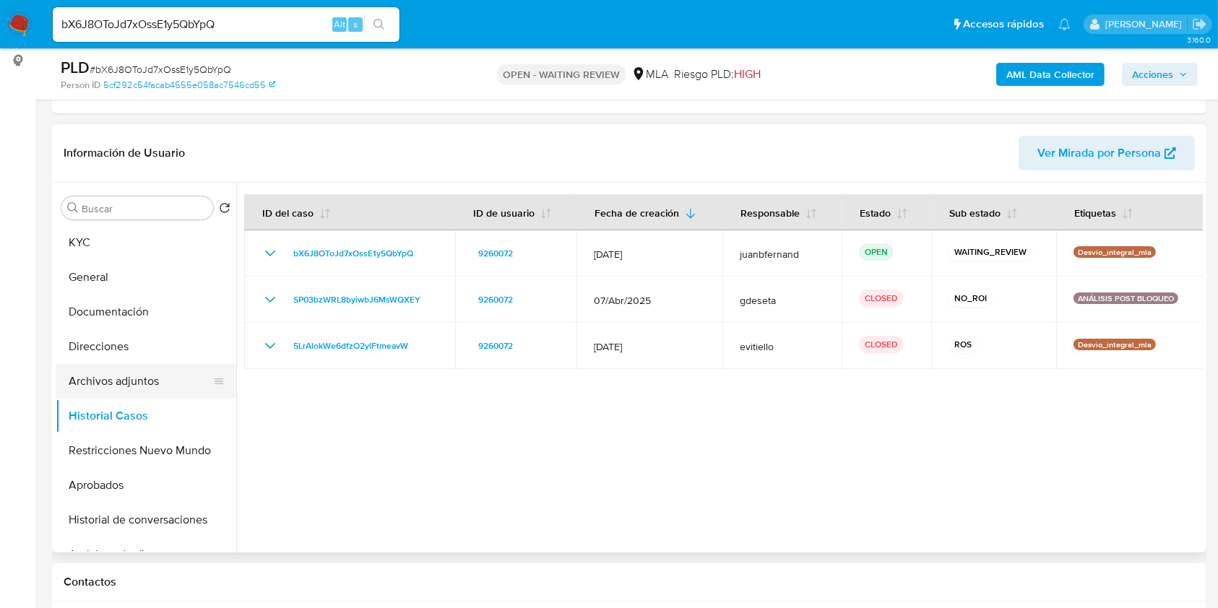
click at [136, 389] on button "Archivos adjuntos" at bounding box center [140, 381] width 169 height 35
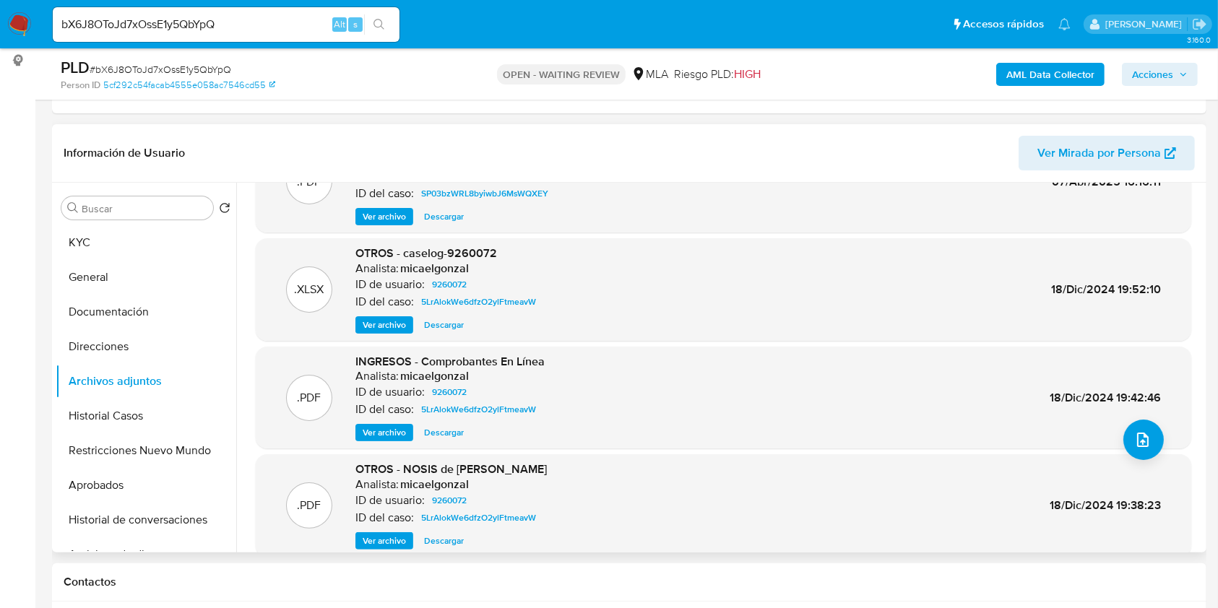
scroll to position [121, 0]
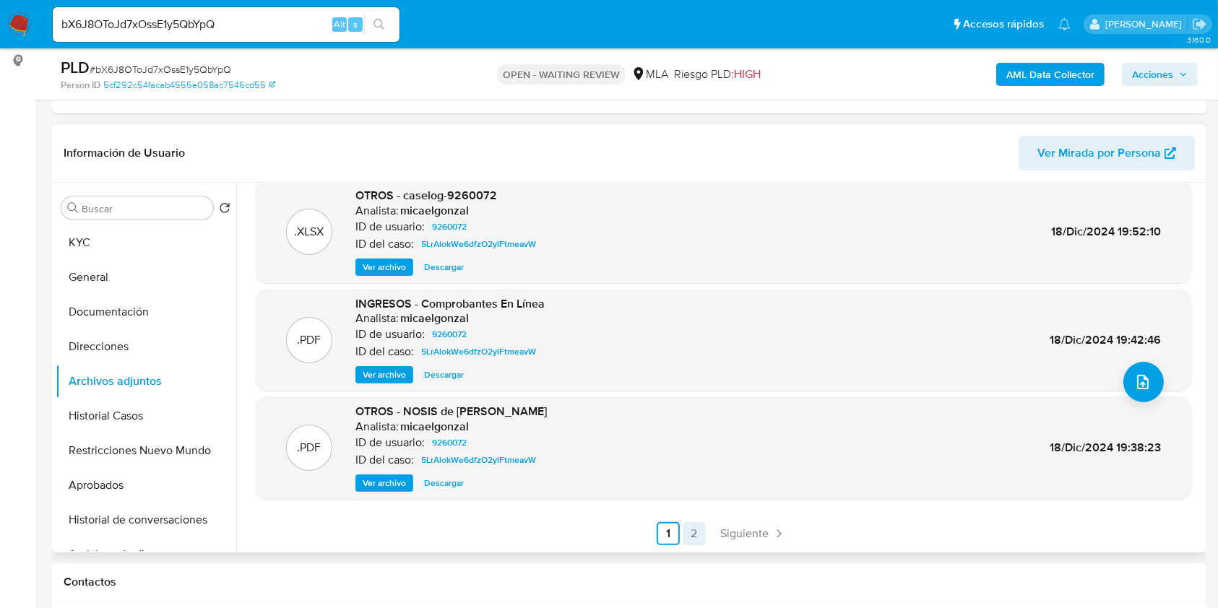
click at [698, 534] on link "2" at bounding box center [693, 533] width 23 height 23
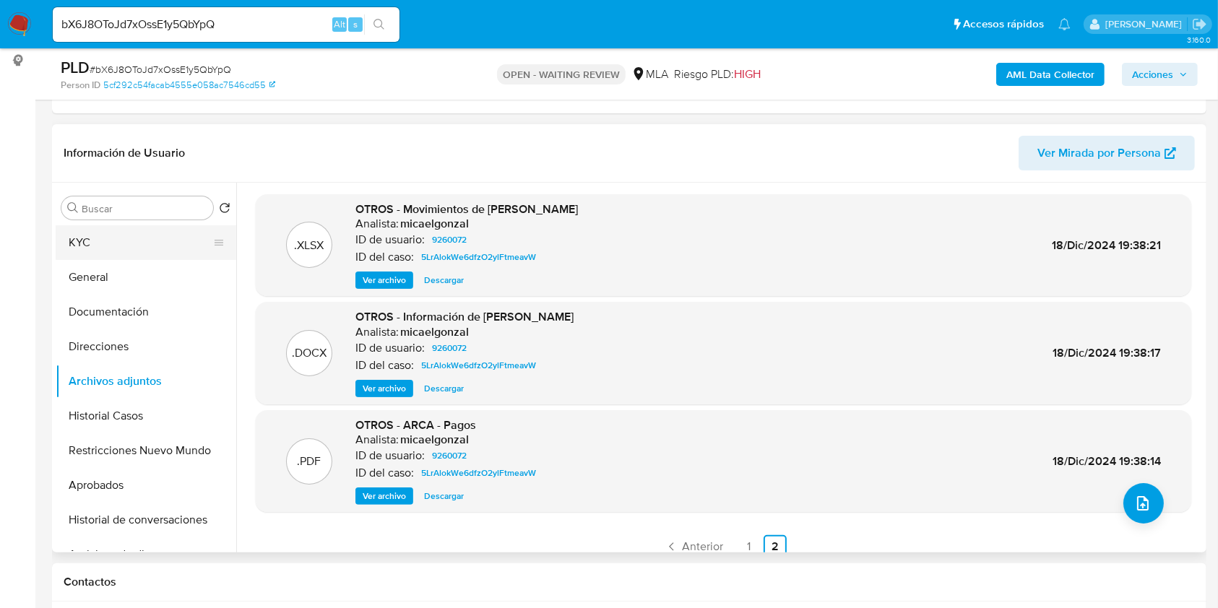
click at [136, 241] on button "KYC" at bounding box center [140, 242] width 169 height 35
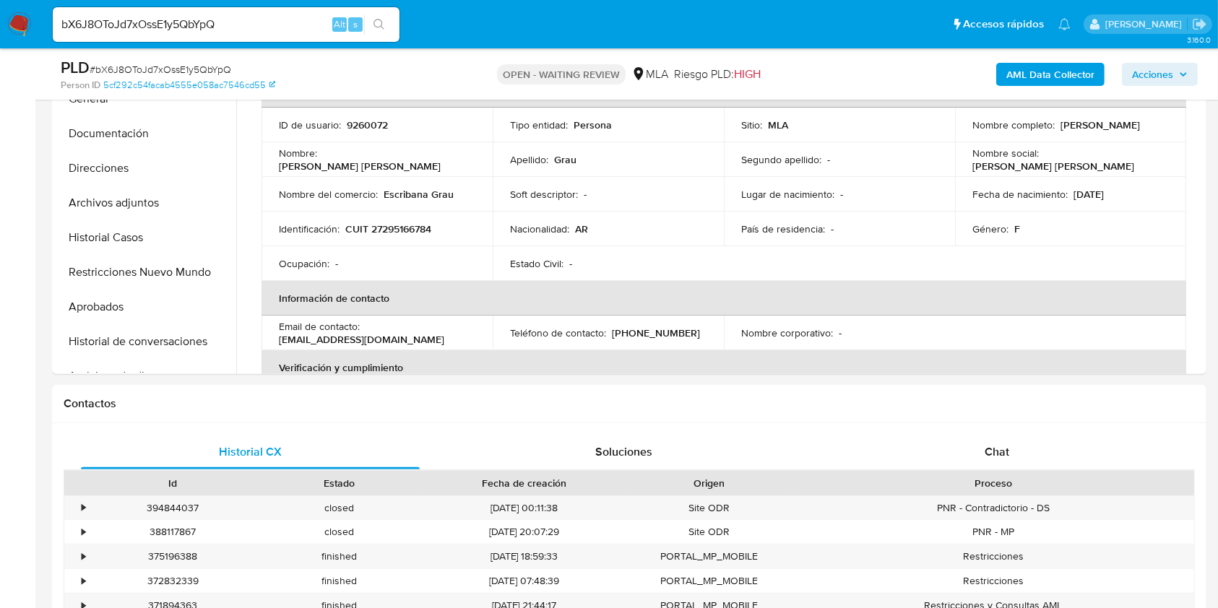
scroll to position [385, 0]
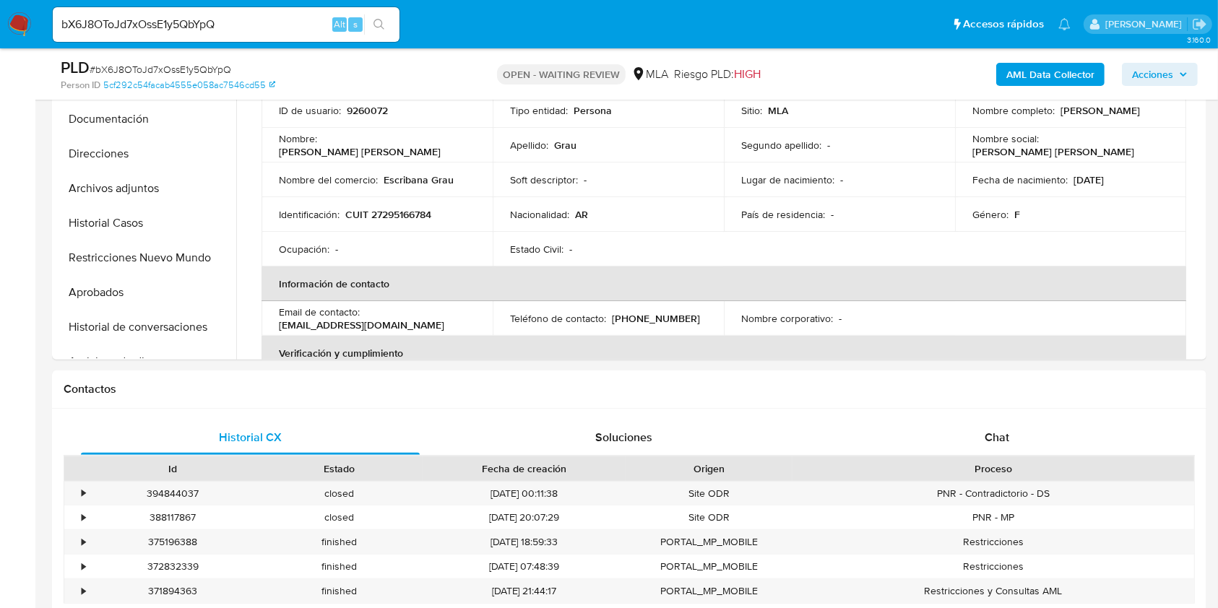
click at [406, 210] on p "CUIT 27295166784" at bounding box center [388, 214] width 86 height 13
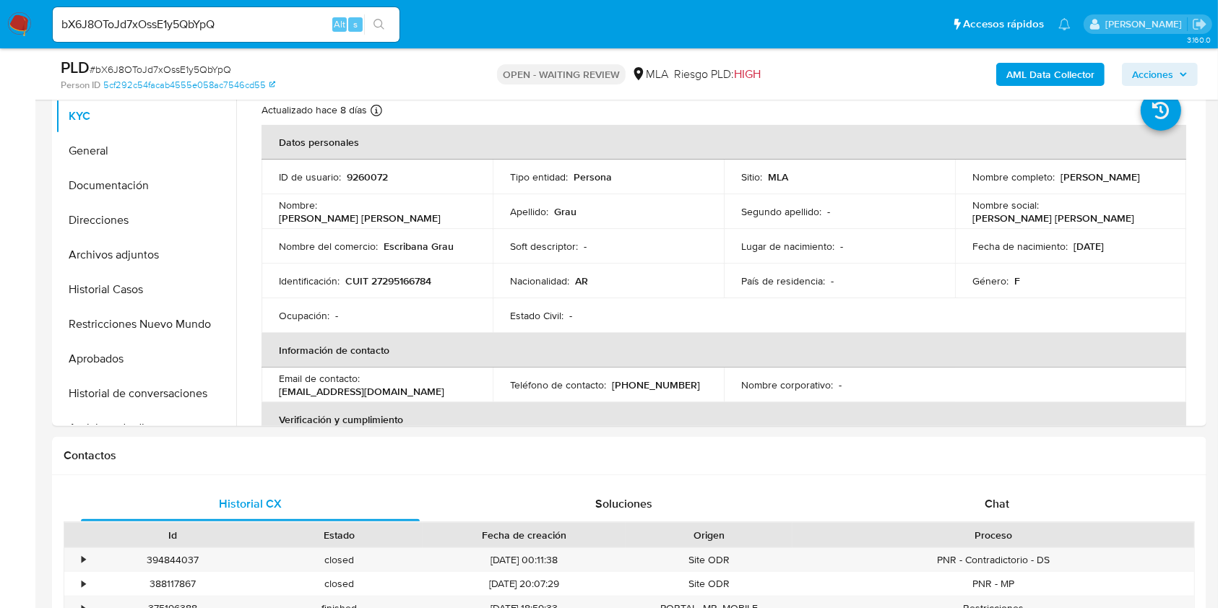
scroll to position [289, 0]
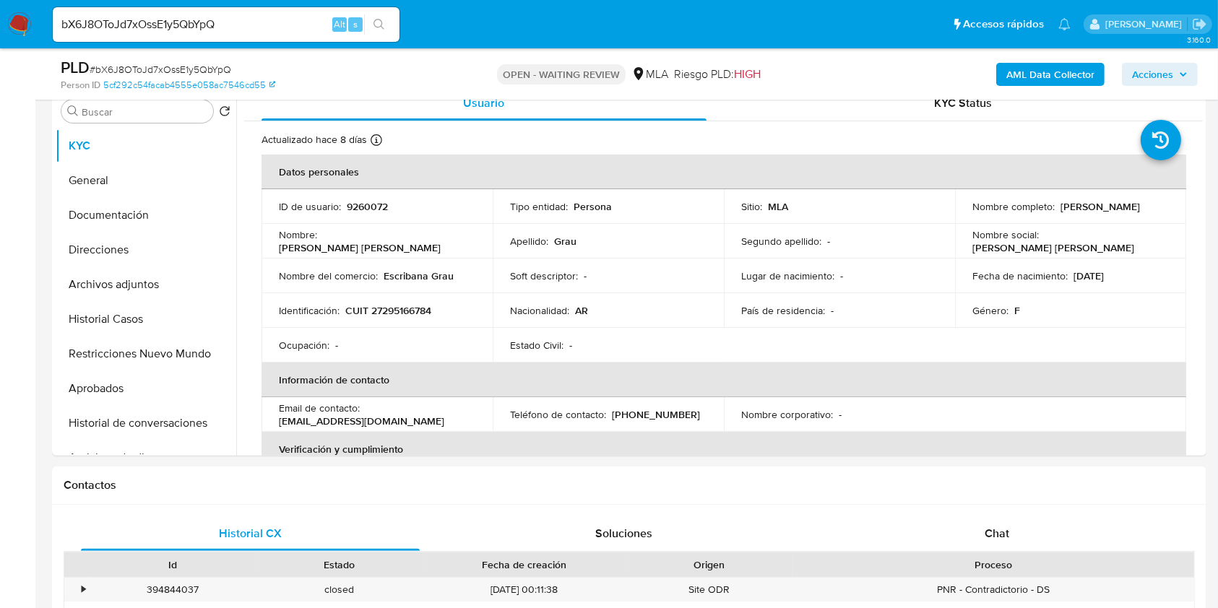
click at [361, 206] on p "9260072" at bounding box center [367, 206] width 41 height 13
copy p "9260072"
click at [413, 310] on p "CUIT 27295166784" at bounding box center [388, 310] width 86 height 13
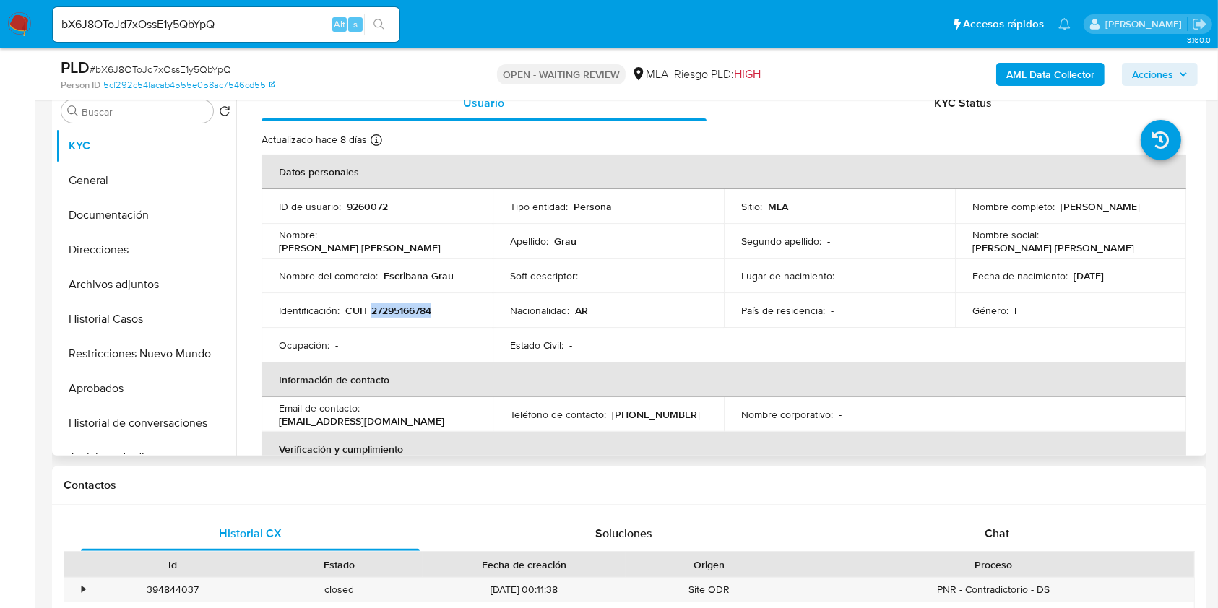
copy p "27295166784"
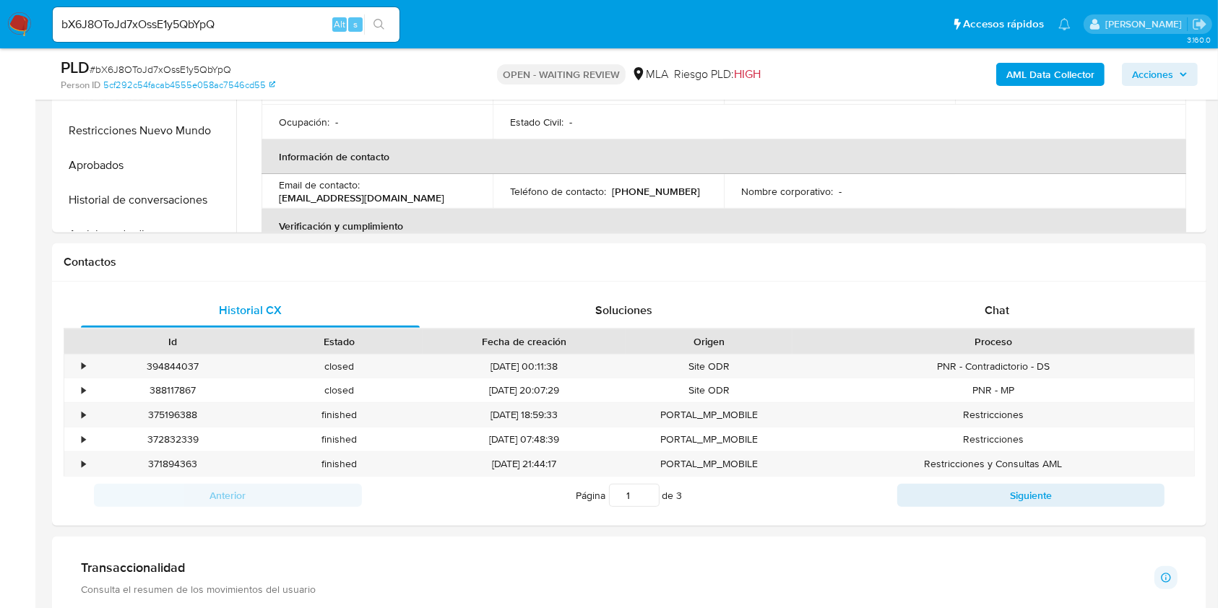
scroll to position [674, 0]
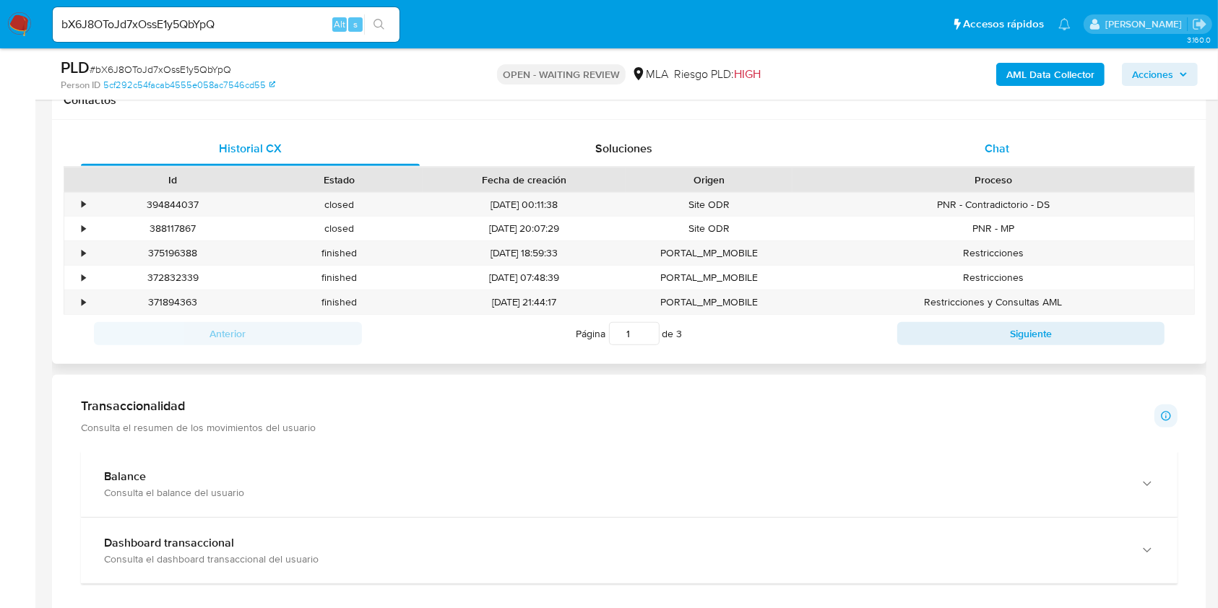
click at [1034, 134] on div "Chat" at bounding box center [997, 148] width 339 height 35
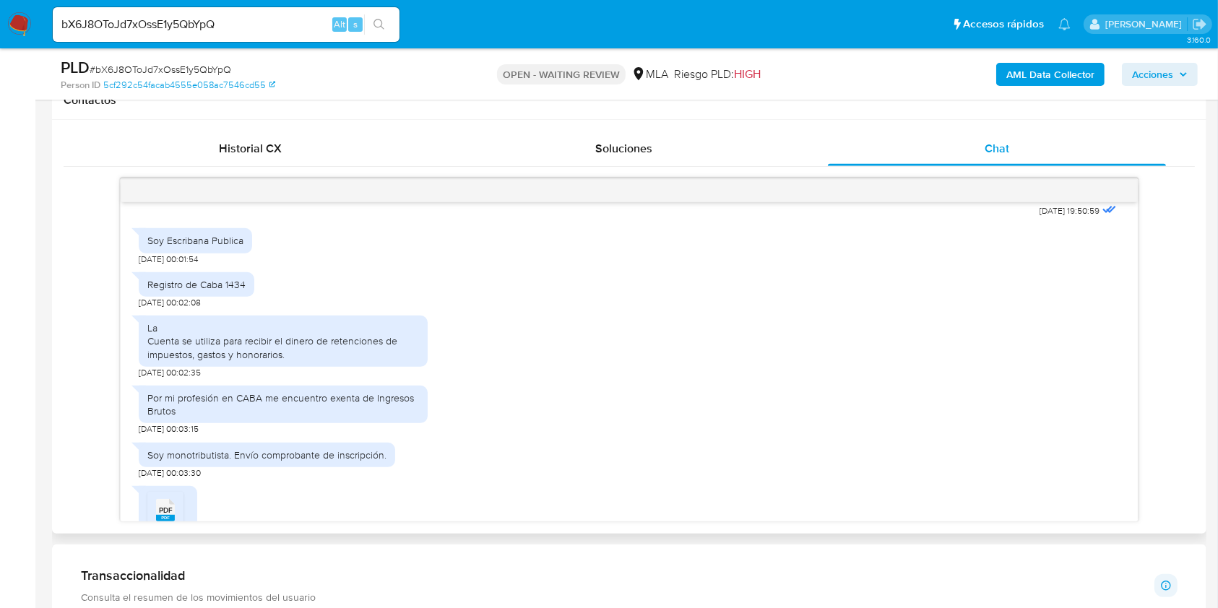
scroll to position [867, 0]
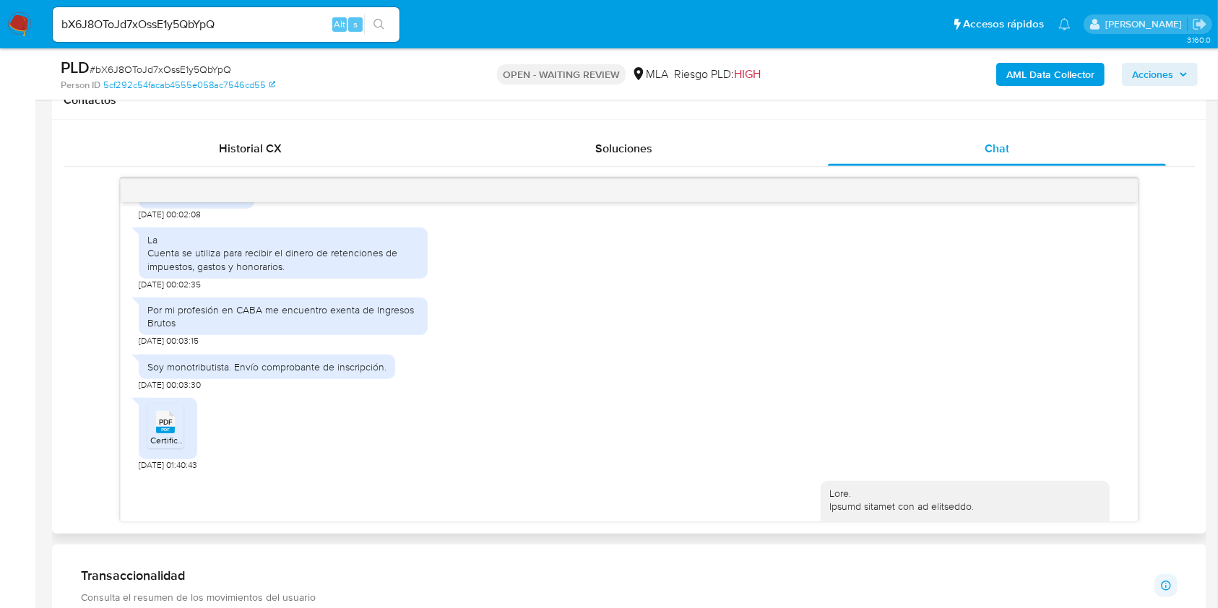
click at [143, 471] on span "[DATE] 01:40:43" at bounding box center [168, 465] width 58 height 12
drag, startPoint x: 142, startPoint y: 494, endPoint x: 172, endPoint y: 488, distance: 30.2
click at [172, 471] on span "[DATE] 01:40:43" at bounding box center [168, 465] width 58 height 12
copy span "[DATE]"
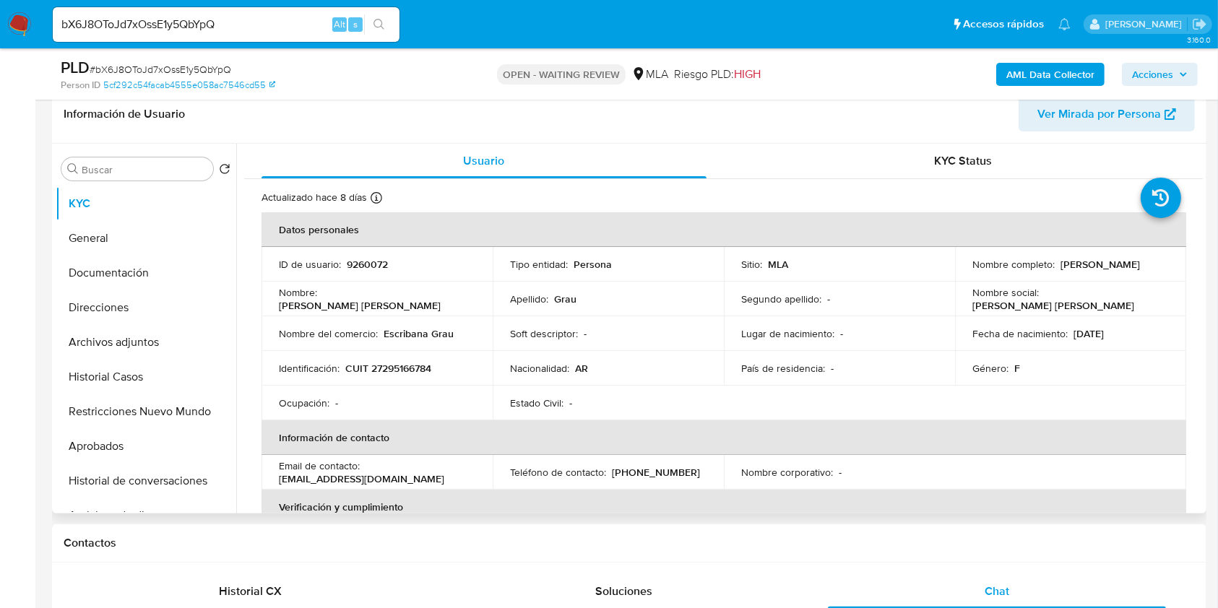
scroll to position [192, 0]
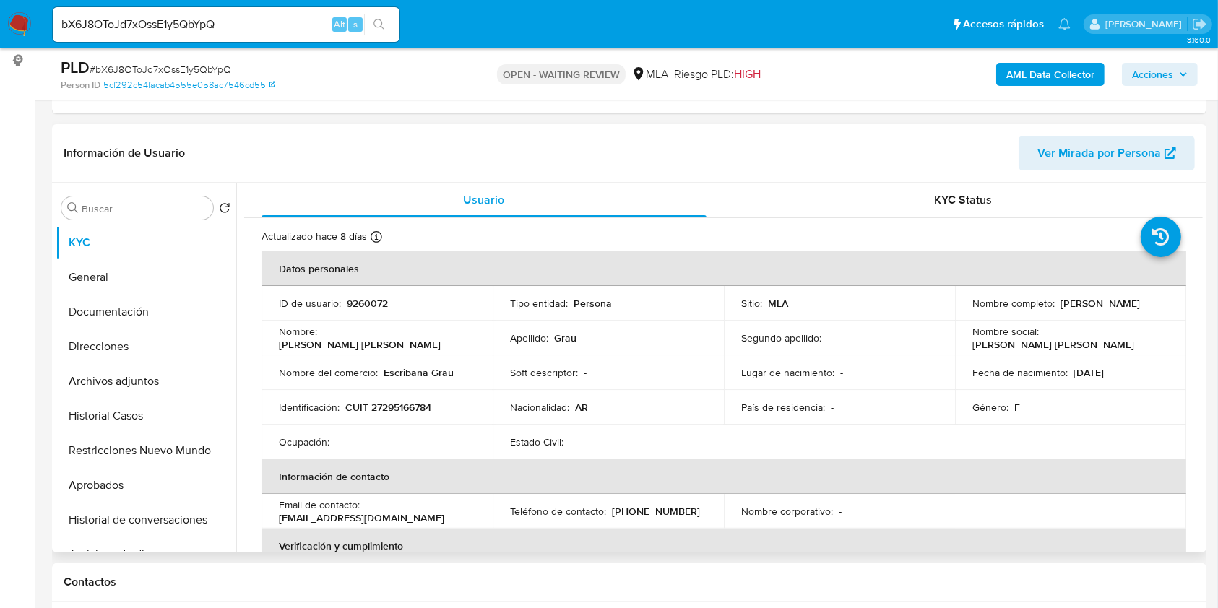
click at [1072, 297] on p "[PERSON_NAME]" at bounding box center [1099, 303] width 79 height 13
drag, startPoint x: 1071, startPoint y: 295, endPoint x: 1146, endPoint y: 300, distance: 75.2
click at [1146, 300] on div "Nombre completo : [PERSON_NAME]" at bounding box center [1070, 303] width 196 height 13
copy p "[PERSON_NAME]"
click at [422, 407] on p "CUIT 27295166784" at bounding box center [388, 407] width 86 height 13
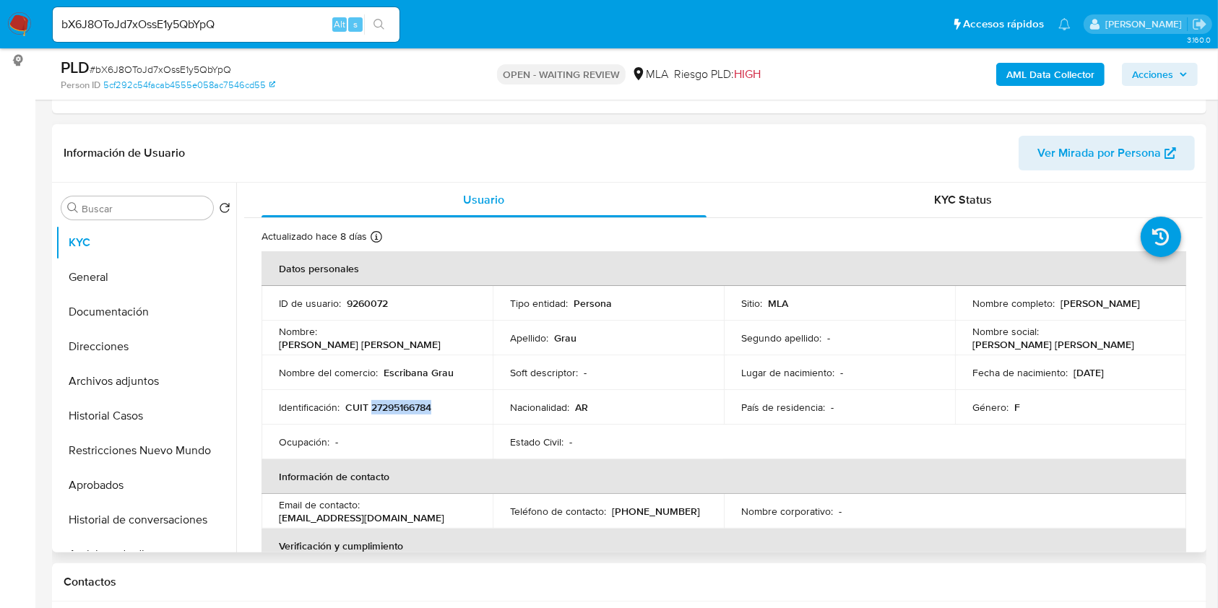
click at [422, 407] on p "CUIT 27295166784" at bounding box center [388, 407] width 86 height 13
copy p "27295166784"
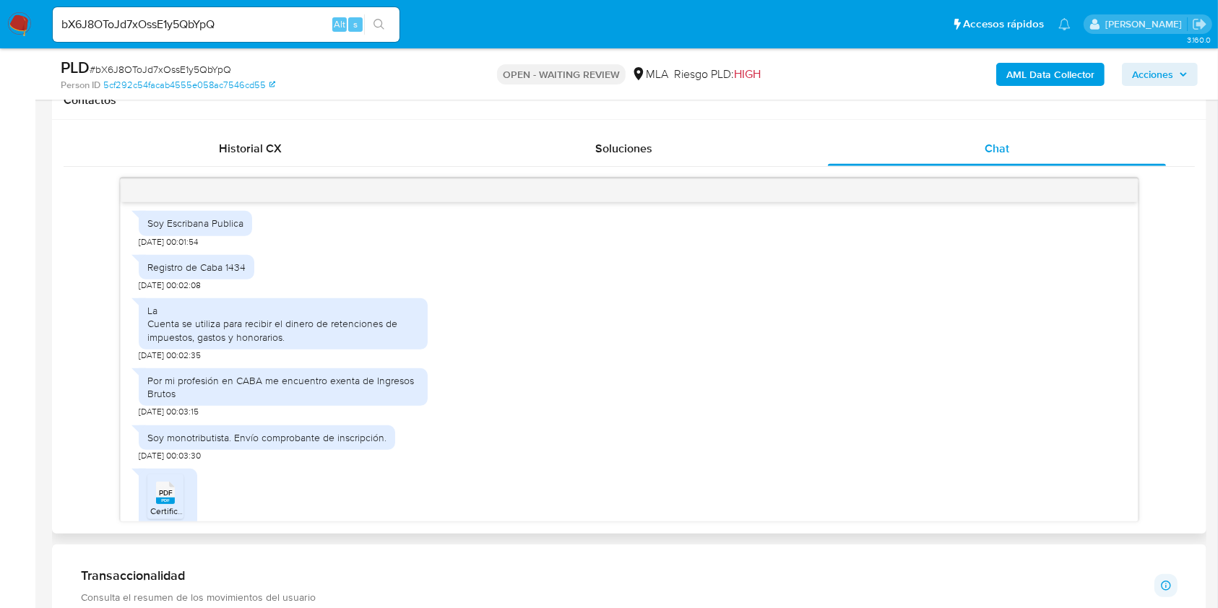
scroll to position [770, 0]
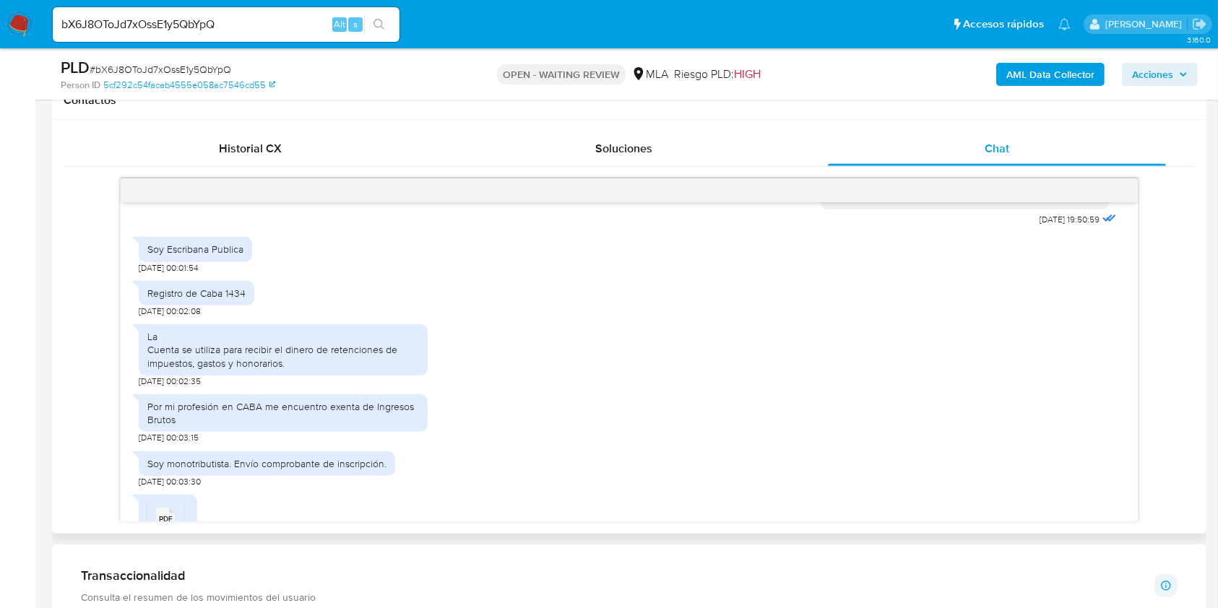
click at [152, 256] on div "Soy Escribana Publica" at bounding box center [195, 249] width 96 height 13
drag, startPoint x: 152, startPoint y: 274, endPoint x: 237, endPoint y: 274, distance: 84.5
click at [237, 256] on div "Soy Escribana Publica" at bounding box center [195, 249] width 96 height 13
copy div "Soy Escribana Publica"
click at [165, 300] on div "Registro de Caba 1434" at bounding box center [196, 293] width 98 height 13
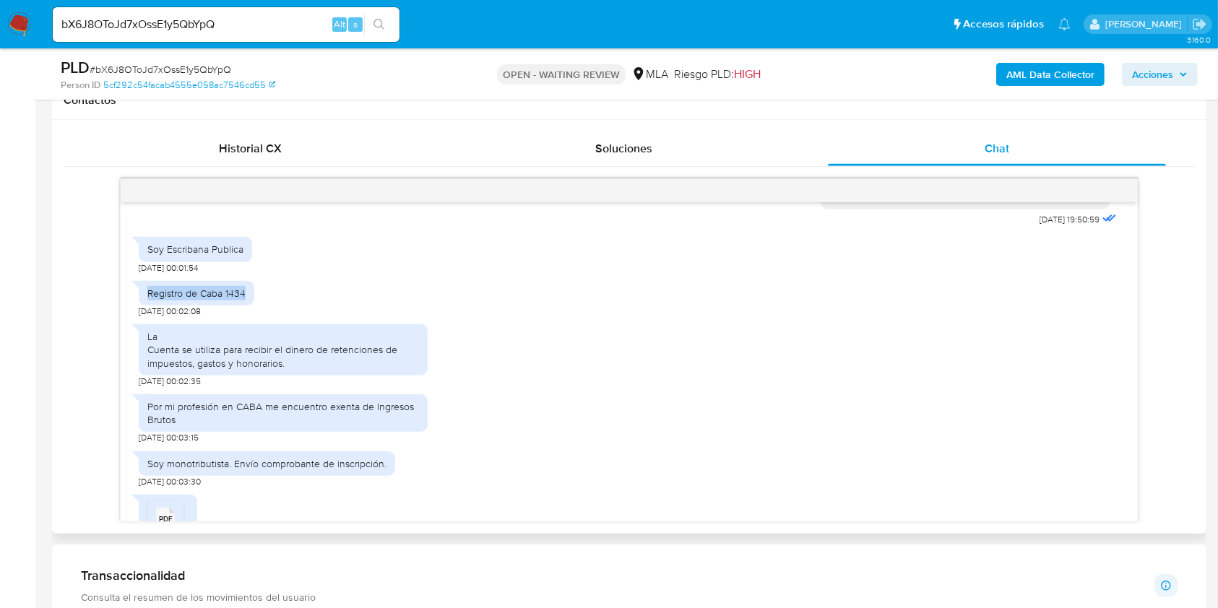
drag, startPoint x: 165, startPoint y: 315, endPoint x: 235, endPoint y: 313, distance: 70.1
click at [235, 300] on div "Registro de Caba 1434" at bounding box center [196, 293] width 98 height 13
copy div "Registro de Caba 1434"
click at [270, 370] on div "La Cuenta se utiliza para recibir el dinero de retenciones de impuestos, gastos…" at bounding box center [283, 350] width 272 height 40
drag, startPoint x: 270, startPoint y: 390, endPoint x: 150, endPoint y: 361, distance: 123.3
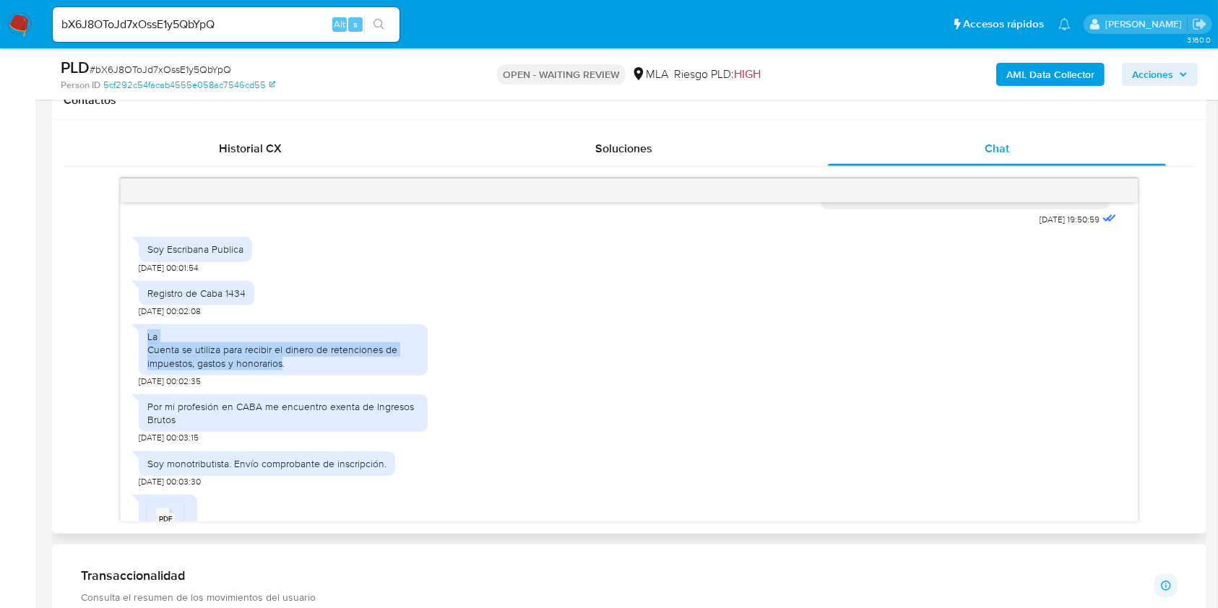
click at [150, 361] on div "La Cuenta se utiliza para recibir el dinero de retenciones de impuestos, gastos…" at bounding box center [283, 350] width 272 height 40
copy div "La Cuenta se utiliza para recibir el dinero de retenciones de impuestos, gastos…"
click at [165, 426] on div "Por mi profesión en CABA me encuentro exenta de Ingresos Brutos" at bounding box center [283, 413] width 272 height 26
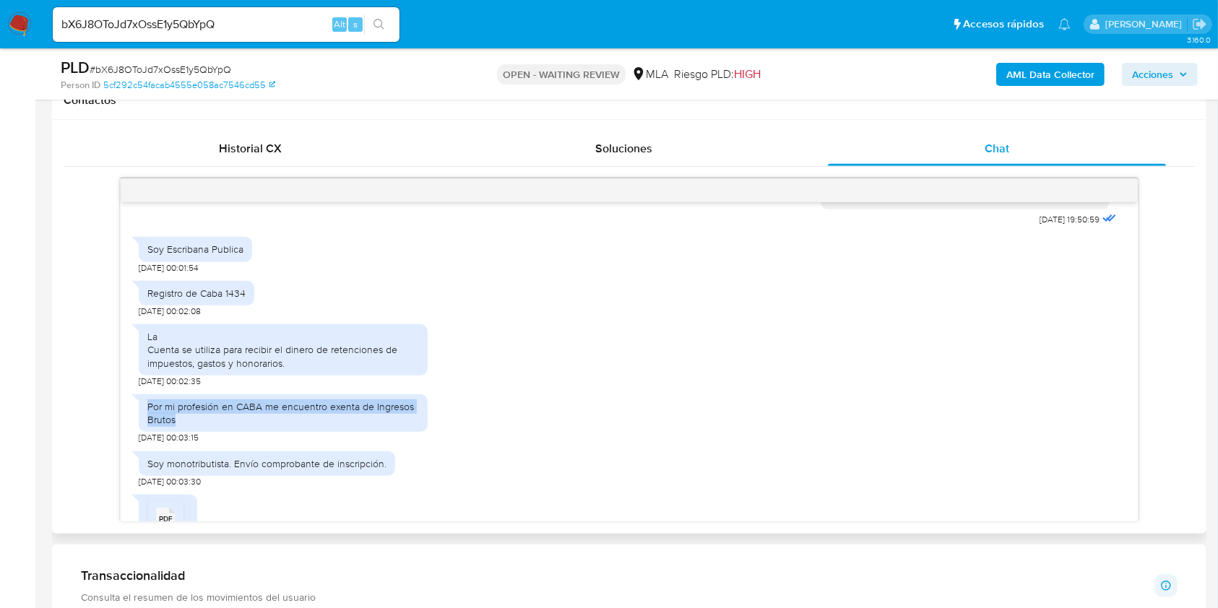
drag, startPoint x: 165, startPoint y: 441, endPoint x: 156, endPoint y: 437, distance: 9.4
click at [156, 426] on div "Por mi profesión en CABA me encuentro exenta de Ingresos Brutos" at bounding box center [283, 413] width 272 height 26
copy div "Por mi profesión en CABA me encuentro exenta de Ingresos Brutos"
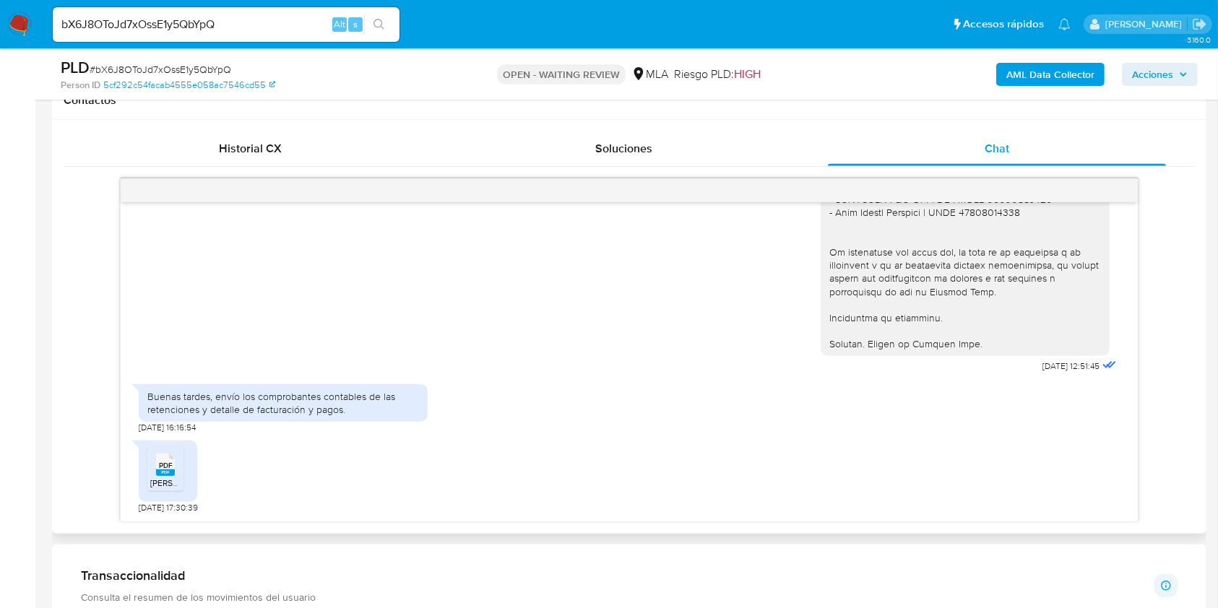
scroll to position [1686, 0]
click at [225, 396] on div "Buenas tardes, envío los comprobantes contables de las retenciones y detalle de…" at bounding box center [283, 403] width 272 height 26
drag, startPoint x: 225, startPoint y: 396, endPoint x: 337, endPoint y: 404, distance: 112.9
click at [337, 404] on div "Buenas tardes, envío los comprobantes contables de las retenciones y detalle de…" at bounding box center [283, 403] width 272 height 26
copy div "envío los comprobantes contables de las retenciones y detalle de facturación y …"
